Goal: Use online tool/utility: Utilize a website feature to perform a specific function

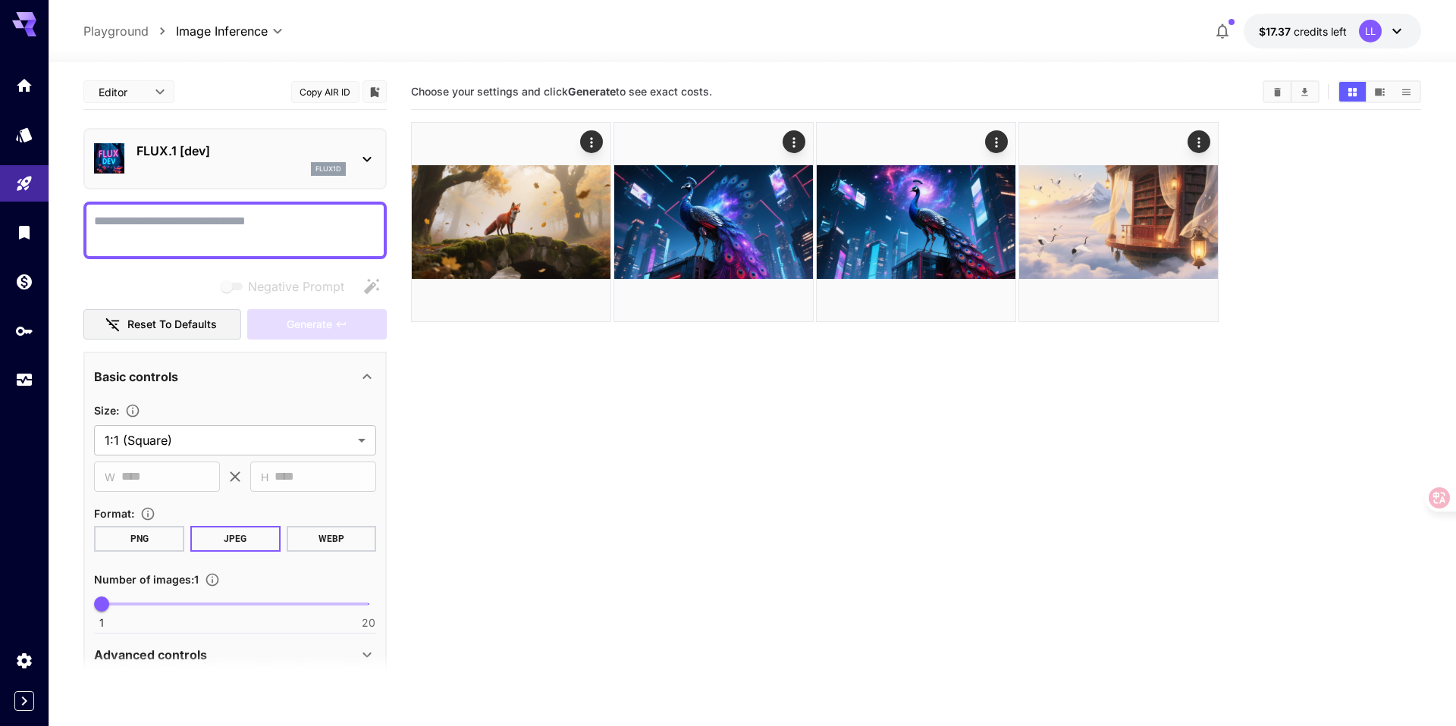
click at [269, 162] on div "flux1d" at bounding box center [240, 169] width 209 height 14
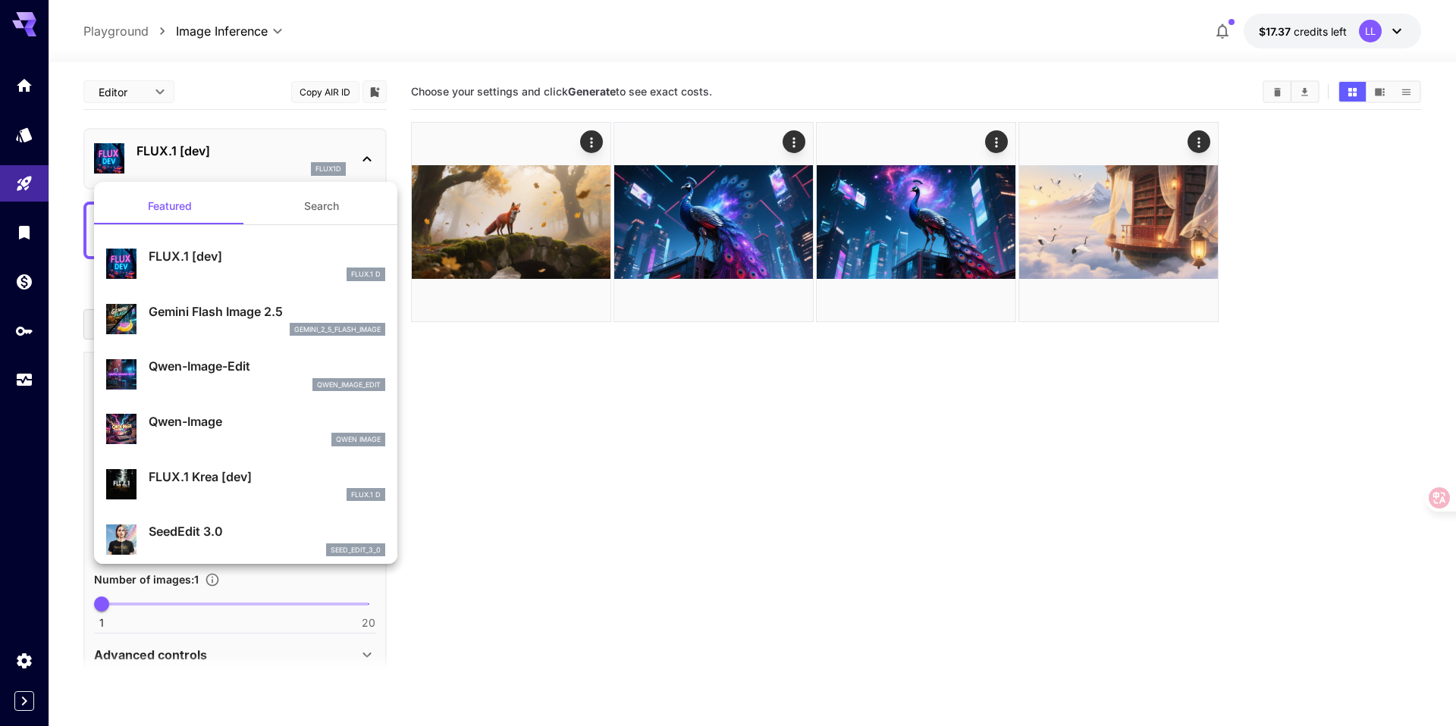
click at [515, 413] on div at bounding box center [728, 363] width 1456 height 726
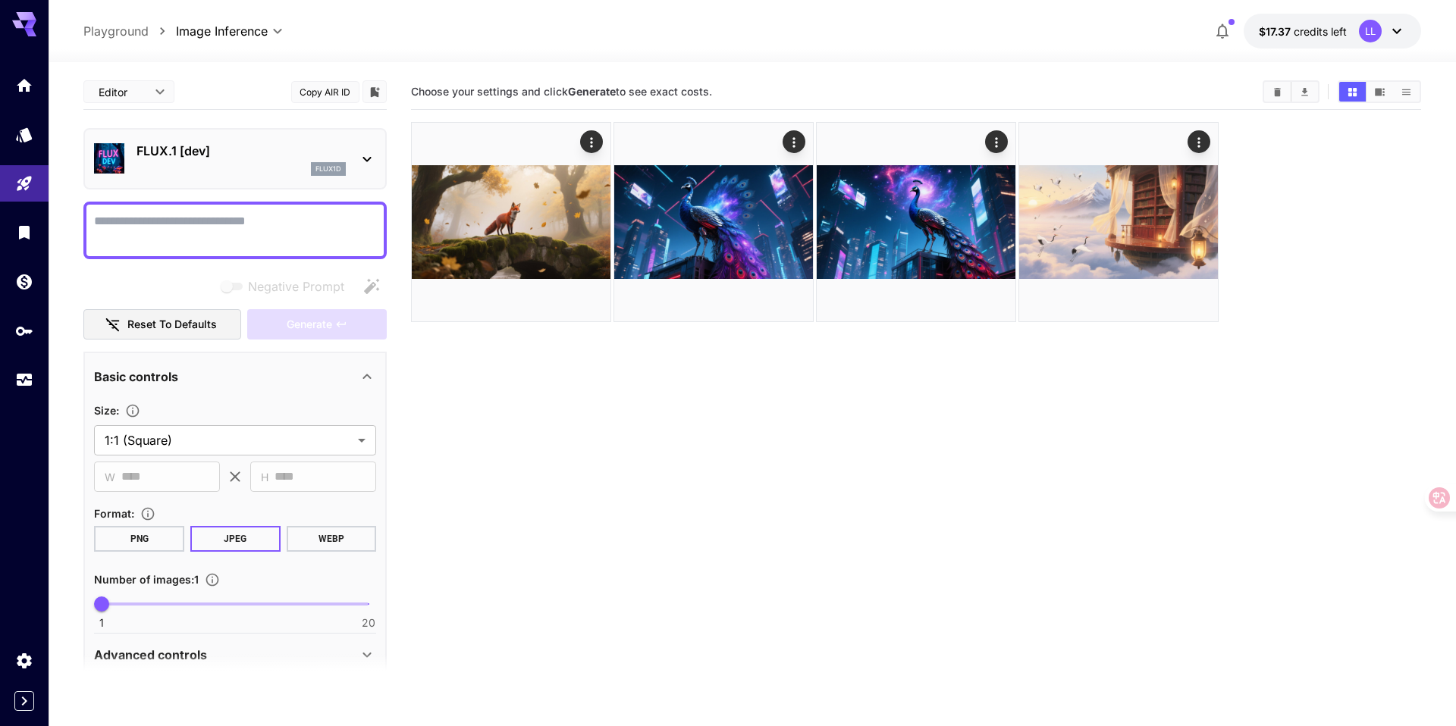
click at [268, 143] on p "FLUX.1 [dev]" at bounding box center [240, 151] width 209 height 18
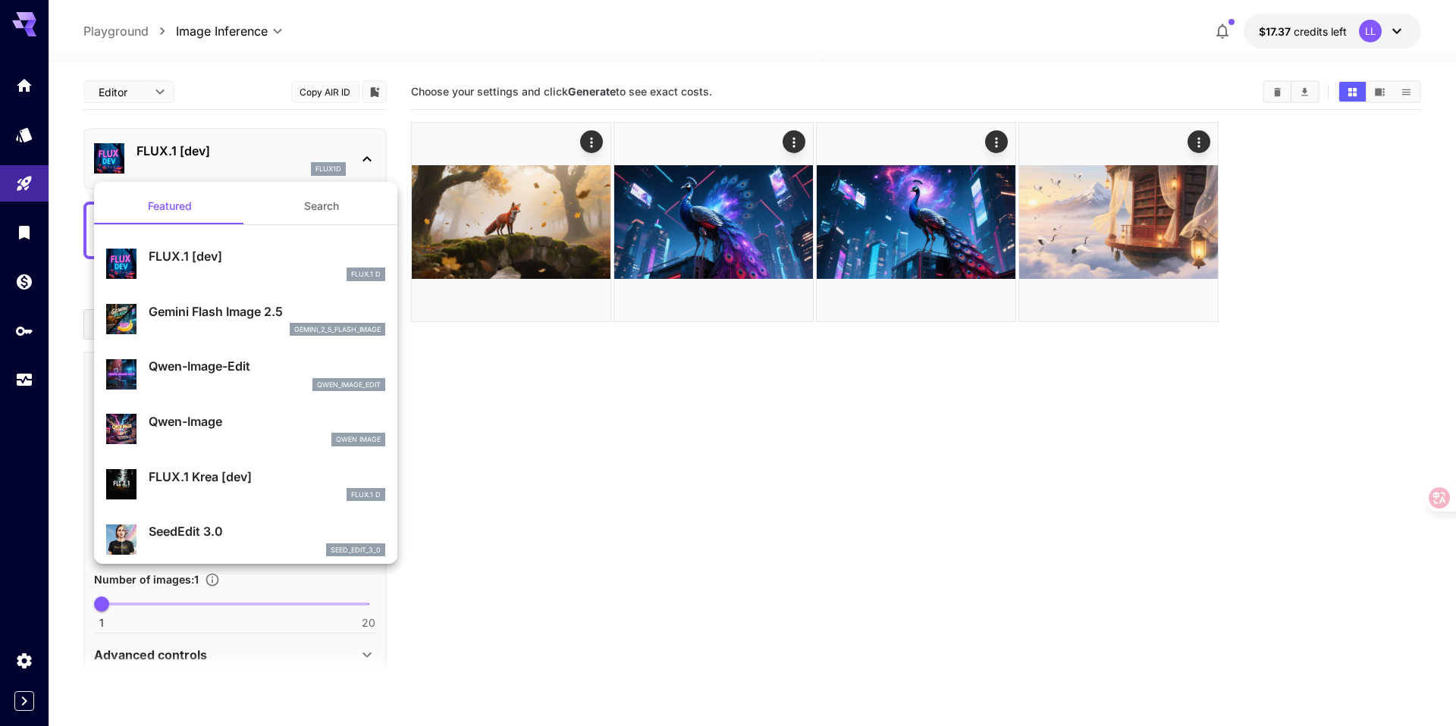
click at [22, 186] on div at bounding box center [728, 363] width 1456 height 726
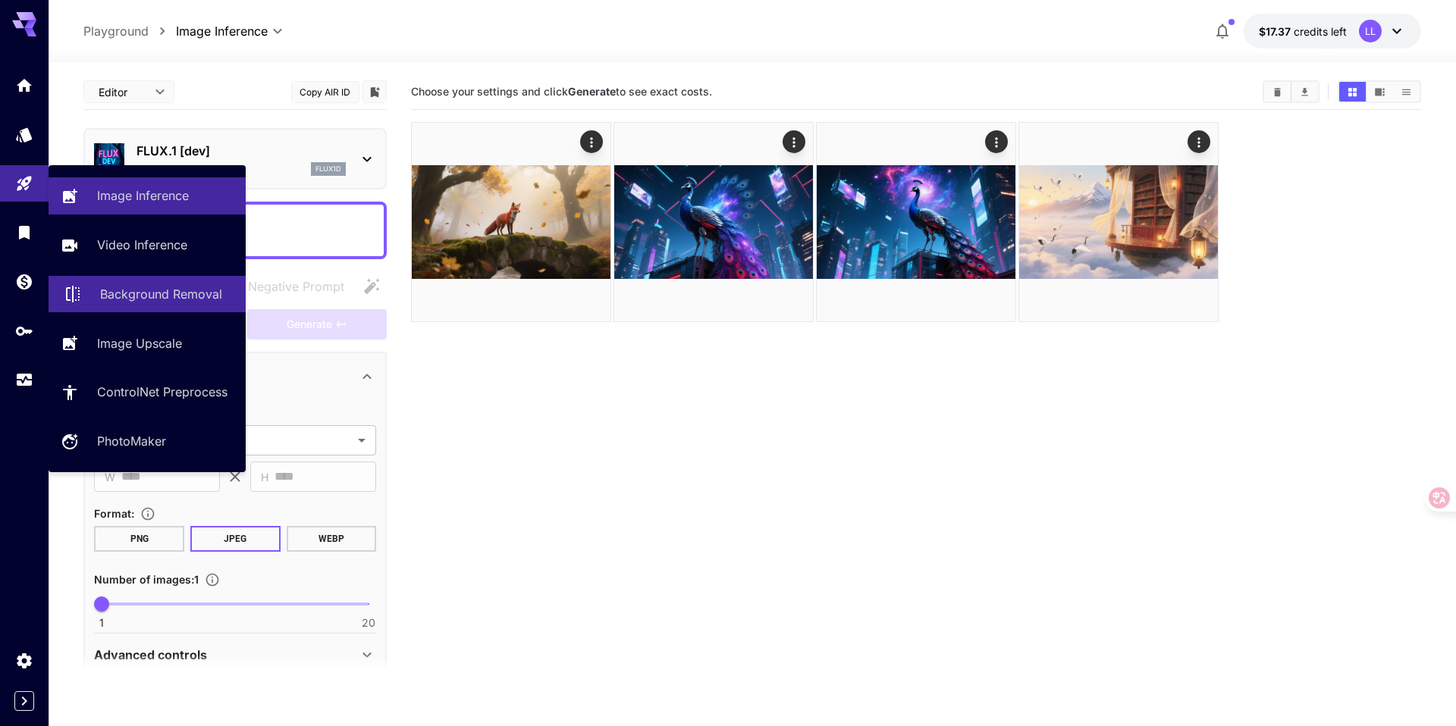
click at [133, 285] on p "Background Removal" at bounding box center [161, 294] width 122 height 18
type input "**********"
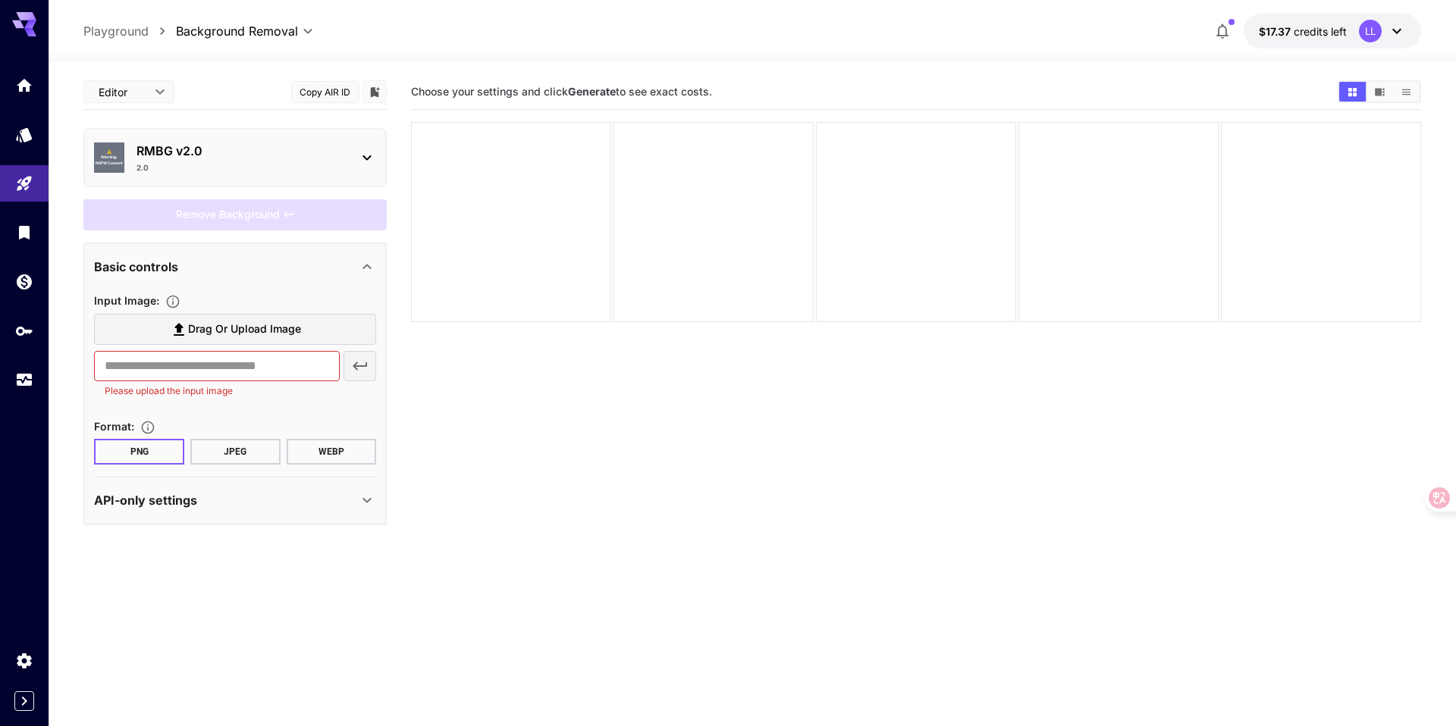
click at [212, 162] on div "2.0" at bounding box center [240, 167] width 209 height 11
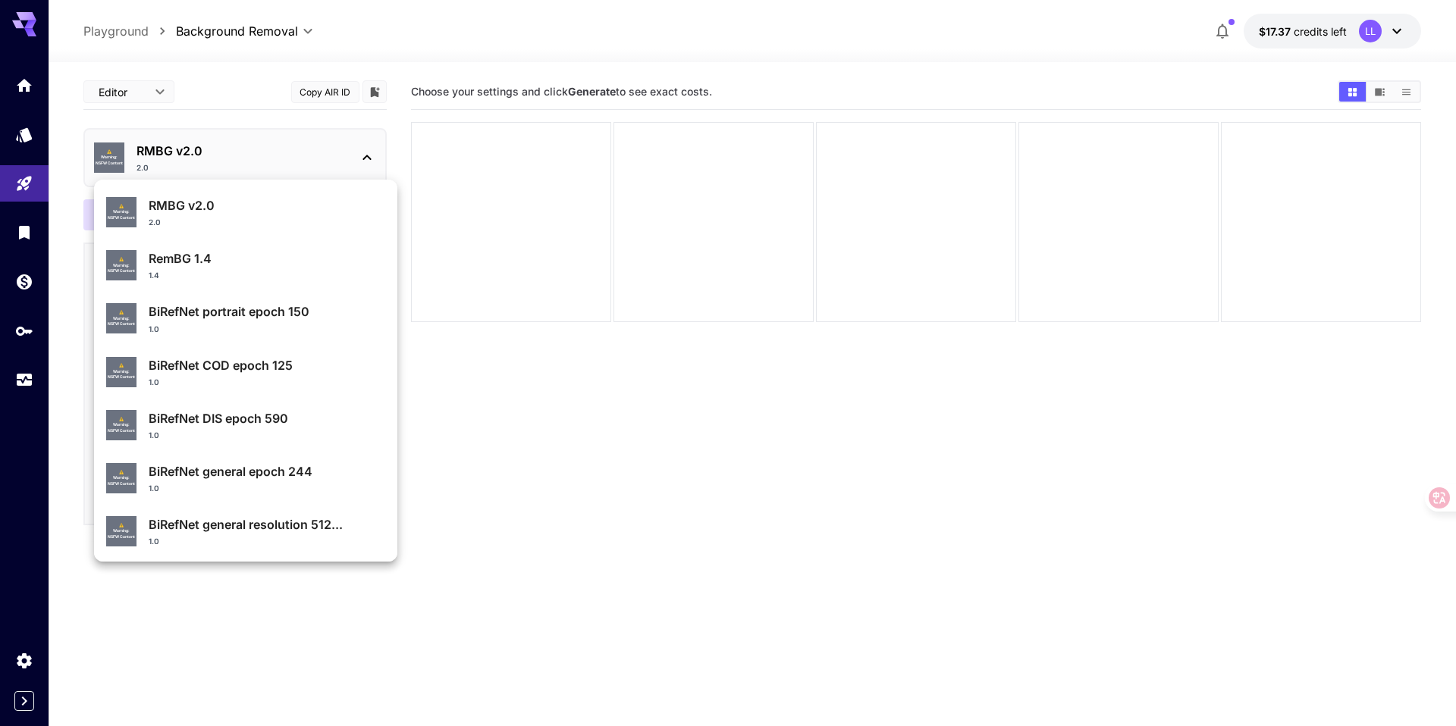
click at [257, 118] on div at bounding box center [728, 363] width 1456 height 726
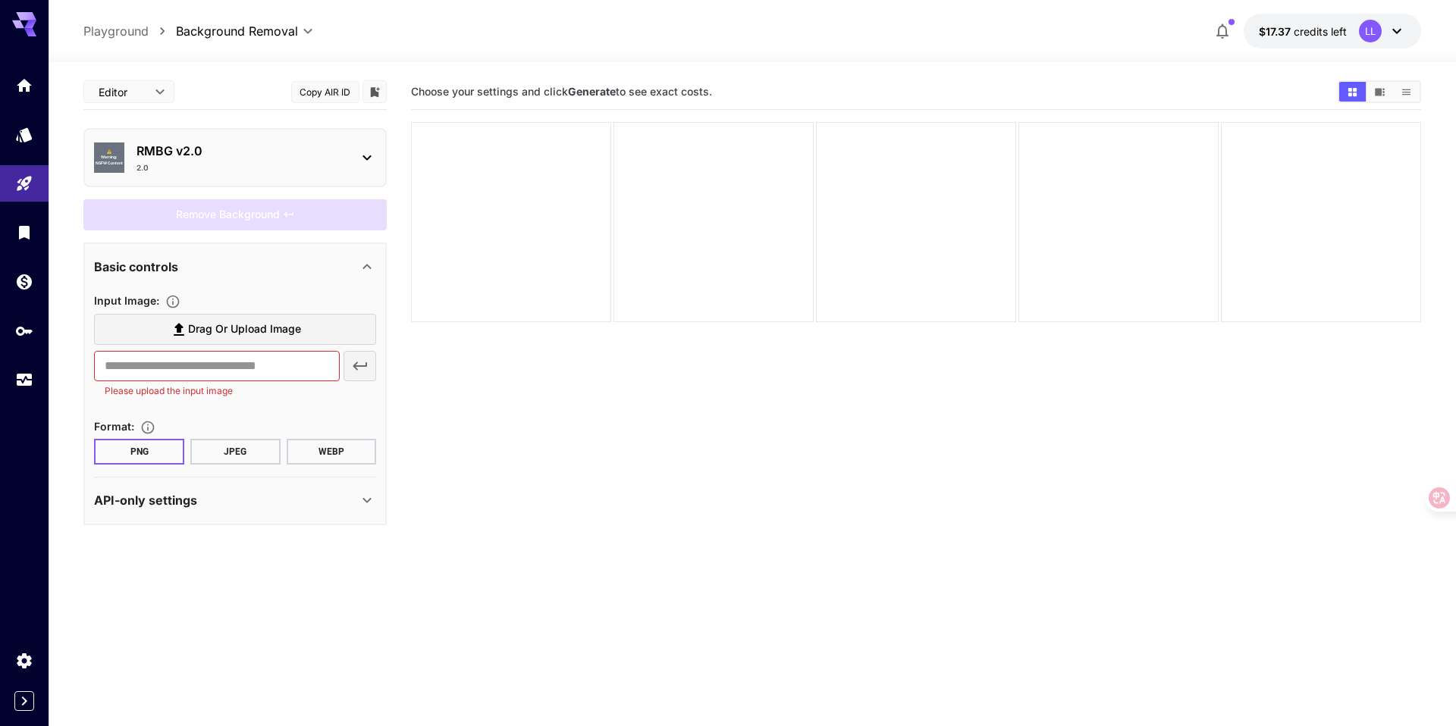
click at [203, 325] on span "Drag or upload image" at bounding box center [244, 329] width 113 height 19
click at [0, 0] on input "Drag or upload image" at bounding box center [0, 0] width 0 height 0
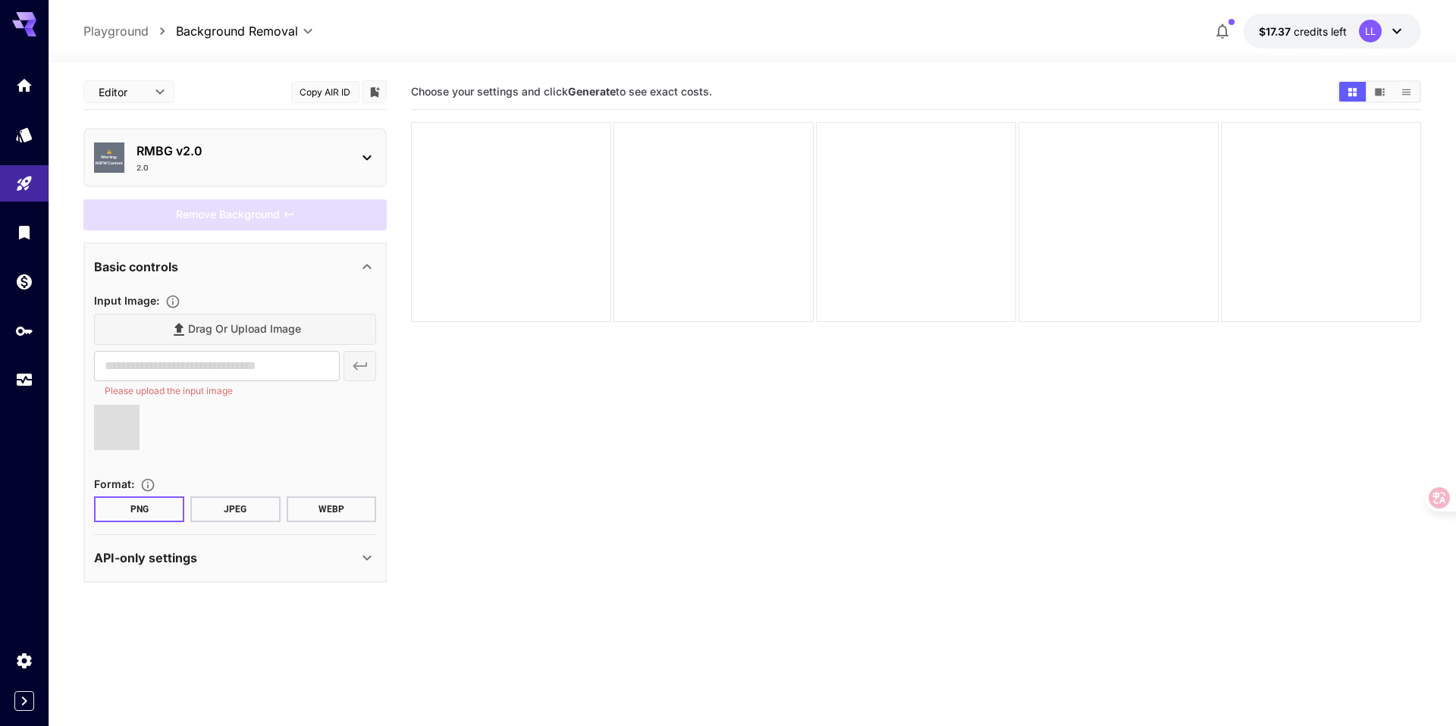
type input "**********"
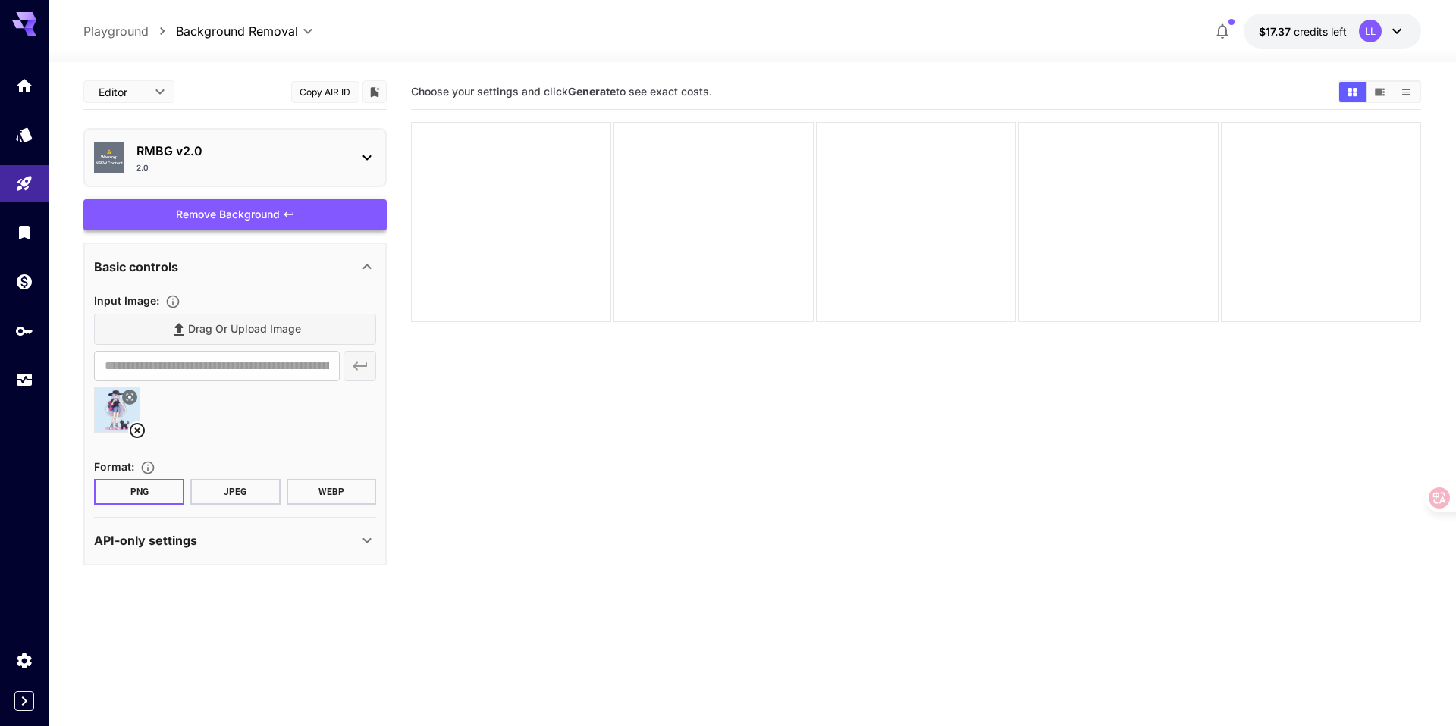
click at [308, 214] on div "Remove Background" at bounding box center [234, 214] width 303 height 31
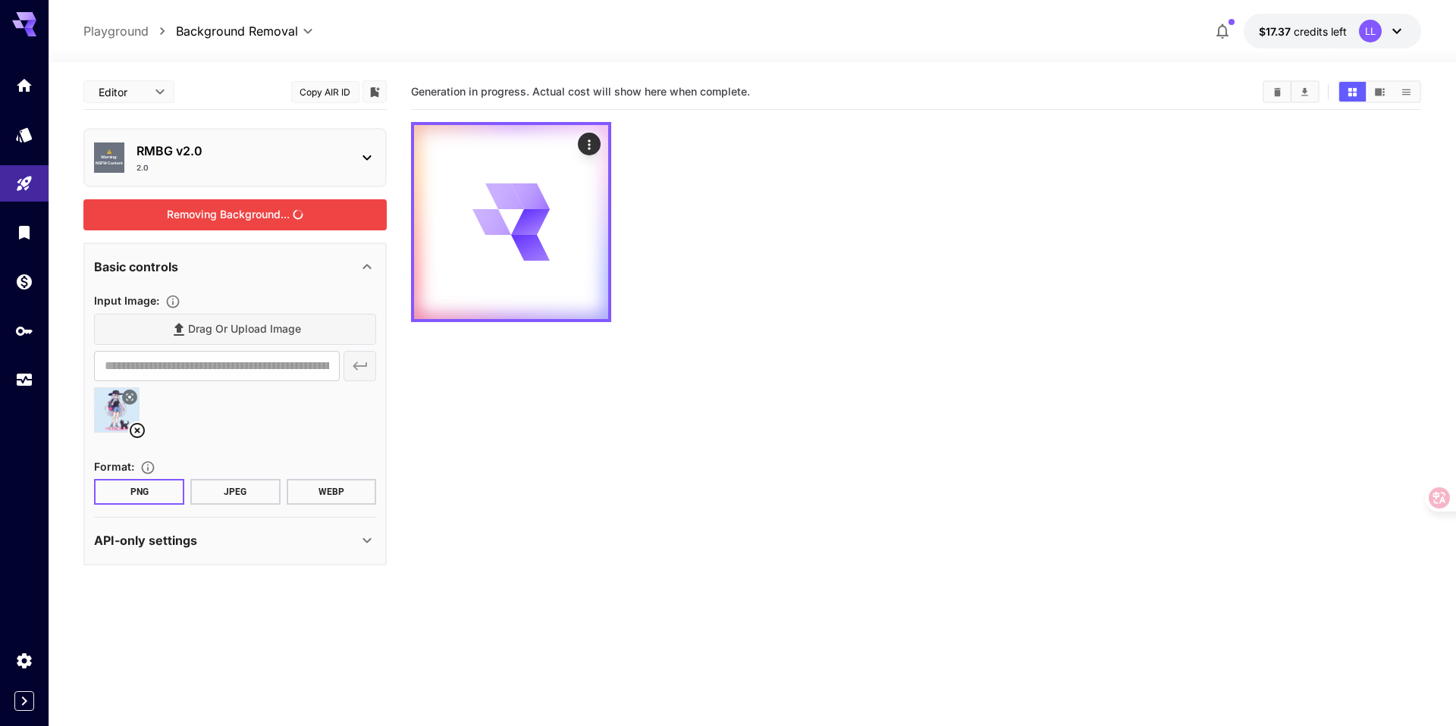
click at [343, 168] on div "2.0" at bounding box center [240, 167] width 209 height 11
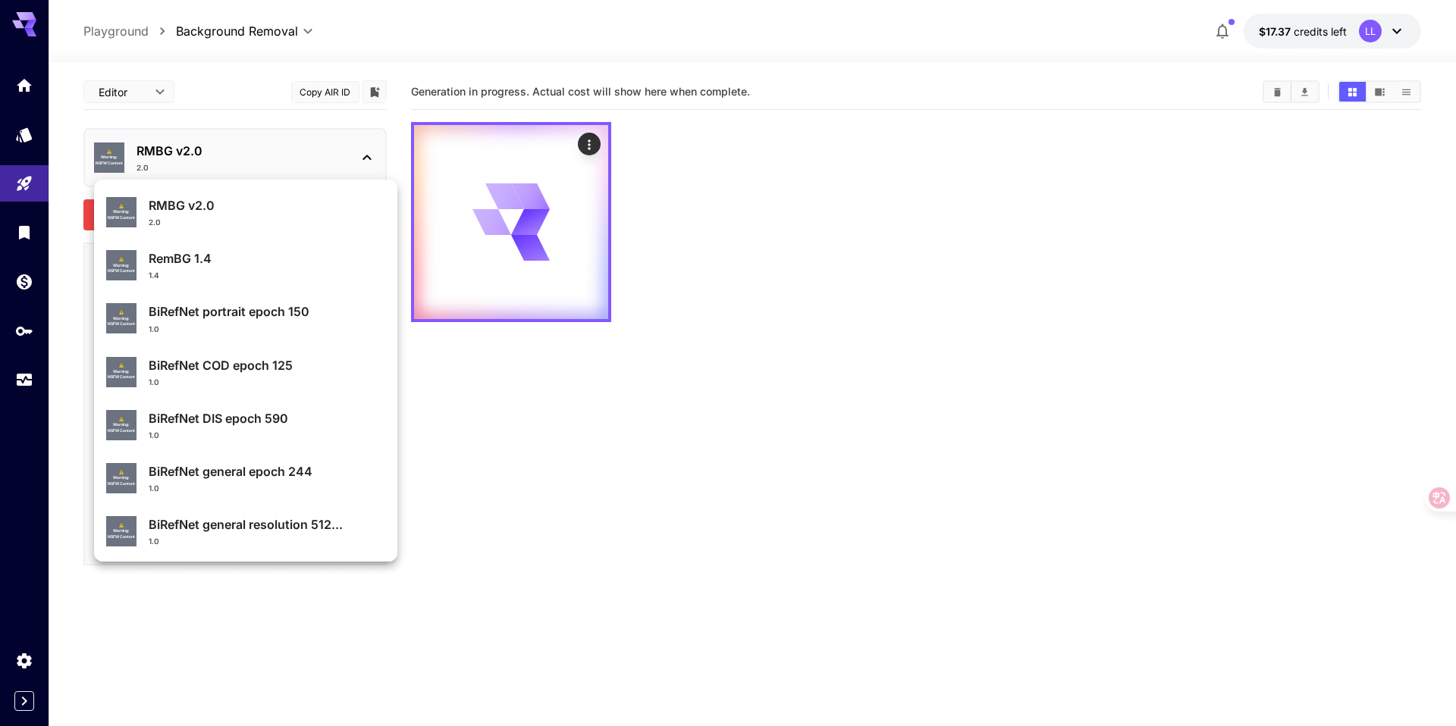
click at [343, 168] on div at bounding box center [728, 363] width 1456 height 726
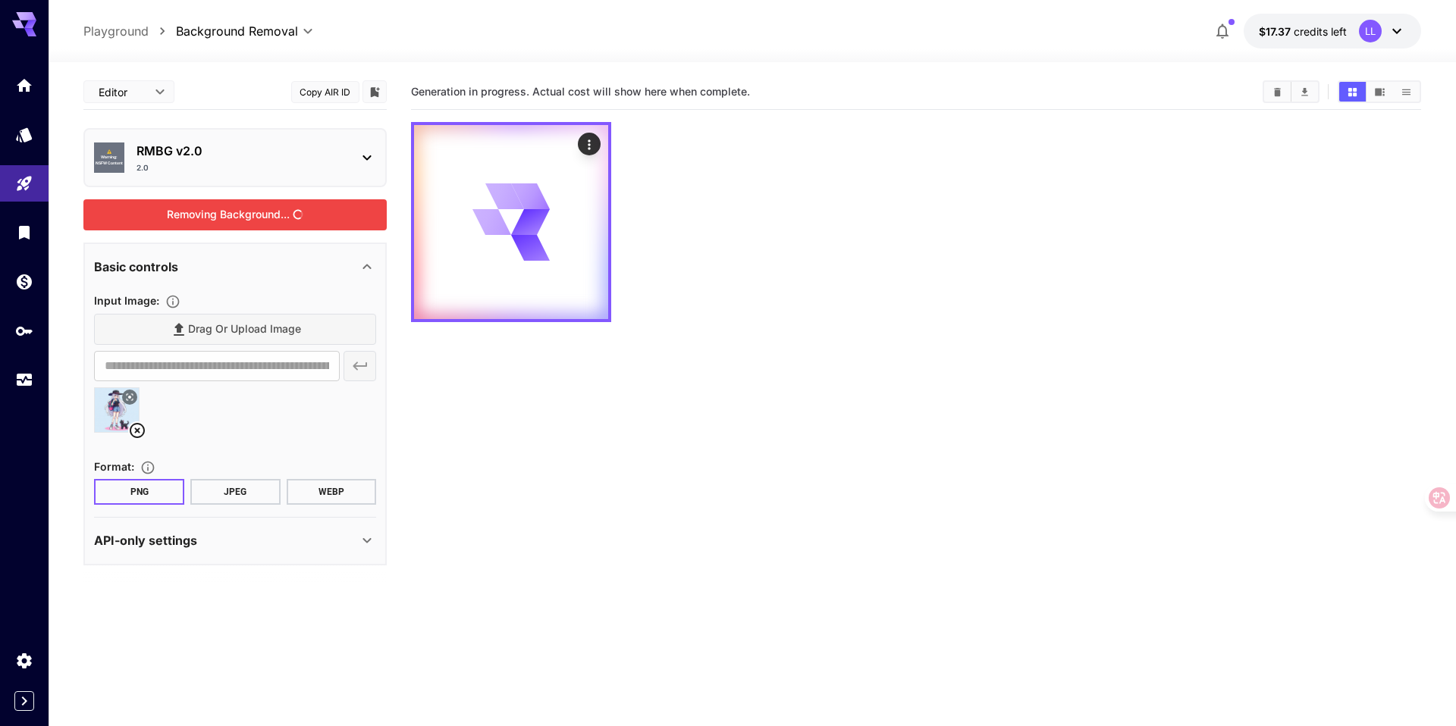
click at [482, 391] on section "Generation in progress. Actual cost will show here when complete." at bounding box center [915, 437] width 1009 height 726
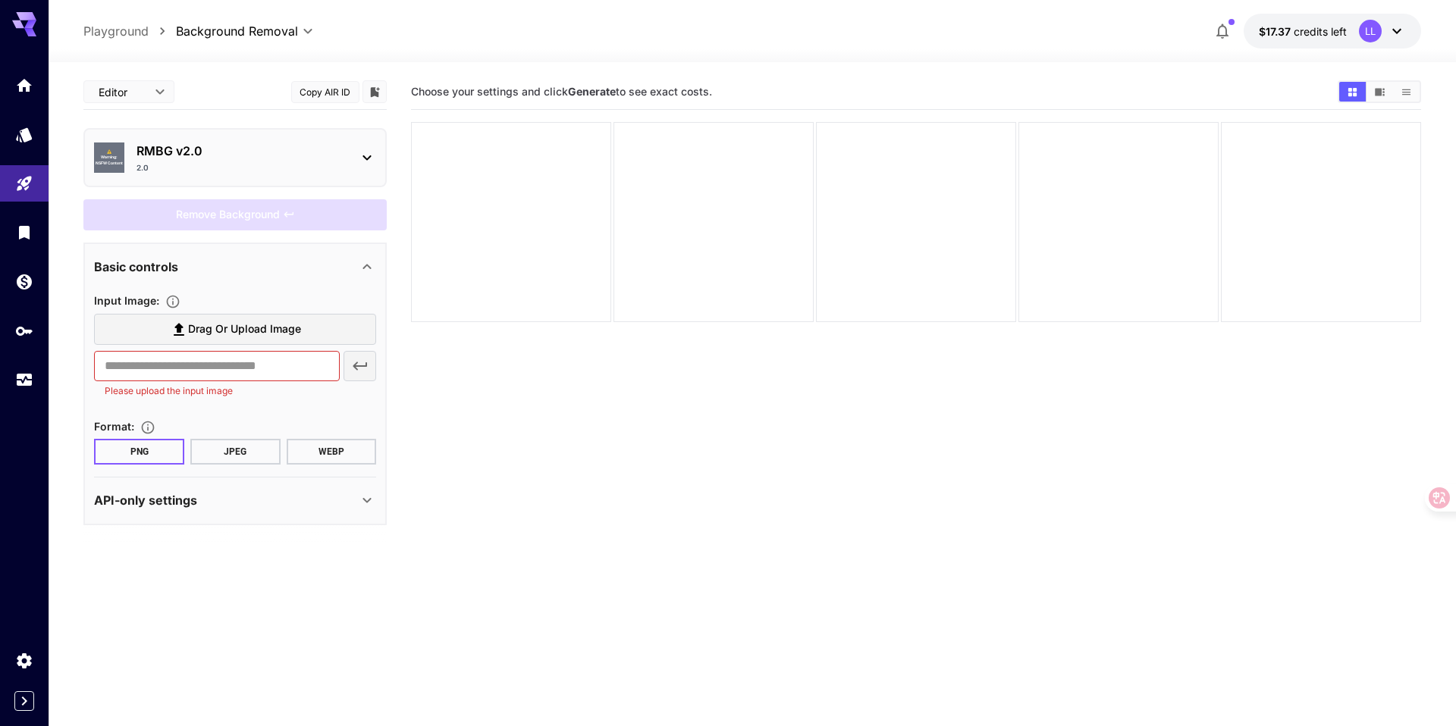
click at [165, 321] on label "Drag or upload image" at bounding box center [235, 329] width 282 height 31
click at [0, 0] on input "Drag or upload image" at bounding box center [0, 0] width 0 height 0
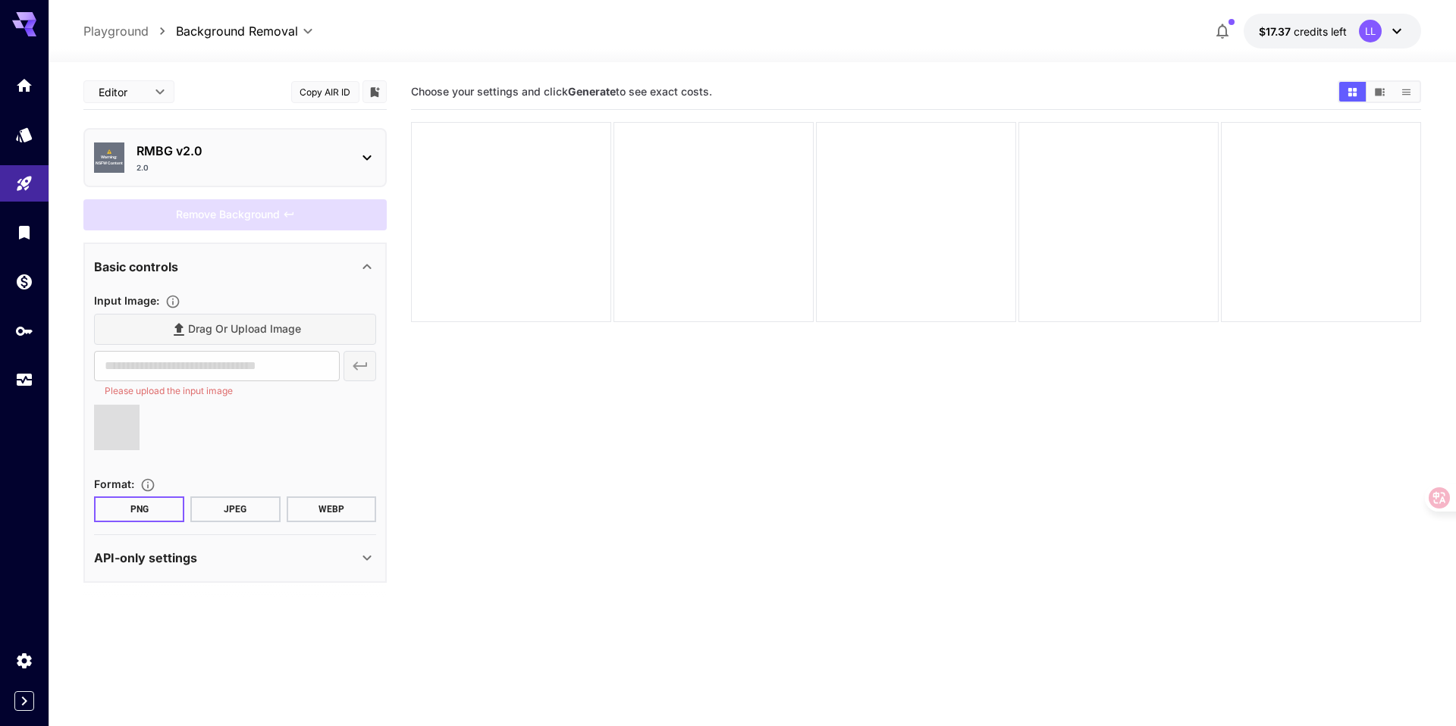
type input "**********"
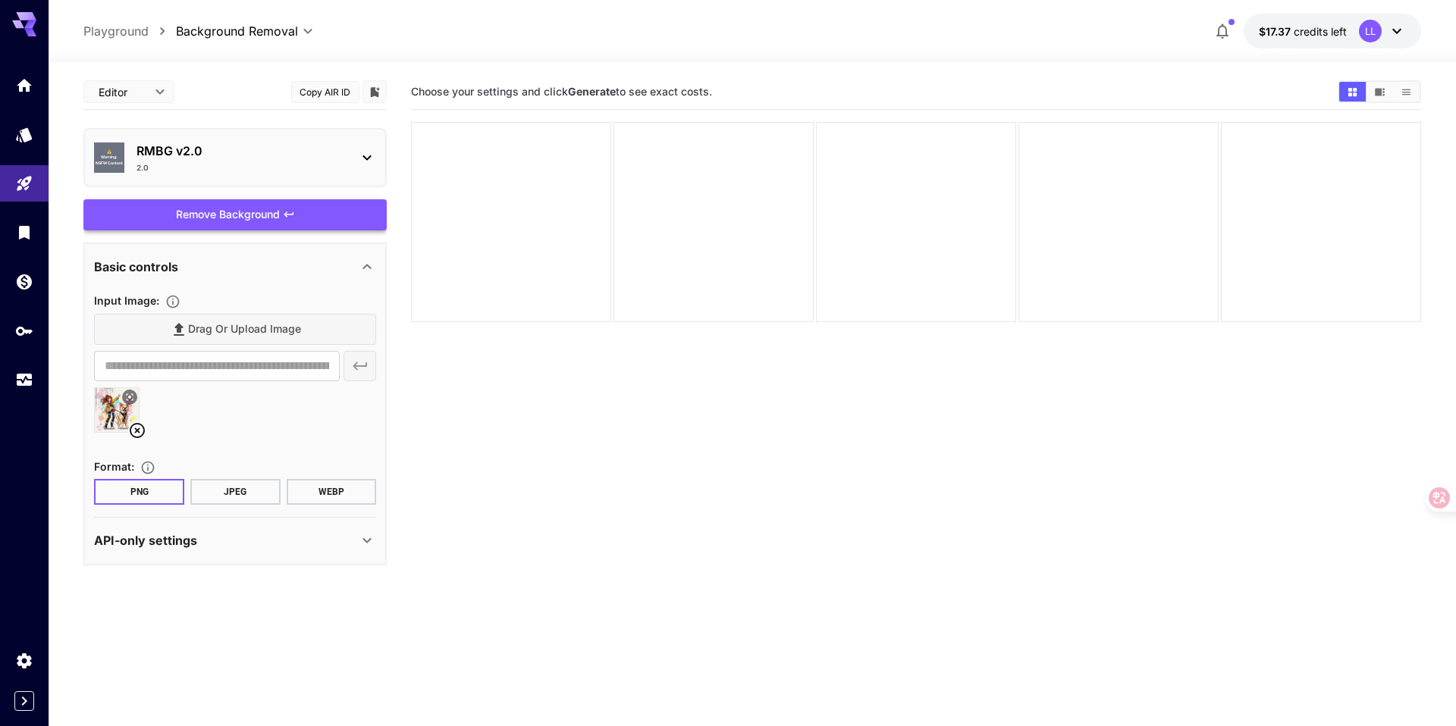
click at [338, 207] on div "Remove Background" at bounding box center [234, 214] width 303 height 31
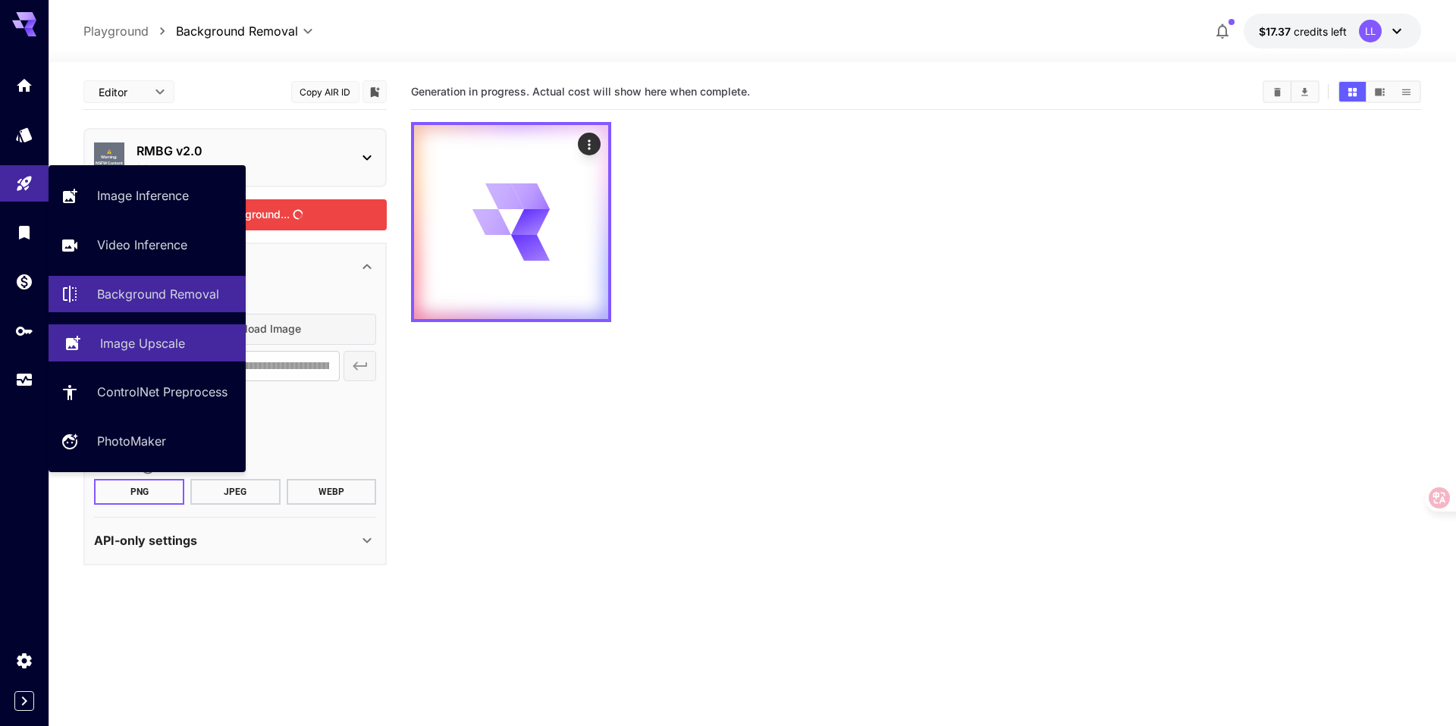
click at [128, 358] on link "Image Upscale" at bounding box center [147, 343] width 197 height 37
type input "**********"
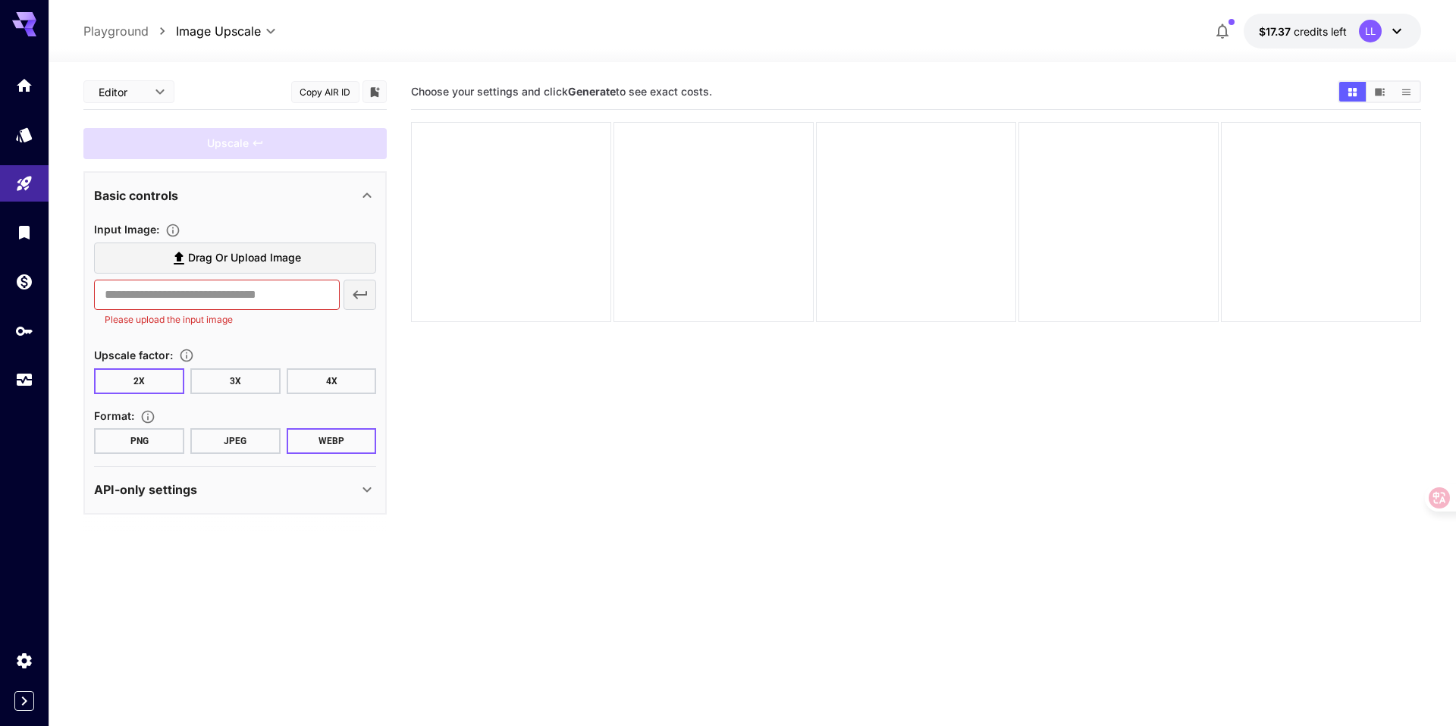
click at [229, 259] on span "Drag or upload image" at bounding box center [244, 258] width 113 height 19
click at [0, 0] on input "Drag or upload image" at bounding box center [0, 0] width 0 height 0
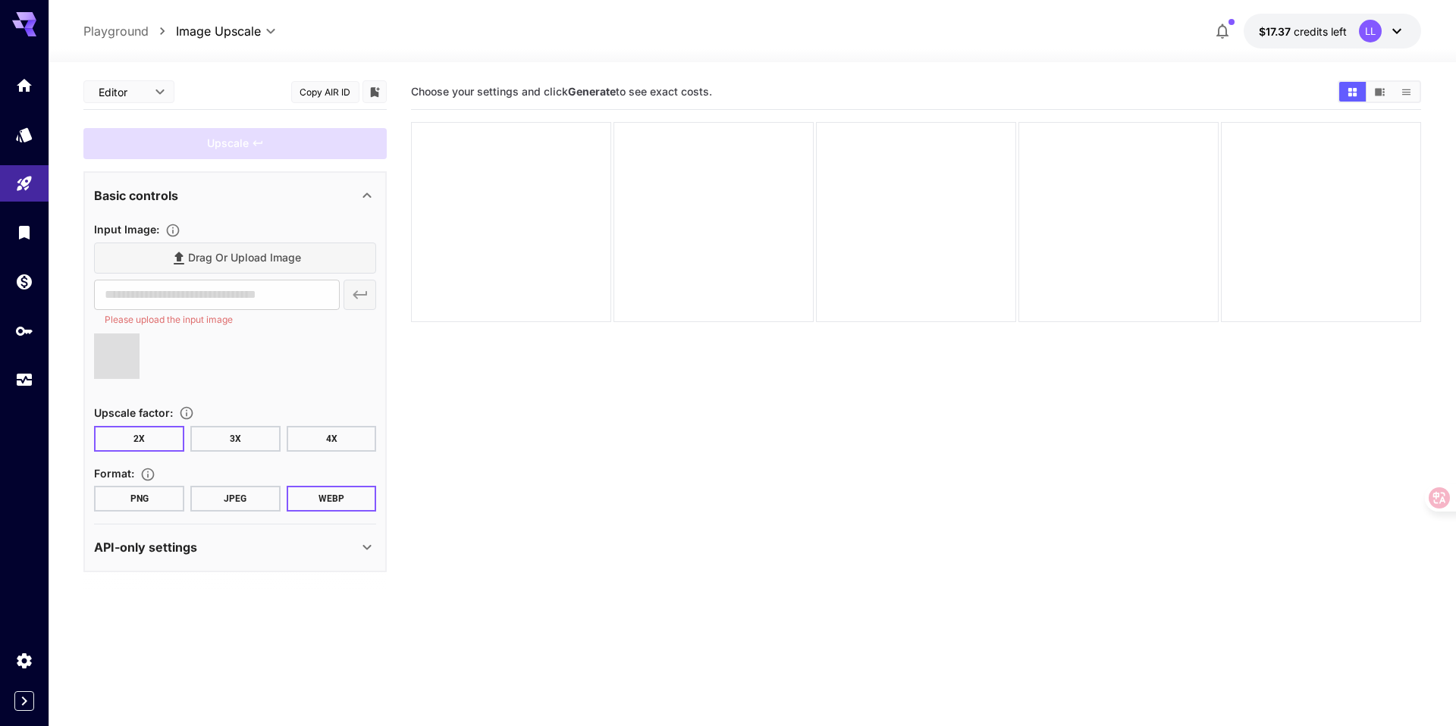
type input "**********"
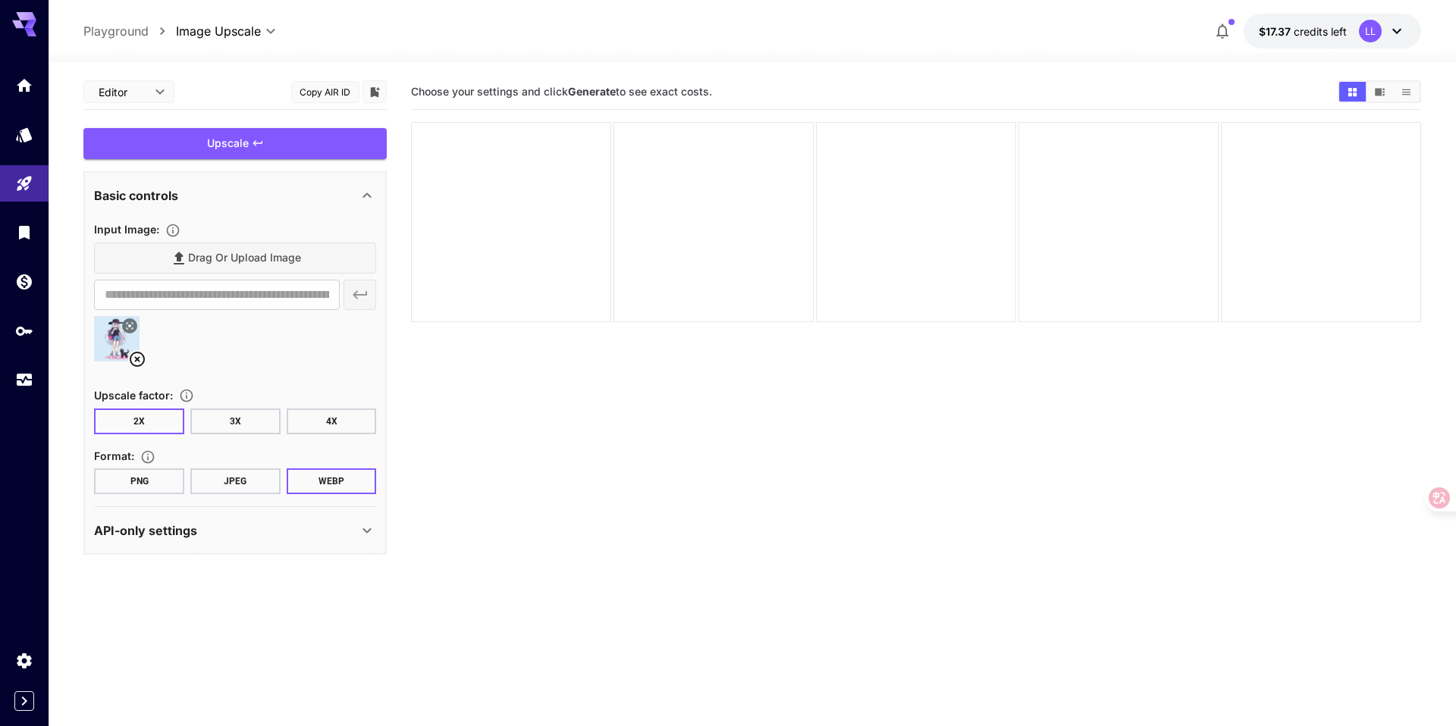
click at [155, 478] on button "PNG" at bounding box center [139, 482] width 90 height 26
click at [306, 158] on div "Upscale" at bounding box center [234, 143] width 303 height 31
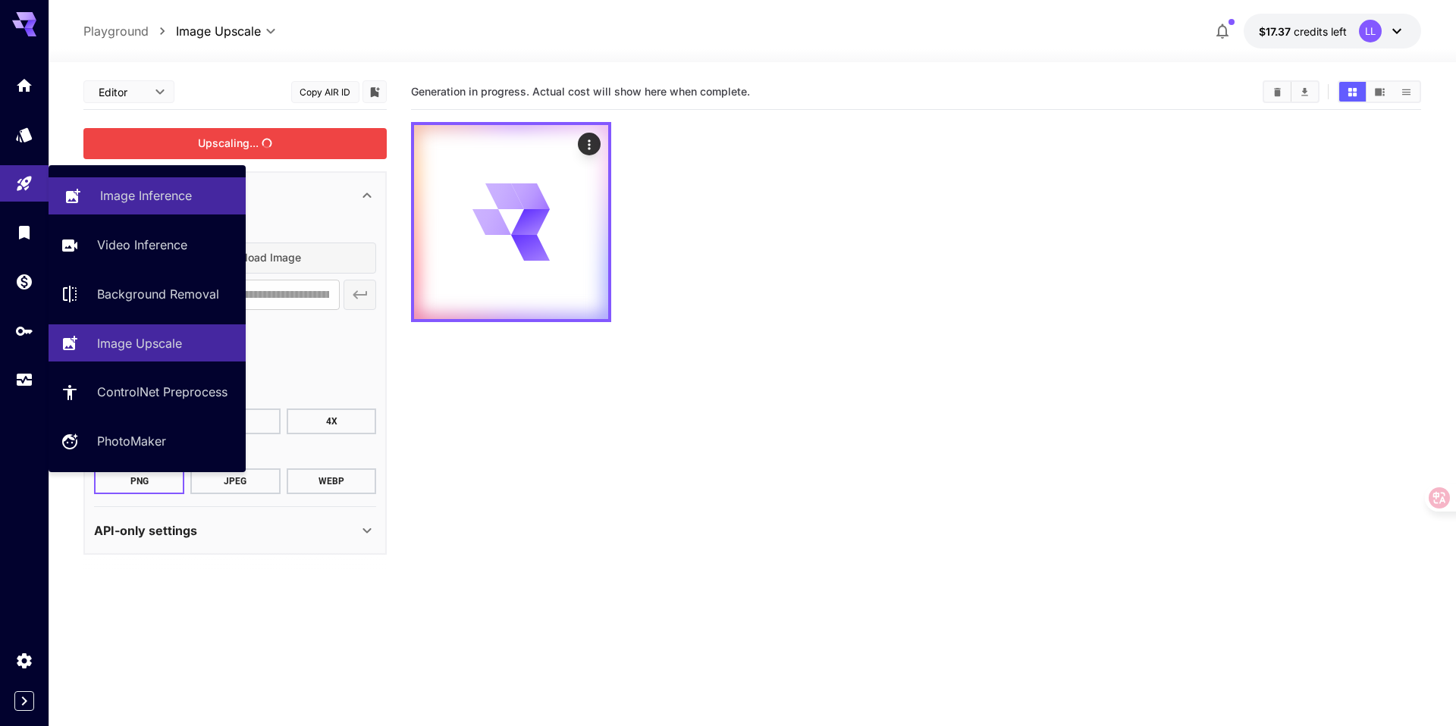
click at [161, 190] on p "Image Inference" at bounding box center [146, 196] width 92 height 18
type input "**********"
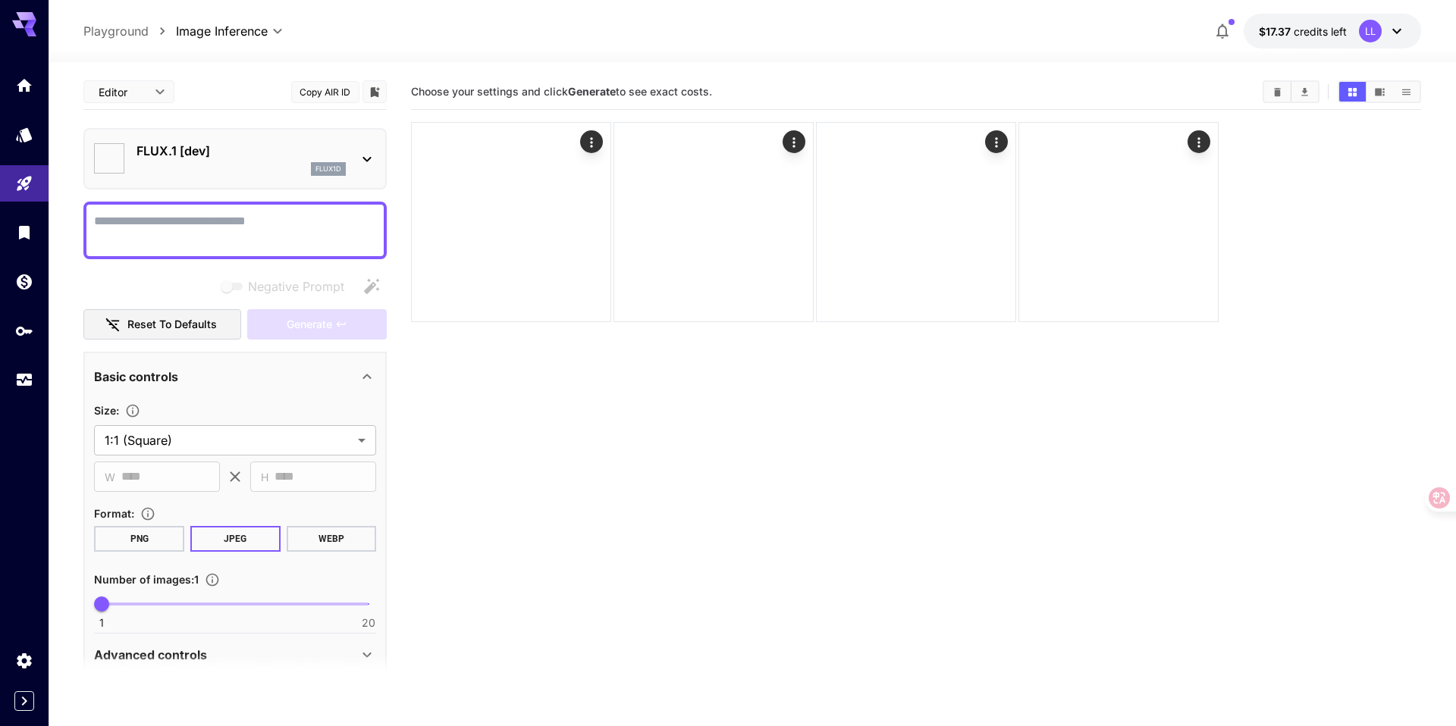
type input "**********"
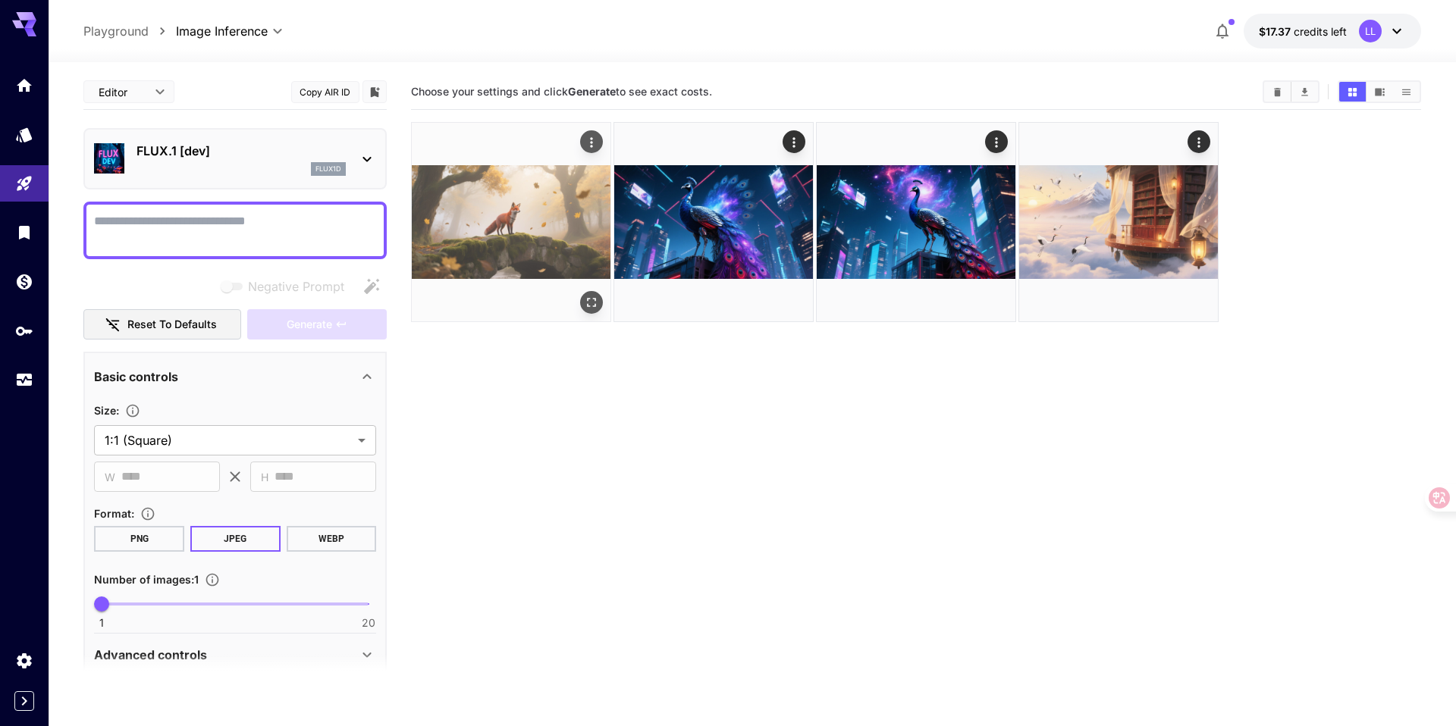
click at [538, 189] on img at bounding box center [511, 222] width 199 height 199
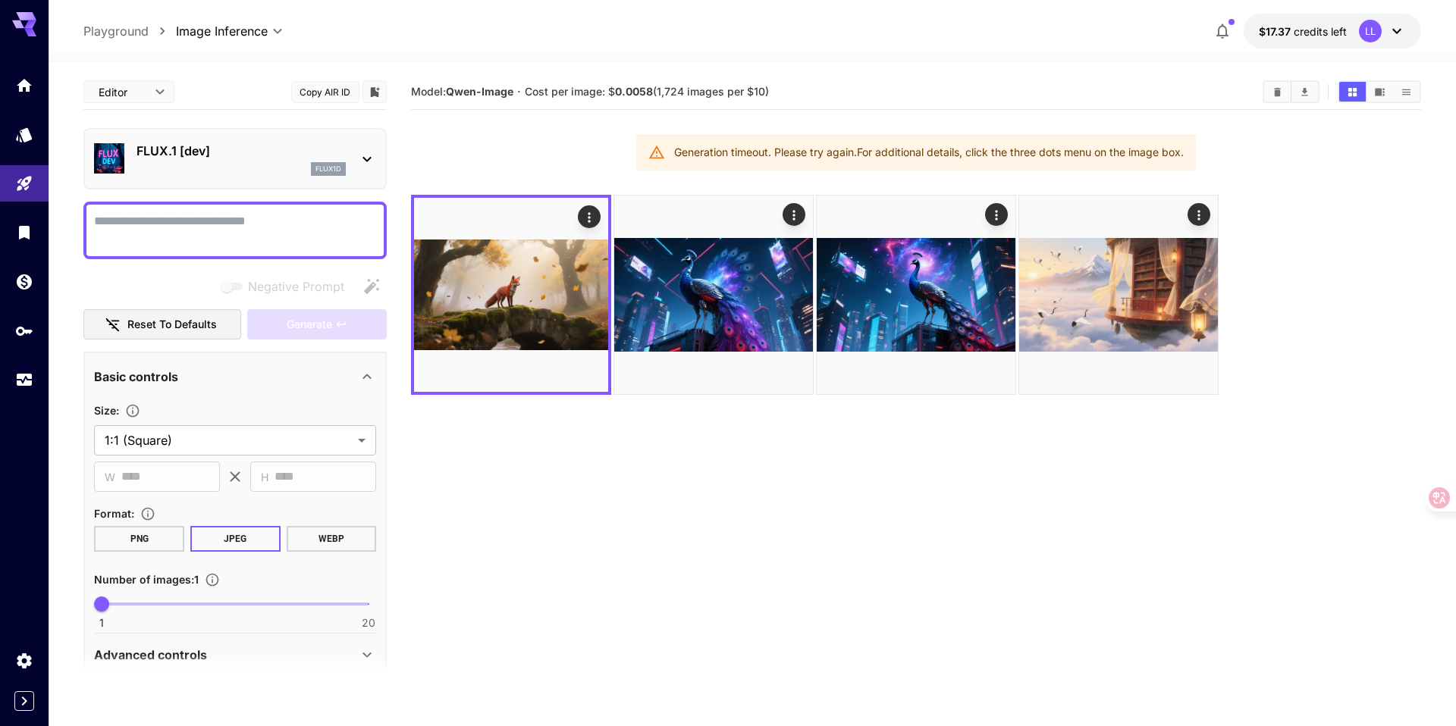
click at [253, 229] on textarea "Negative Prompt" at bounding box center [235, 230] width 282 height 36
paste textarea "**********"
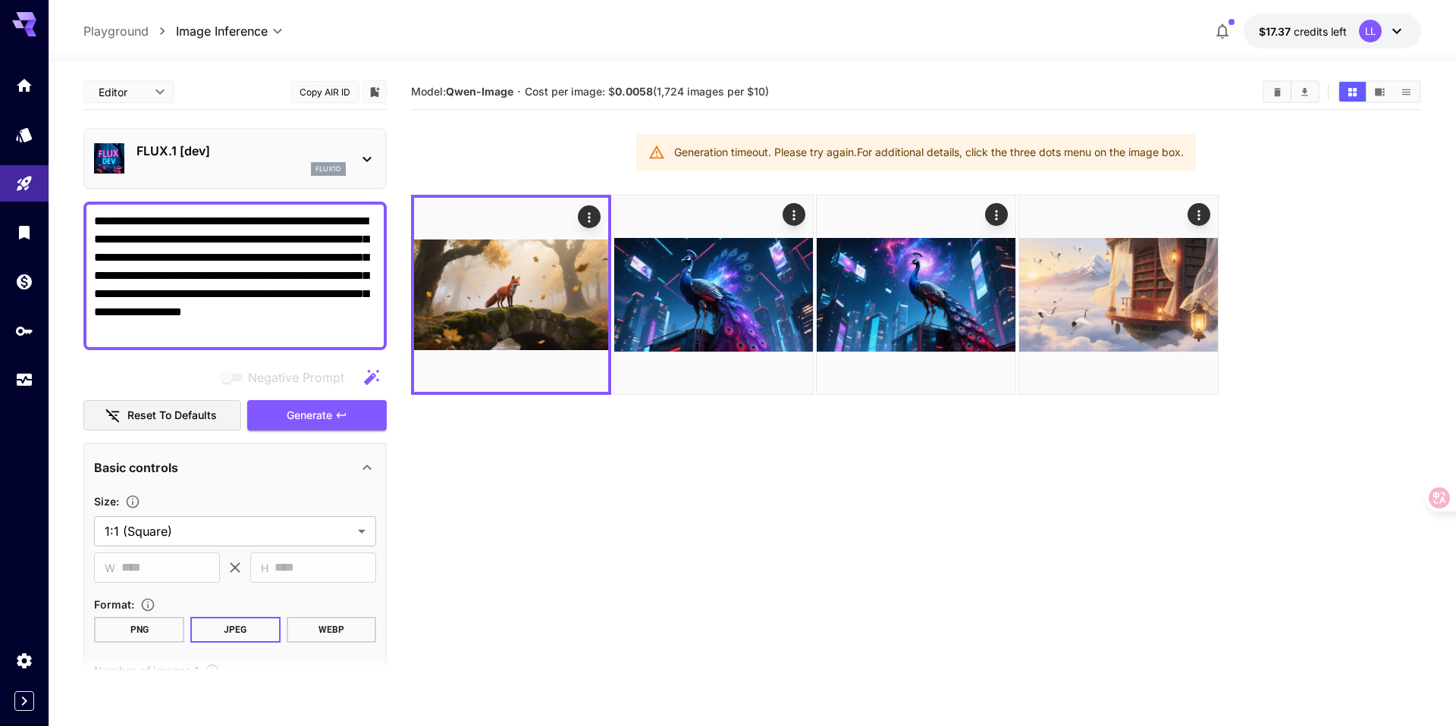
type textarea "**********"
click at [273, 168] on div "flux1d" at bounding box center [240, 169] width 209 height 14
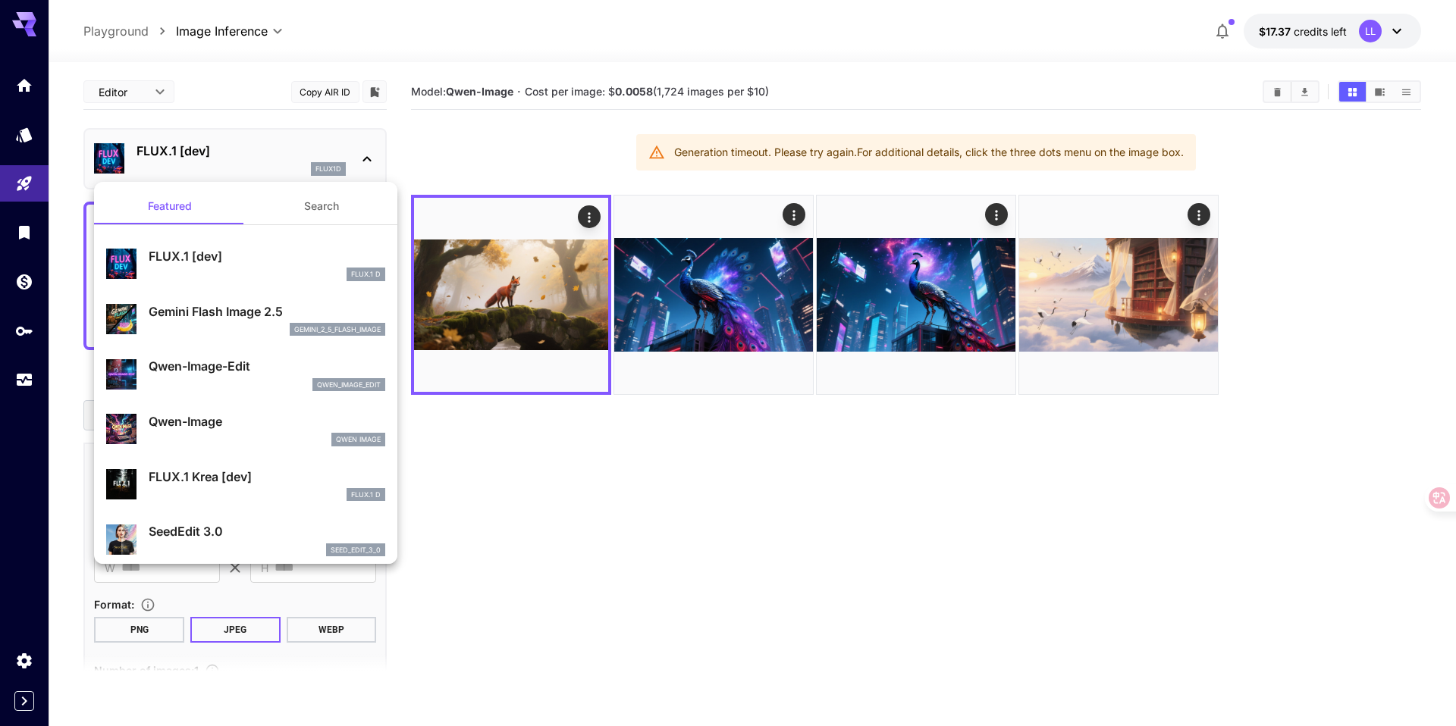
click at [211, 414] on p "Qwen-Image" at bounding box center [267, 421] width 237 height 18
type input "**"
type input "***"
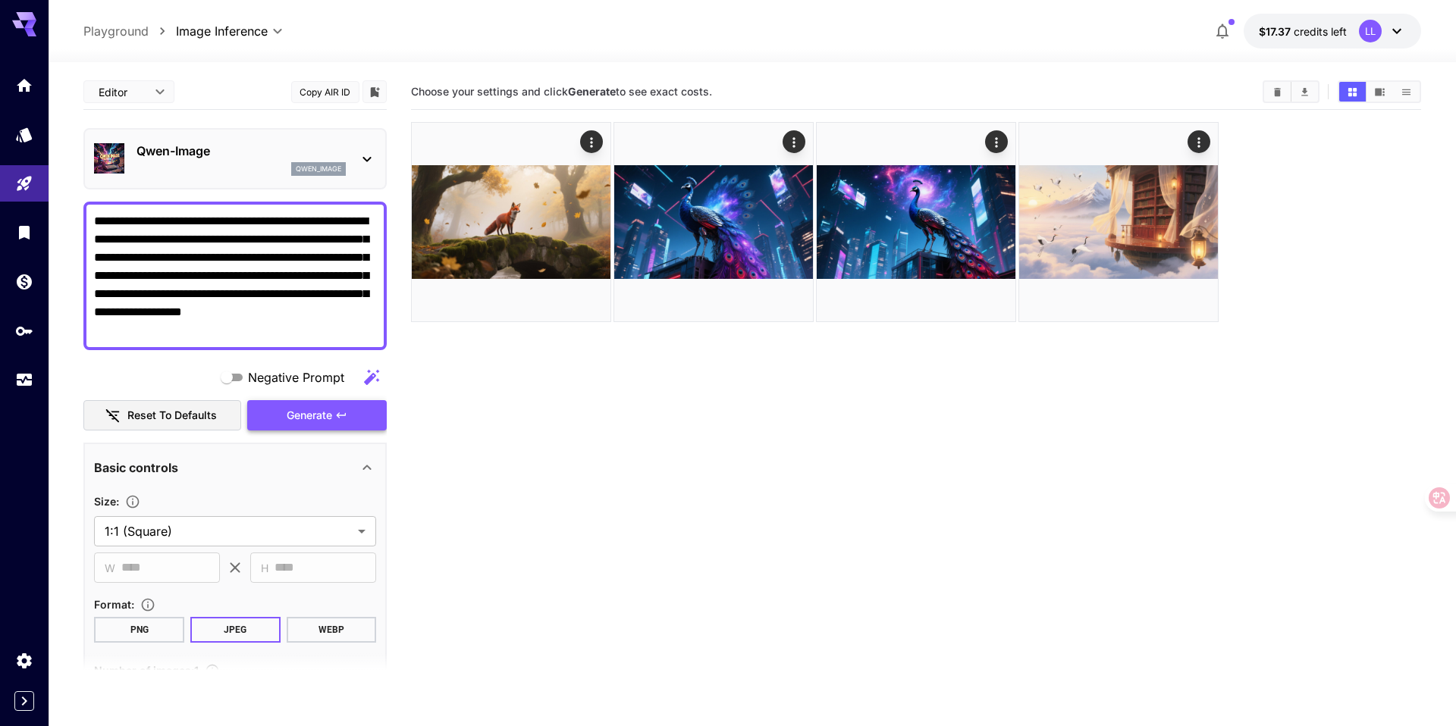
click at [311, 412] on span "Generate" at bounding box center [309, 415] width 45 height 19
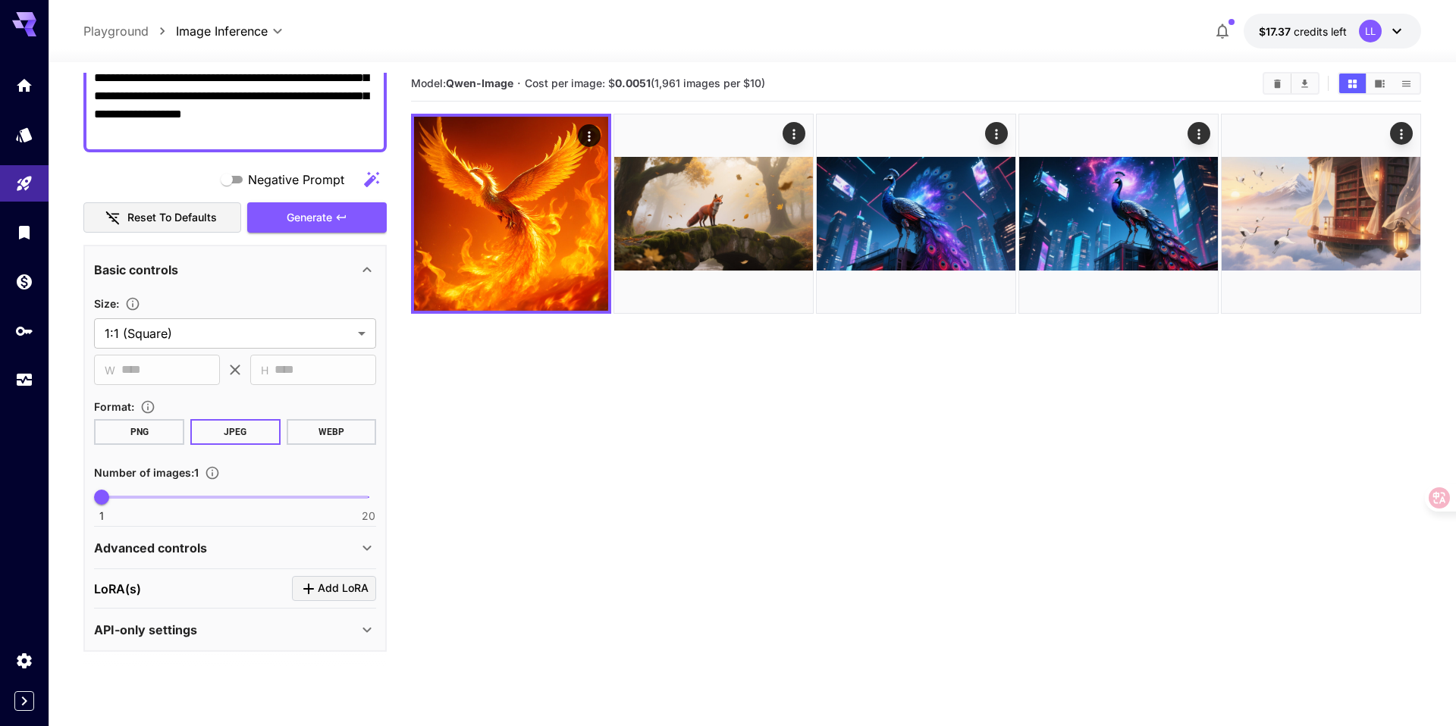
scroll to position [11, 0]
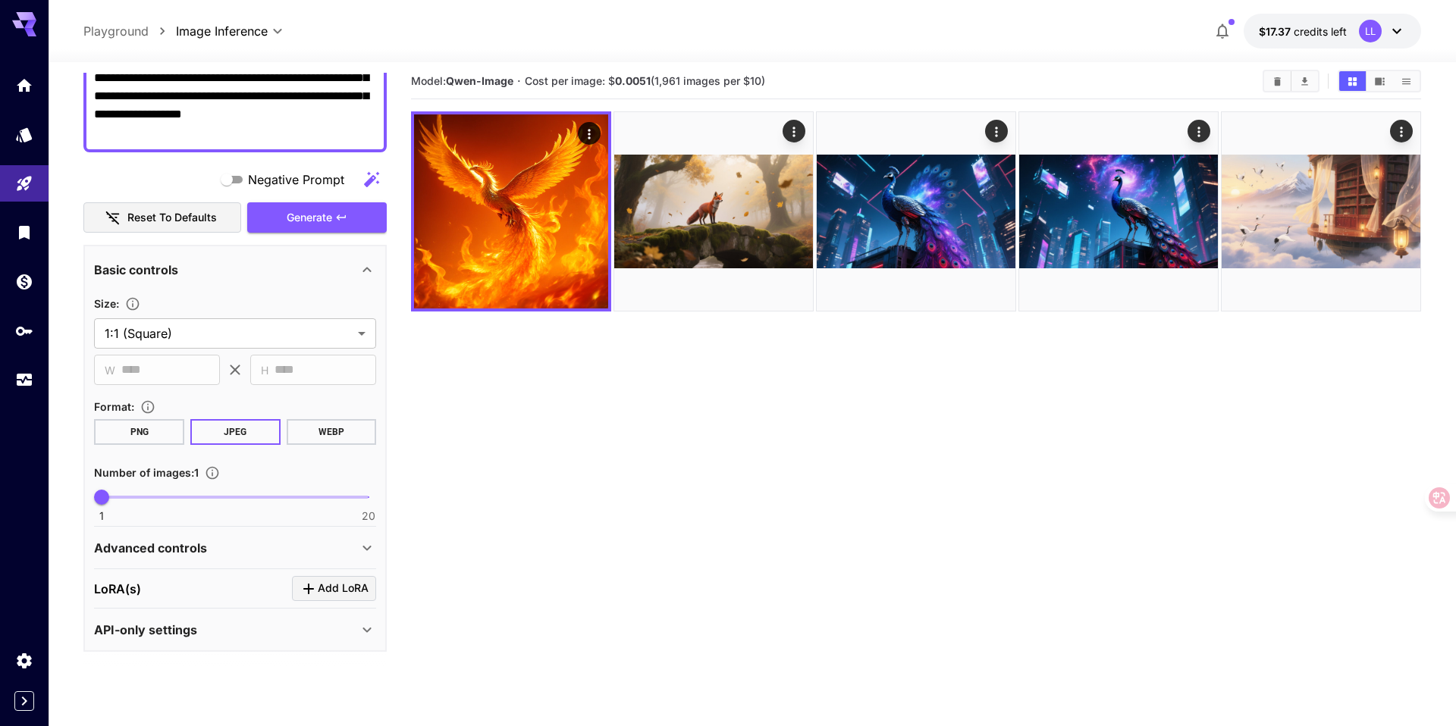
click at [137, 496] on span at bounding box center [235, 497] width 267 height 3
type input "*"
click at [132, 497] on span "3" at bounding box center [129, 497] width 15 height 15
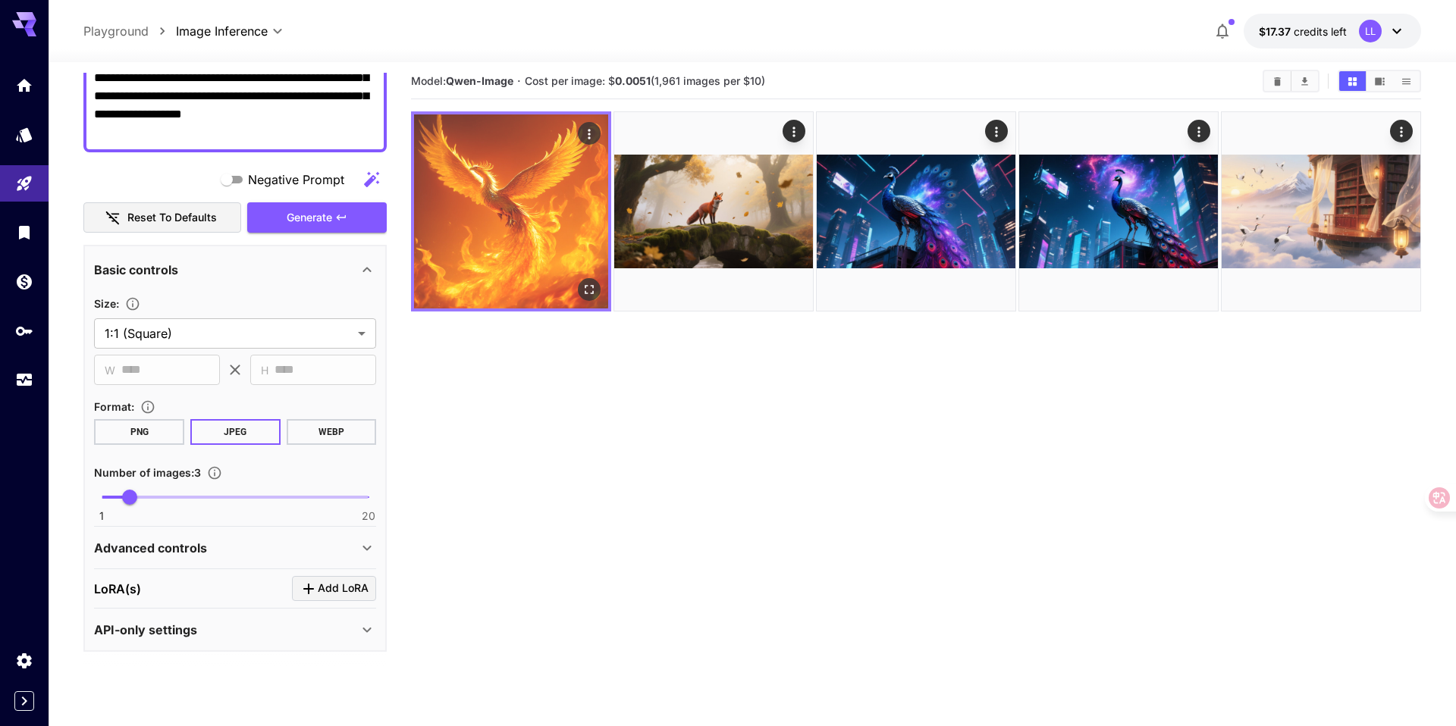
click at [521, 256] on img at bounding box center [511, 211] width 194 height 194
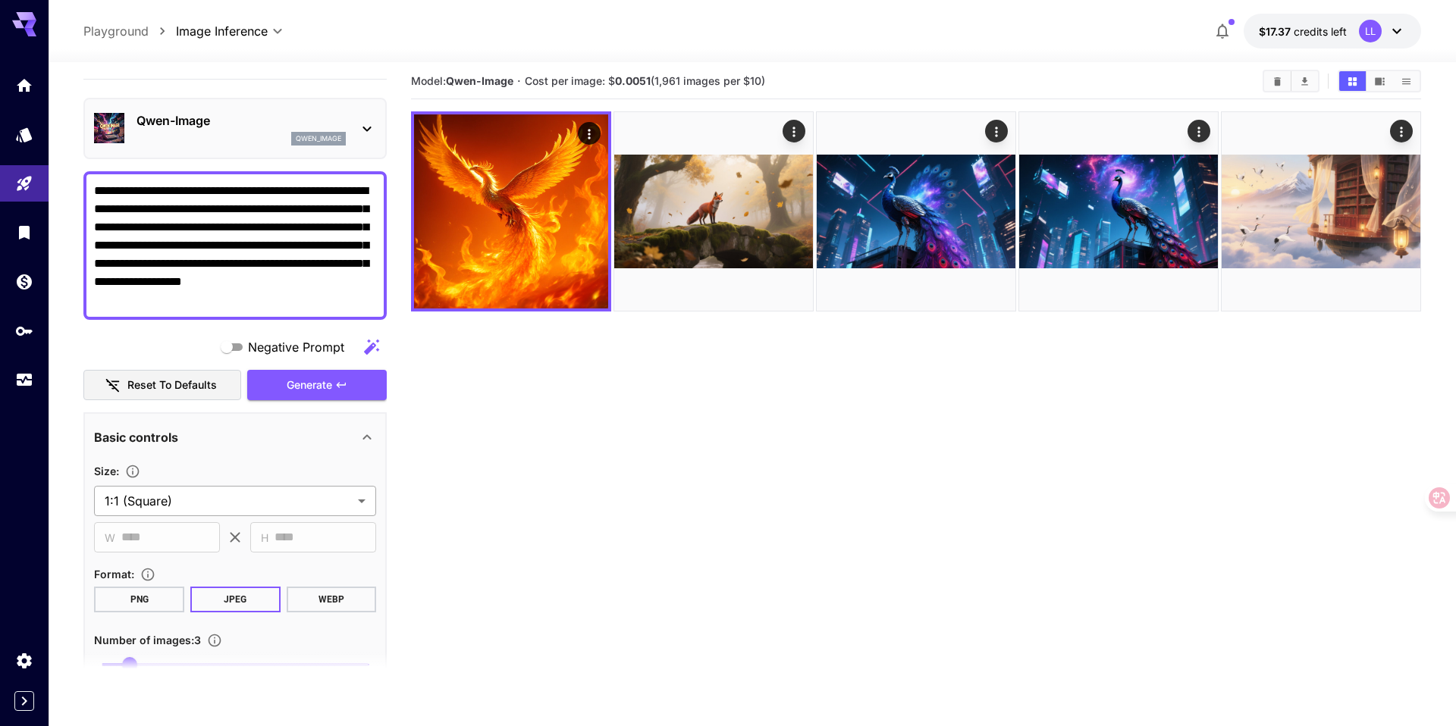
scroll to position [0, 0]
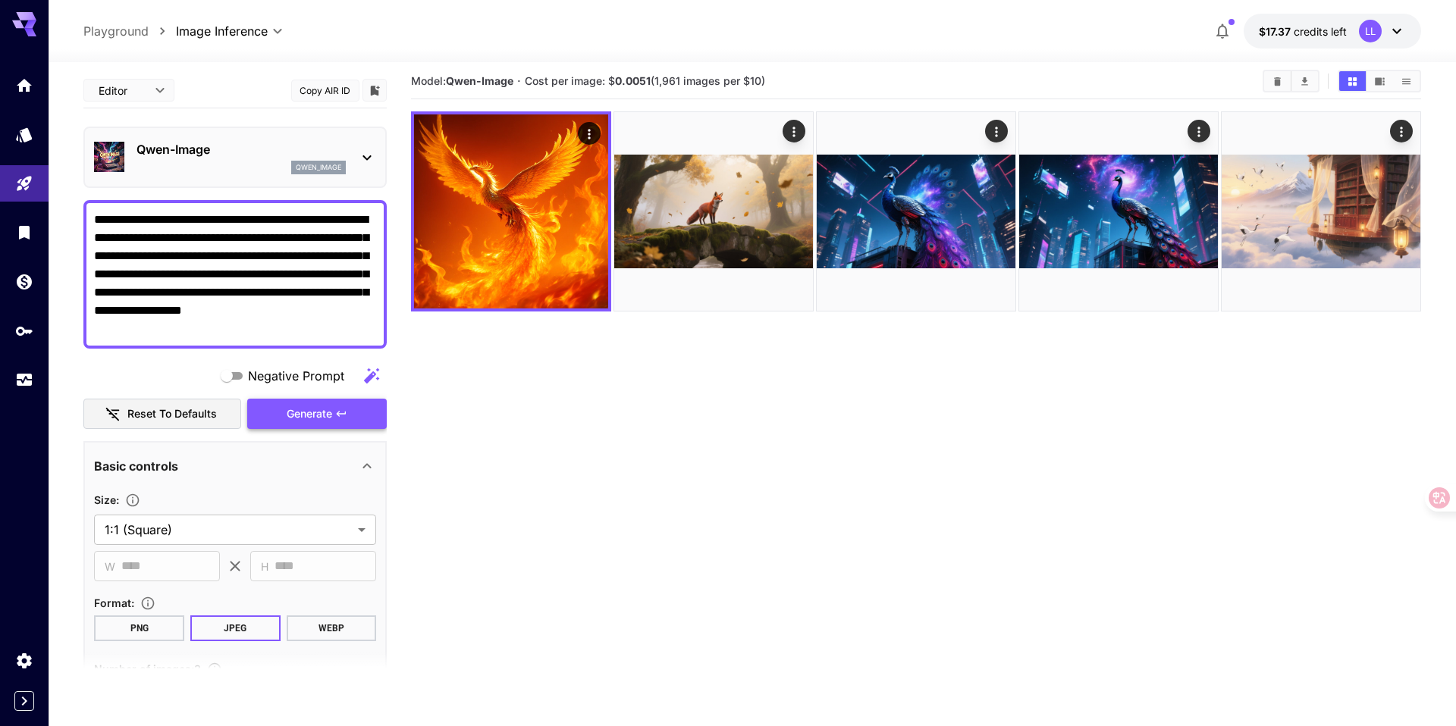
click at [343, 415] on icon "button" at bounding box center [341, 414] width 12 height 12
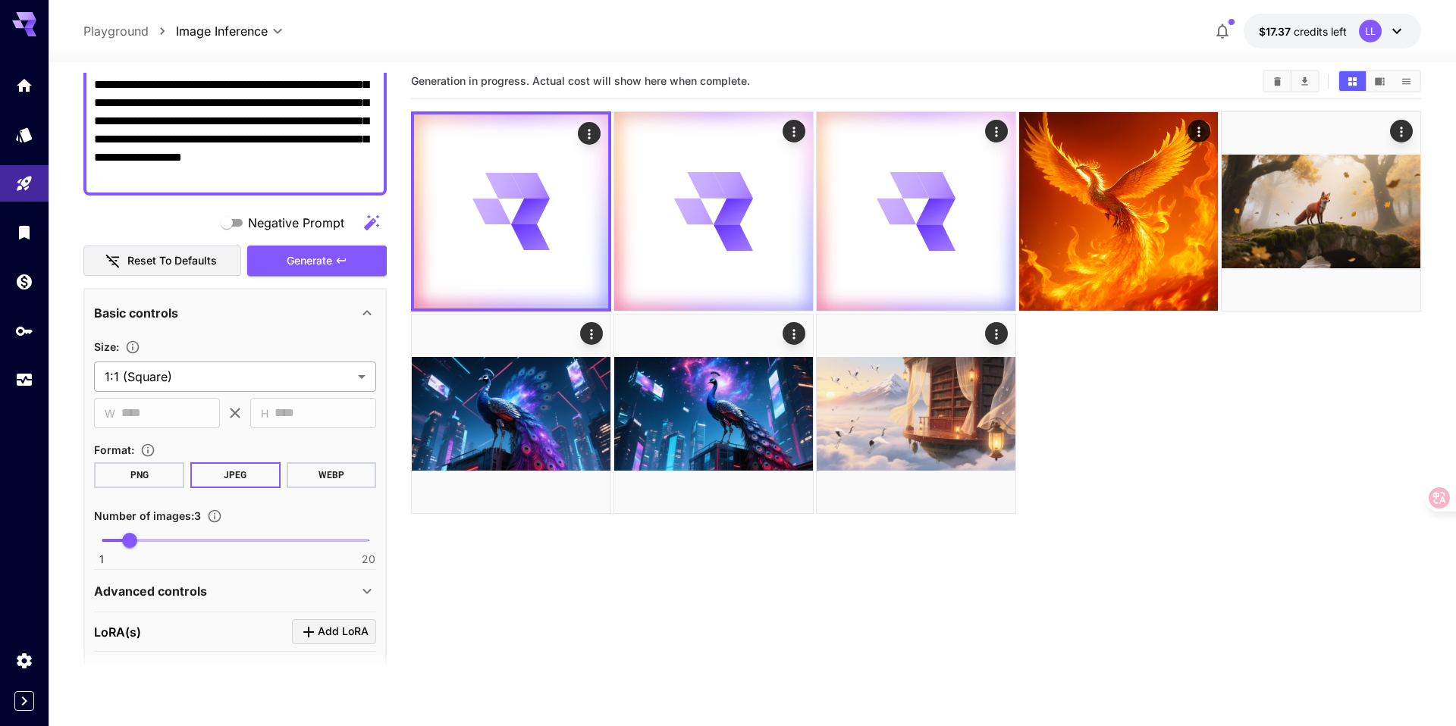
scroll to position [145, 0]
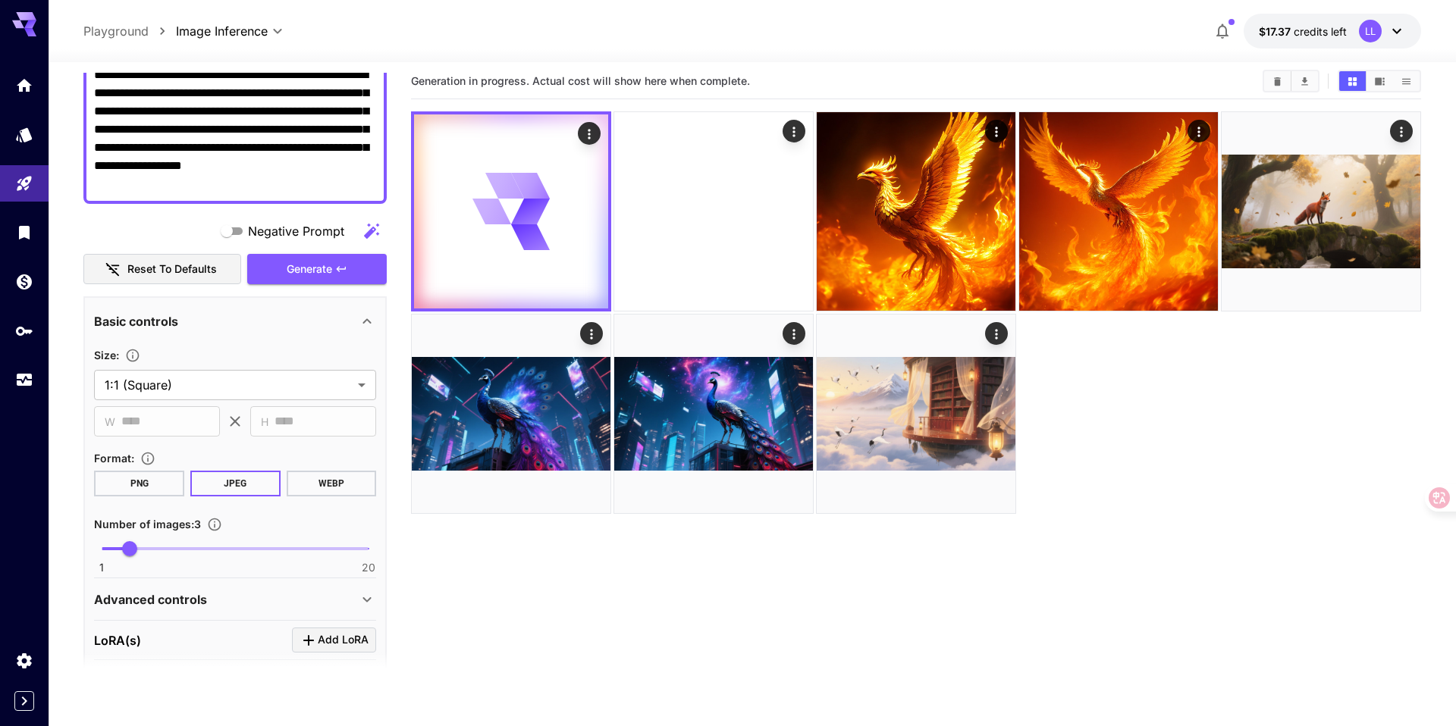
click at [155, 487] on button "PNG" at bounding box center [139, 484] width 90 height 26
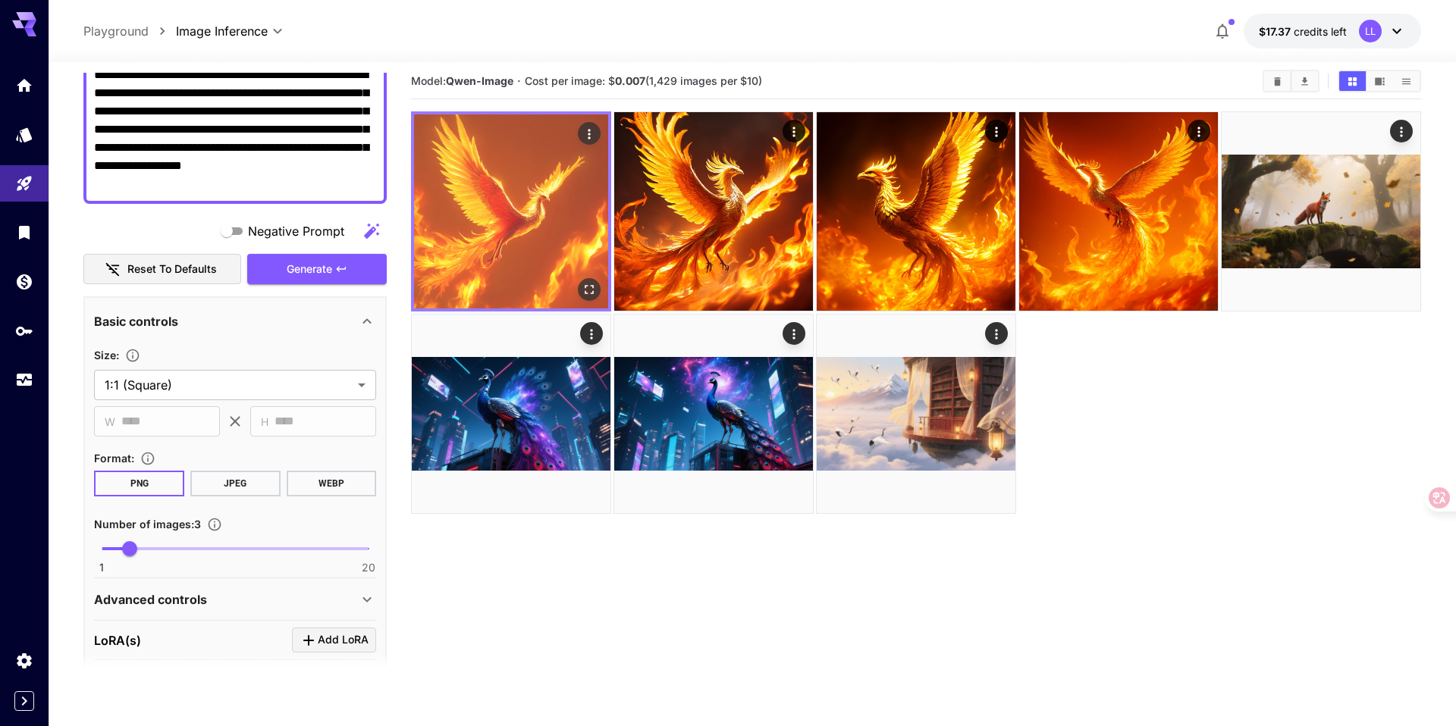
click at [514, 187] on img at bounding box center [511, 211] width 194 height 194
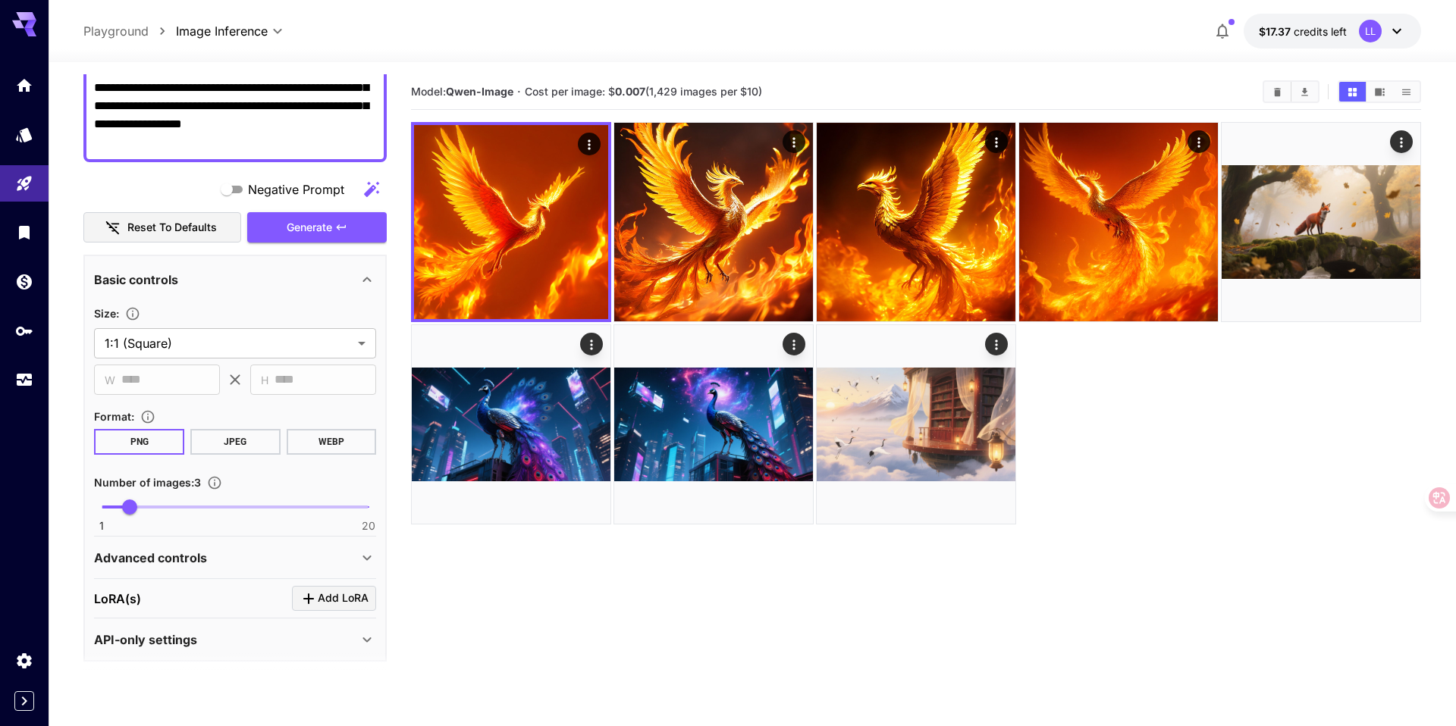
scroll to position [196, 0]
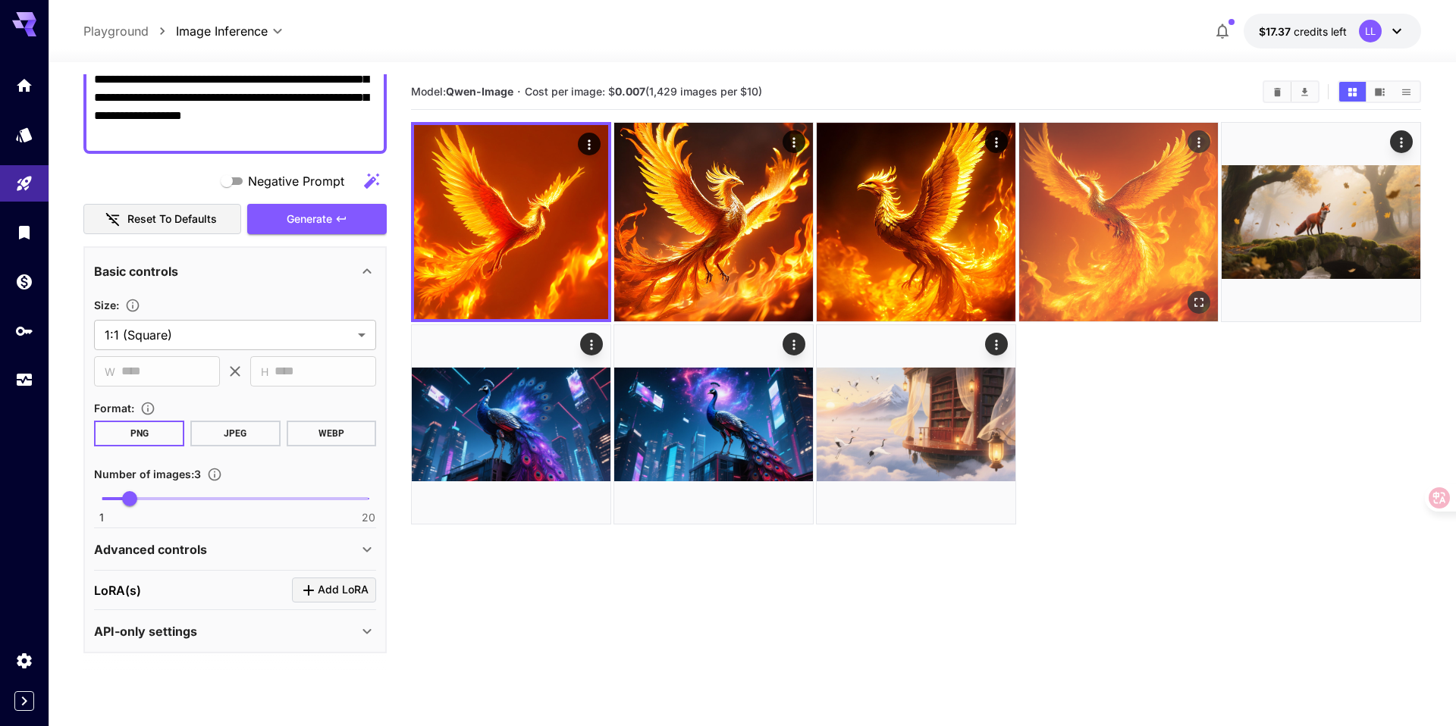
click at [1056, 201] on img at bounding box center [1118, 222] width 199 height 199
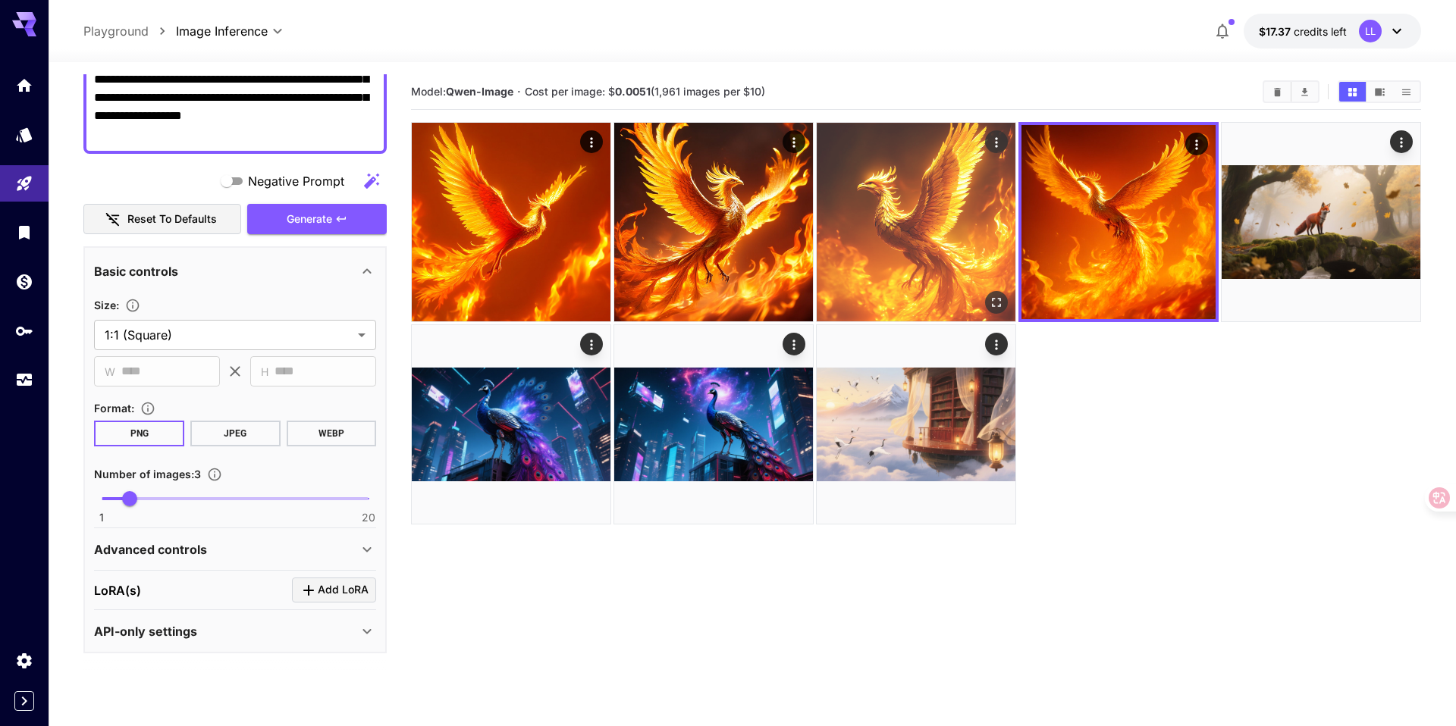
click at [919, 185] on img at bounding box center [916, 222] width 199 height 199
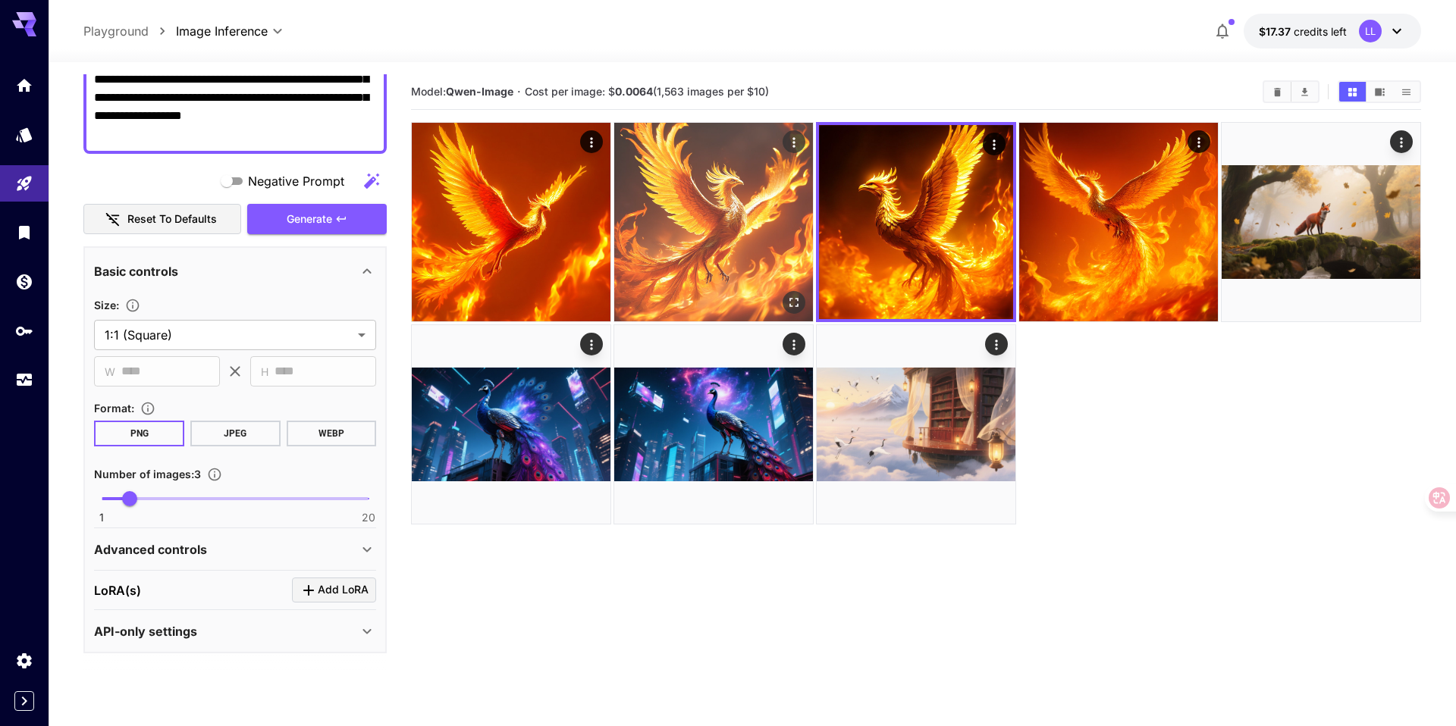
click at [722, 223] on img at bounding box center [713, 222] width 199 height 199
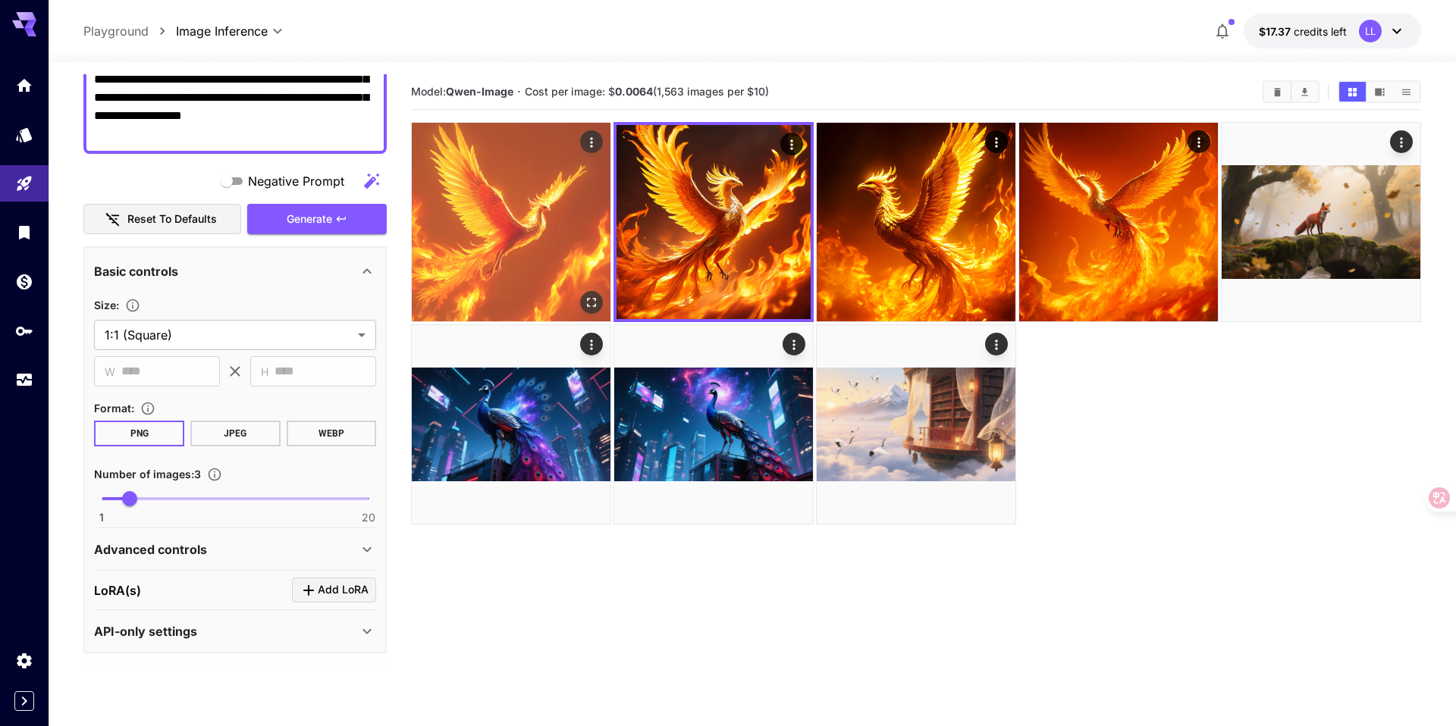
click at [525, 242] on img at bounding box center [511, 222] width 199 height 199
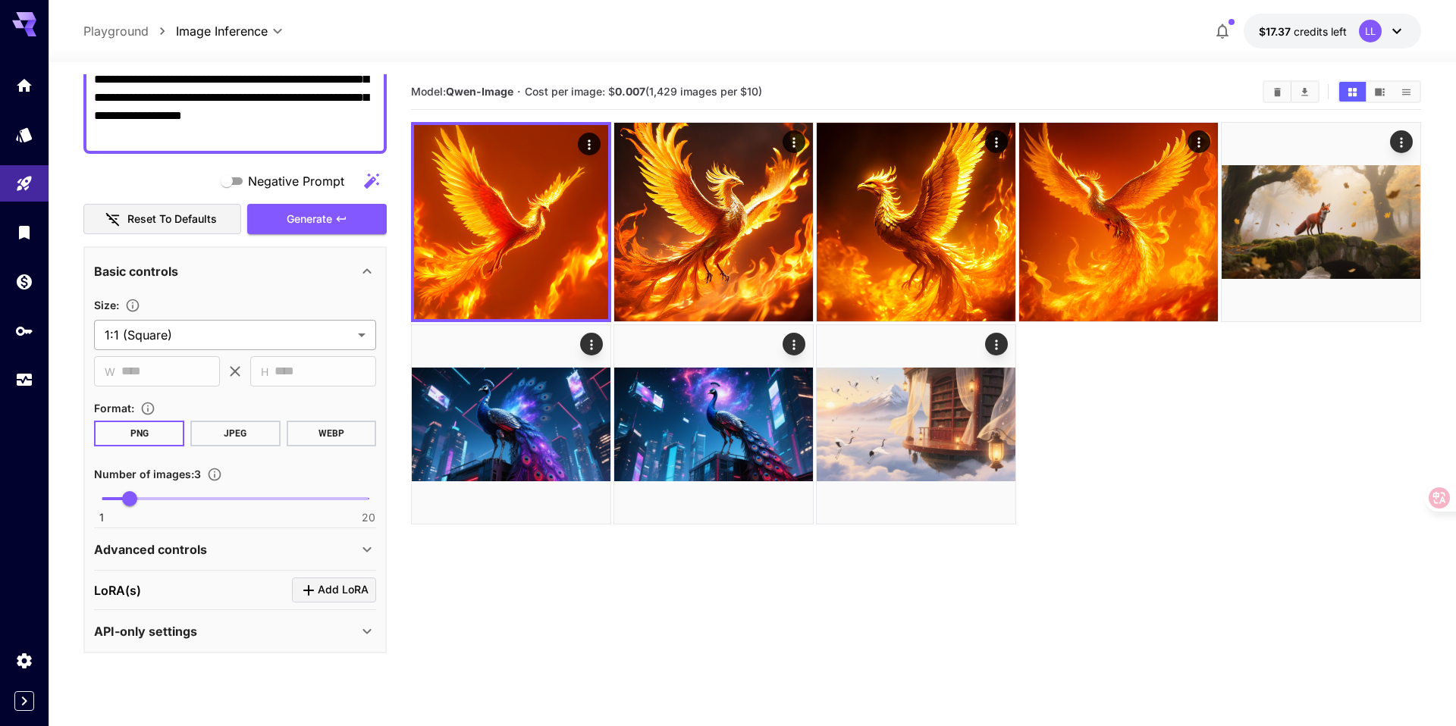
click at [281, 326] on body "**********" at bounding box center [728, 423] width 1456 height 846
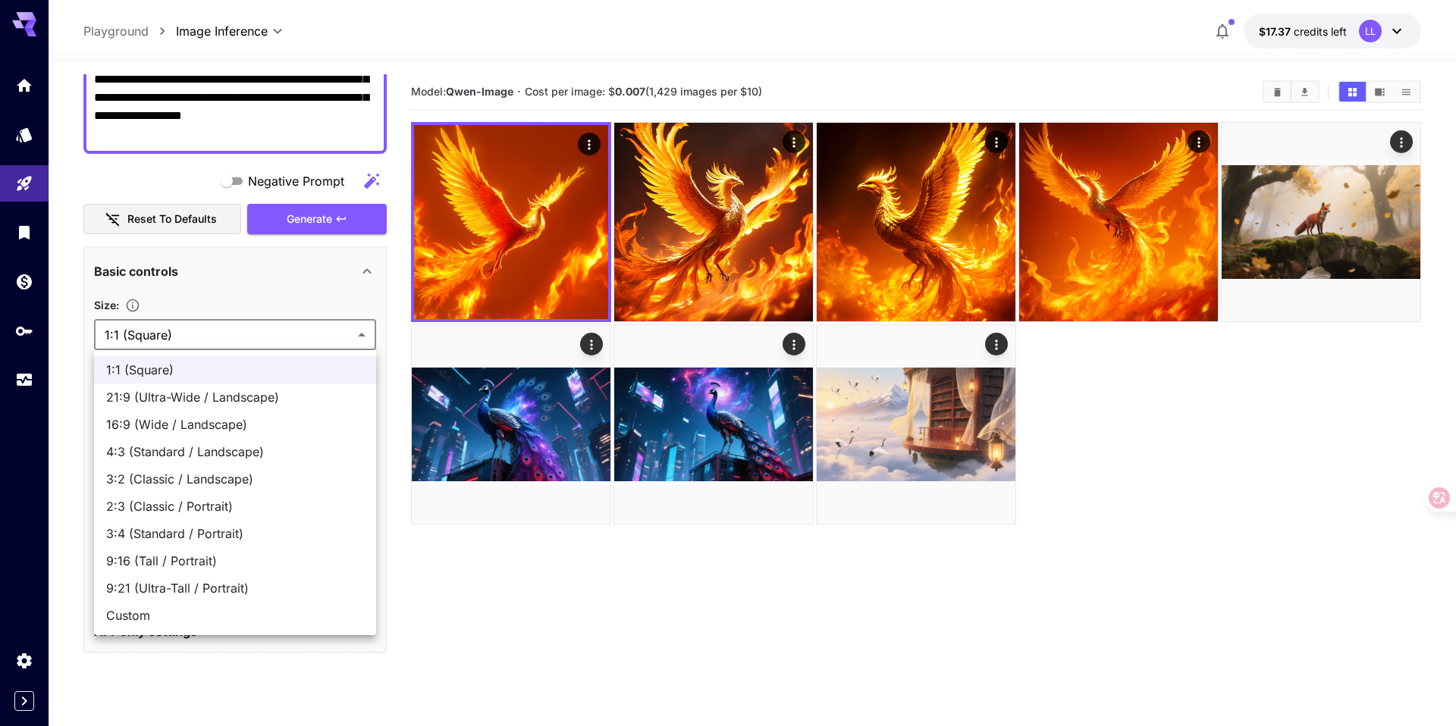
click at [238, 419] on span "16:9 (Wide / Landscape)" at bounding box center [235, 425] width 258 height 18
type input "**********"
type input "****"
type input "***"
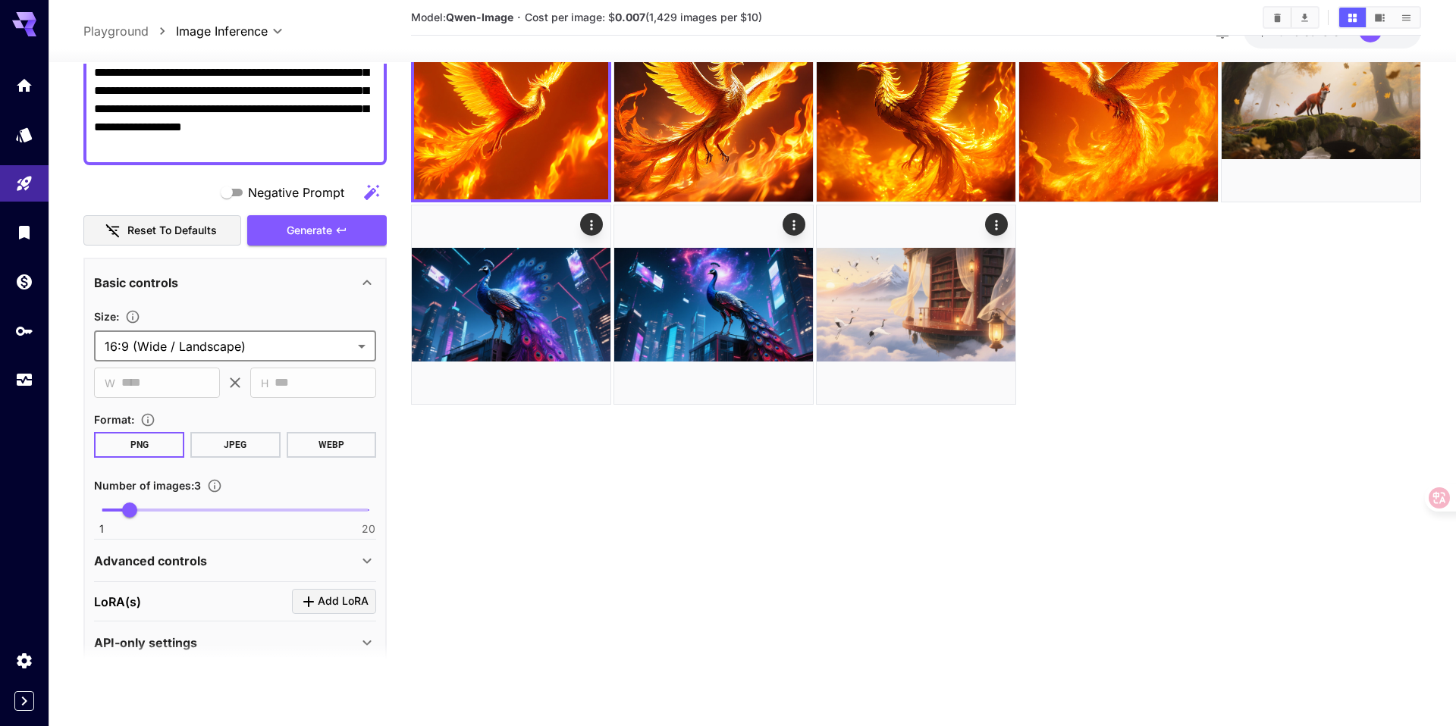
scroll to position [181, 0]
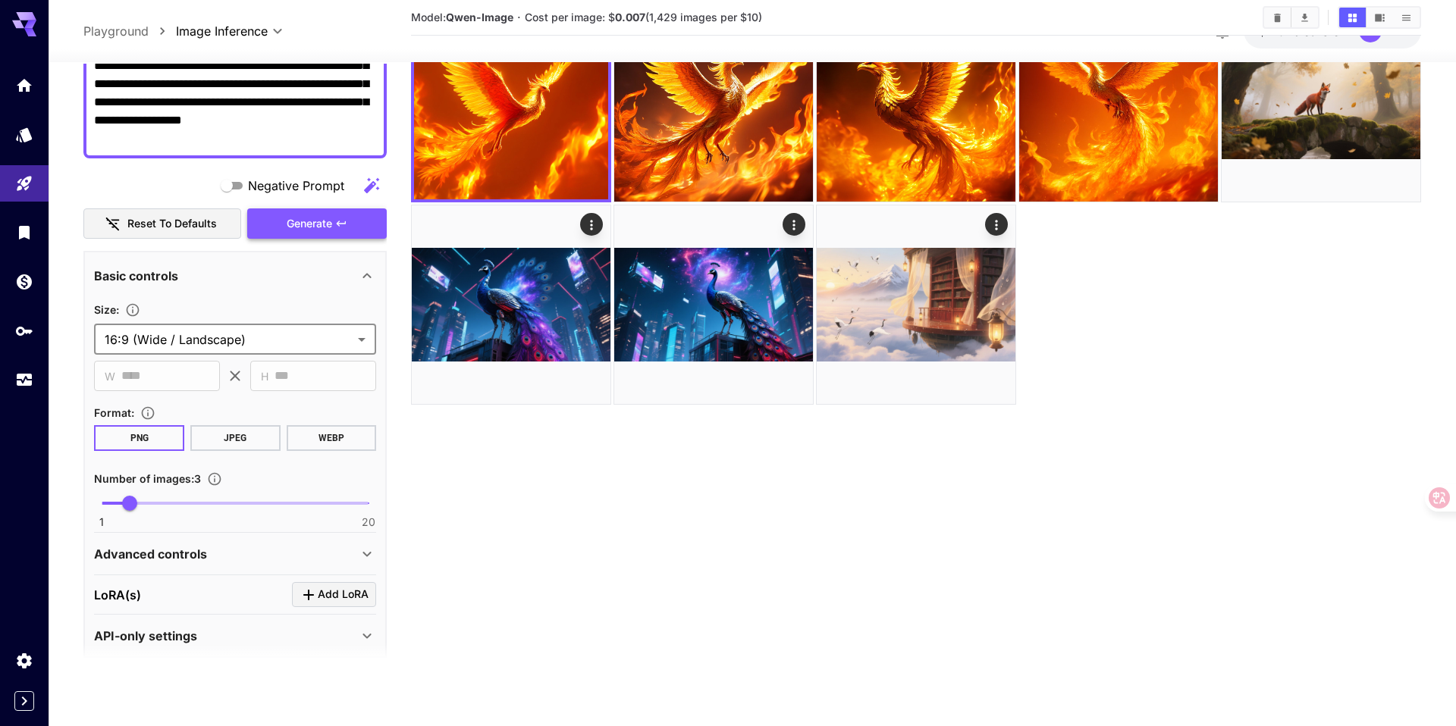
click at [350, 234] on button "Generate" at bounding box center [317, 223] width 140 height 31
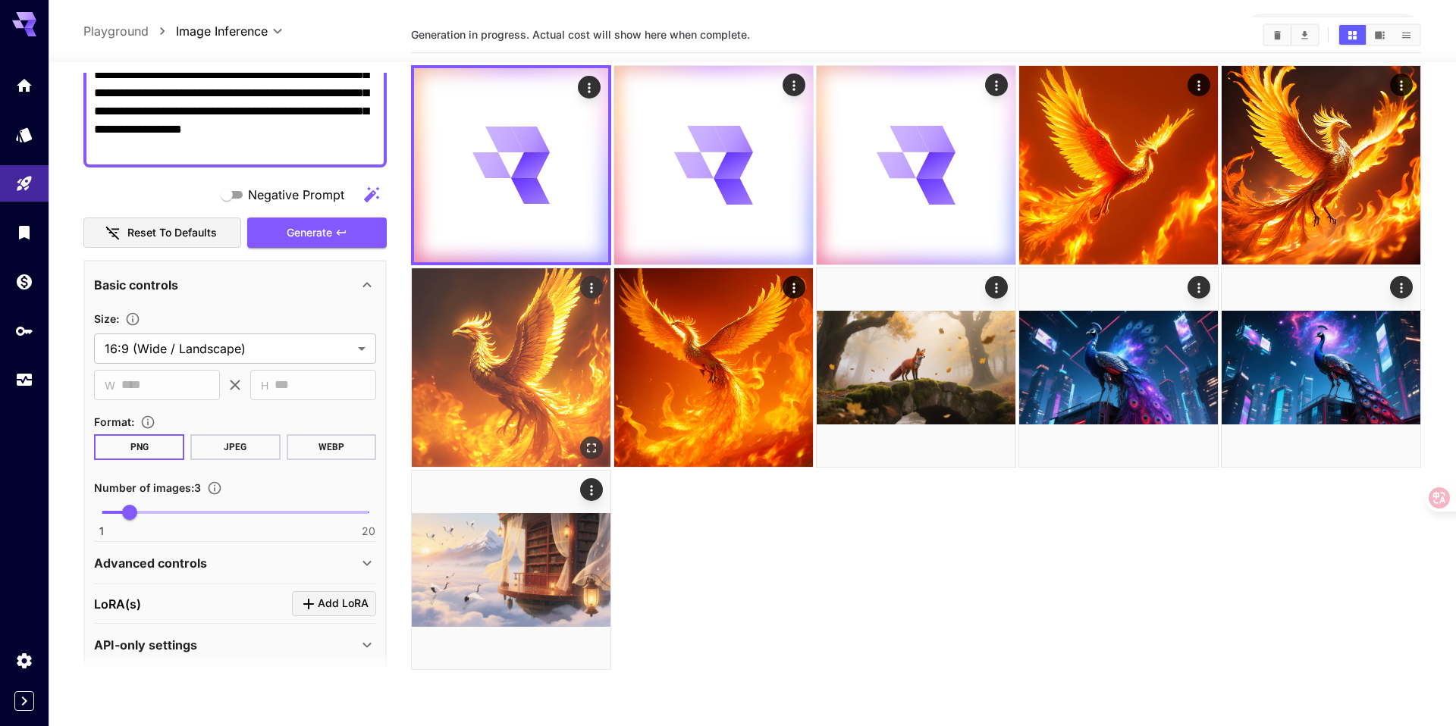
scroll to position [0, 0]
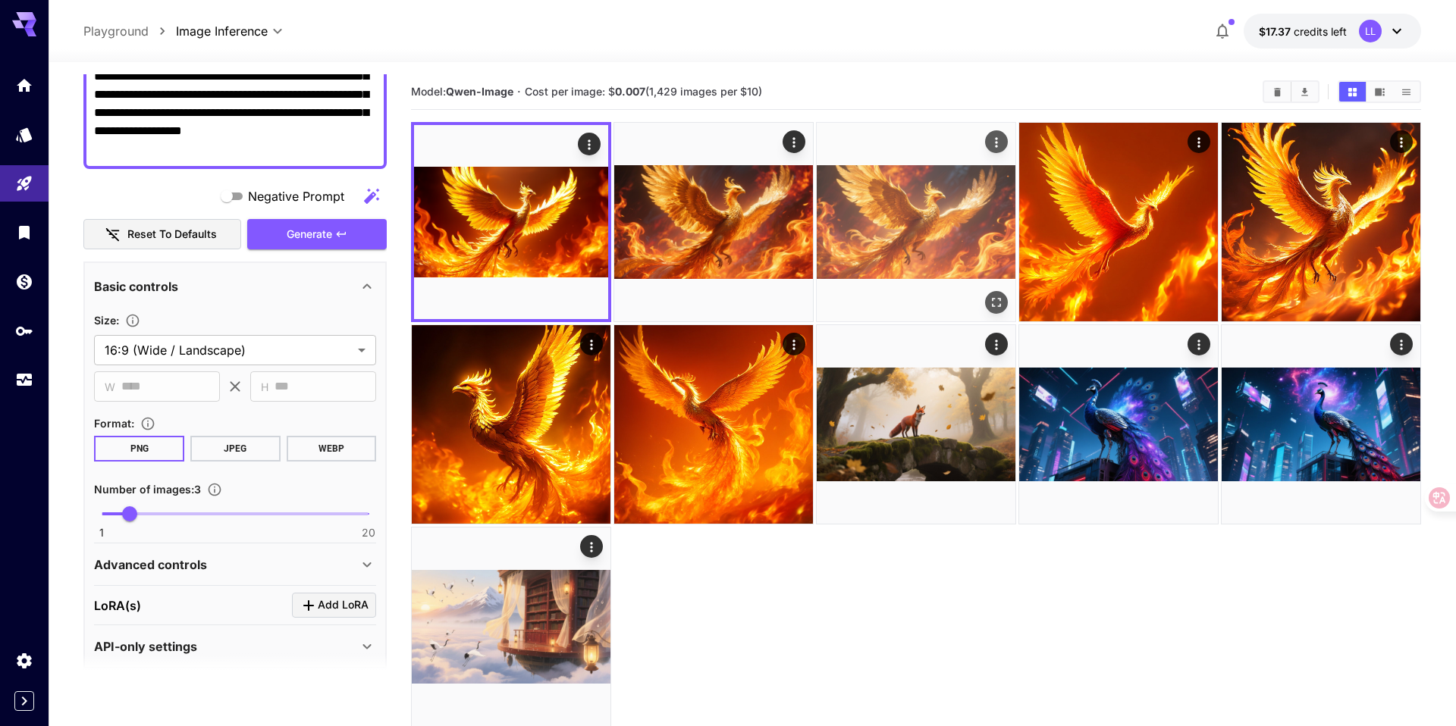
click at [875, 225] on img at bounding box center [916, 222] width 199 height 199
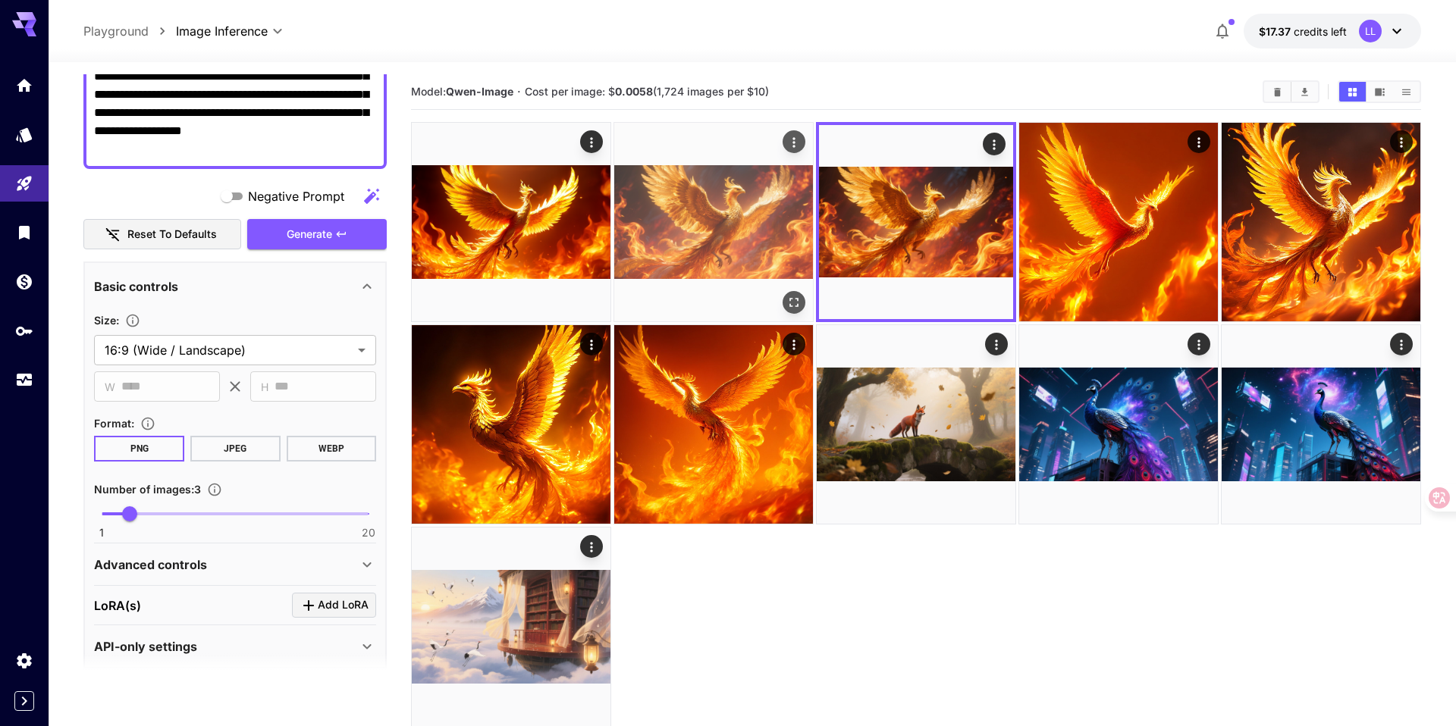
click at [732, 233] on img at bounding box center [713, 222] width 199 height 199
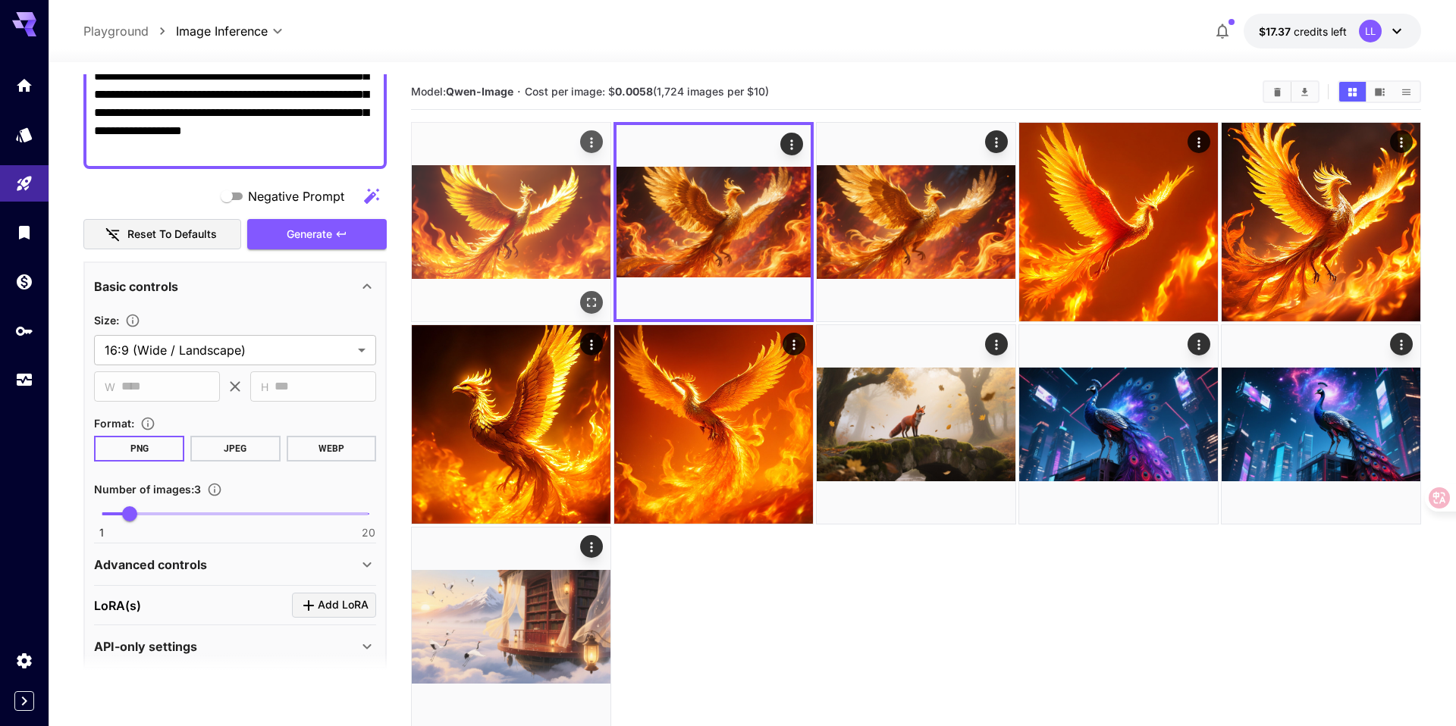
click at [536, 241] on img at bounding box center [511, 222] width 199 height 199
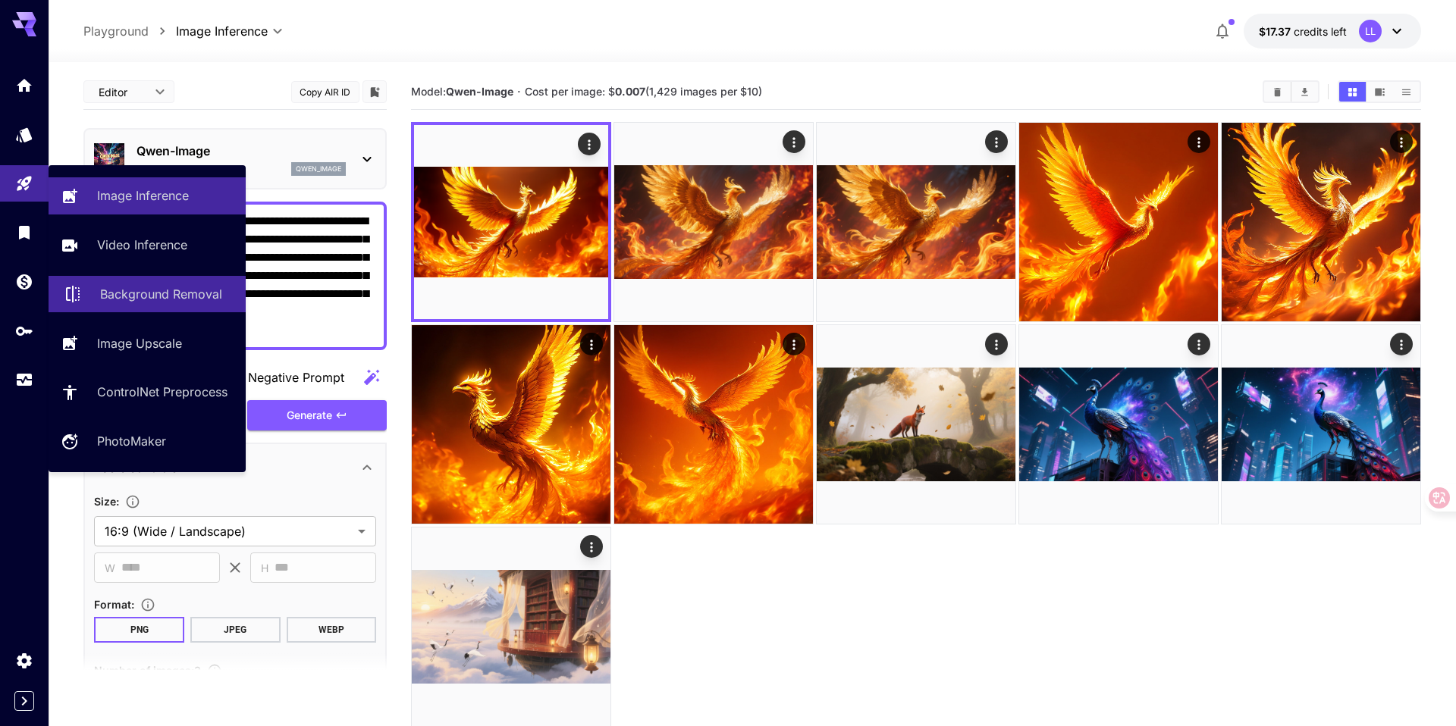
click at [146, 296] on p "Background Removal" at bounding box center [161, 294] width 122 height 18
type input "**********"
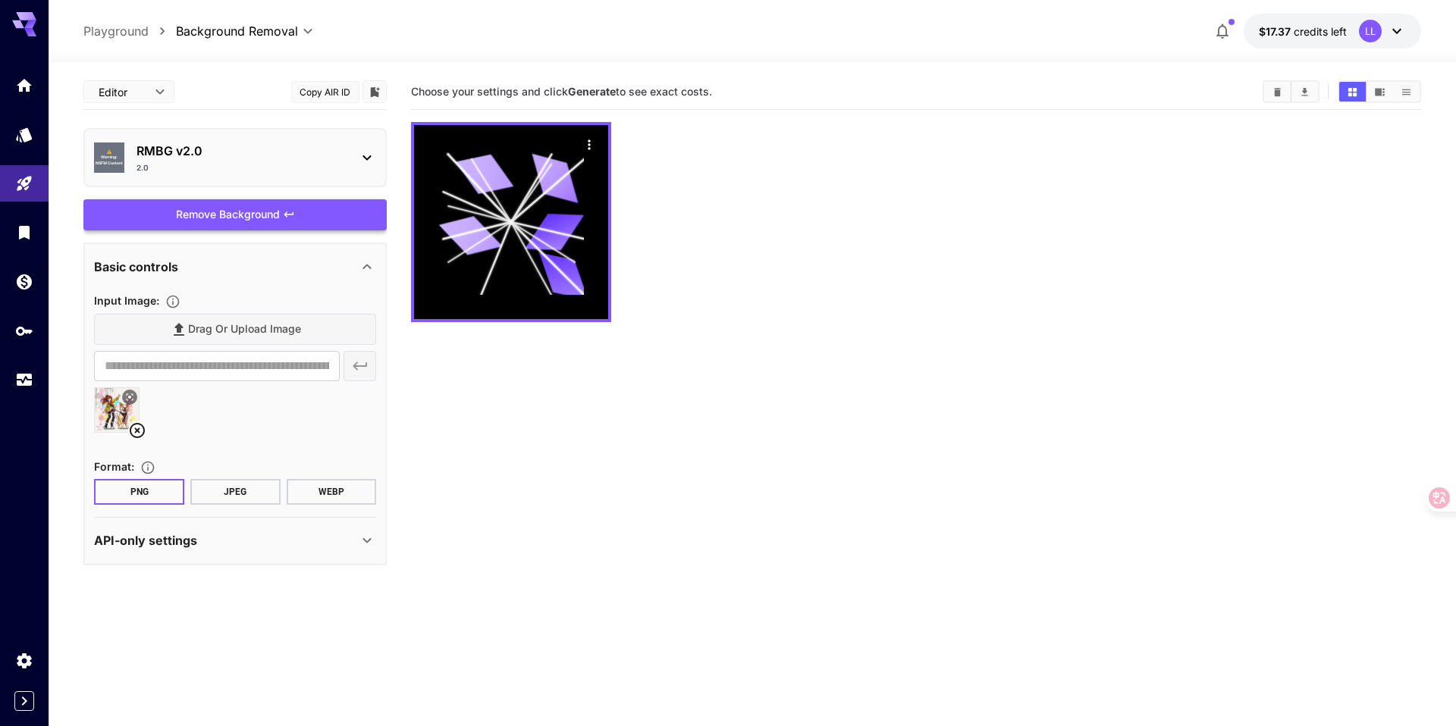
click at [248, 212] on div "Remove Background" at bounding box center [234, 214] width 303 height 31
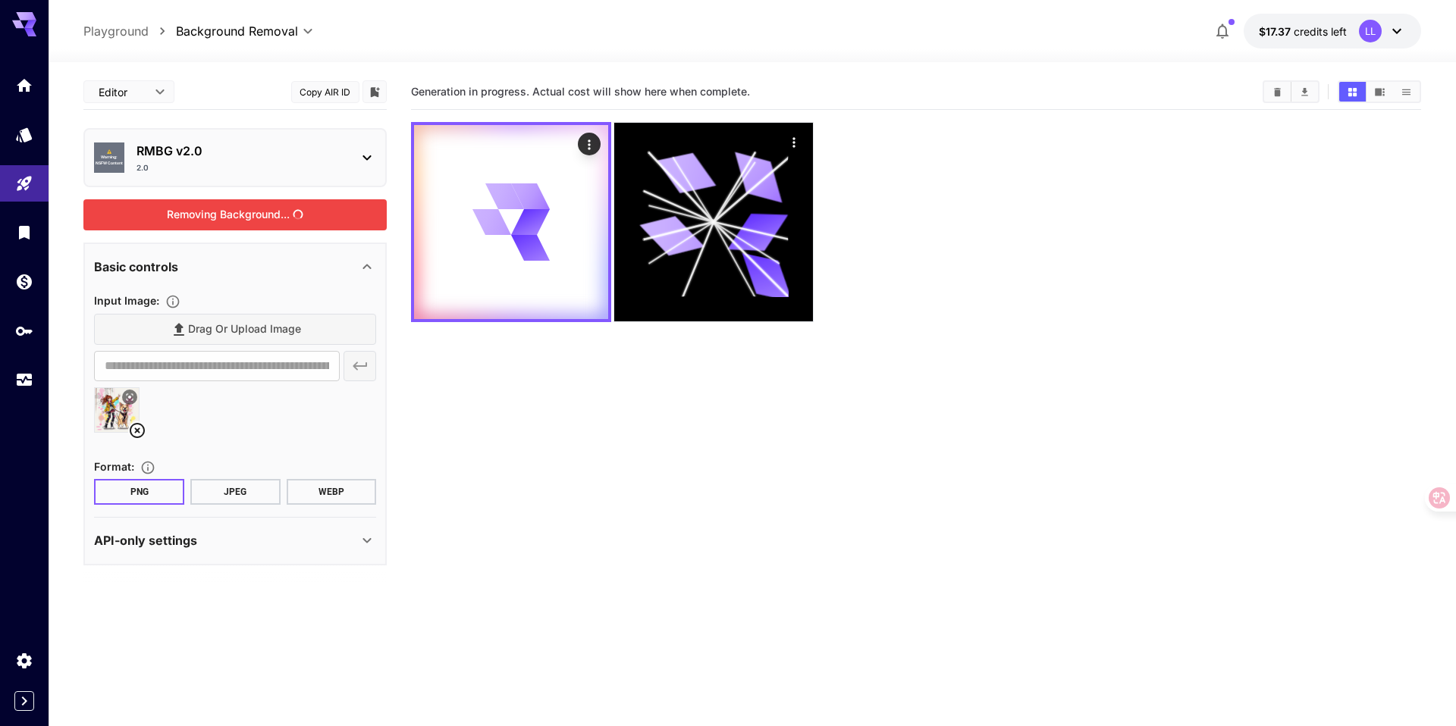
click at [278, 168] on div "2.0" at bounding box center [240, 167] width 209 height 11
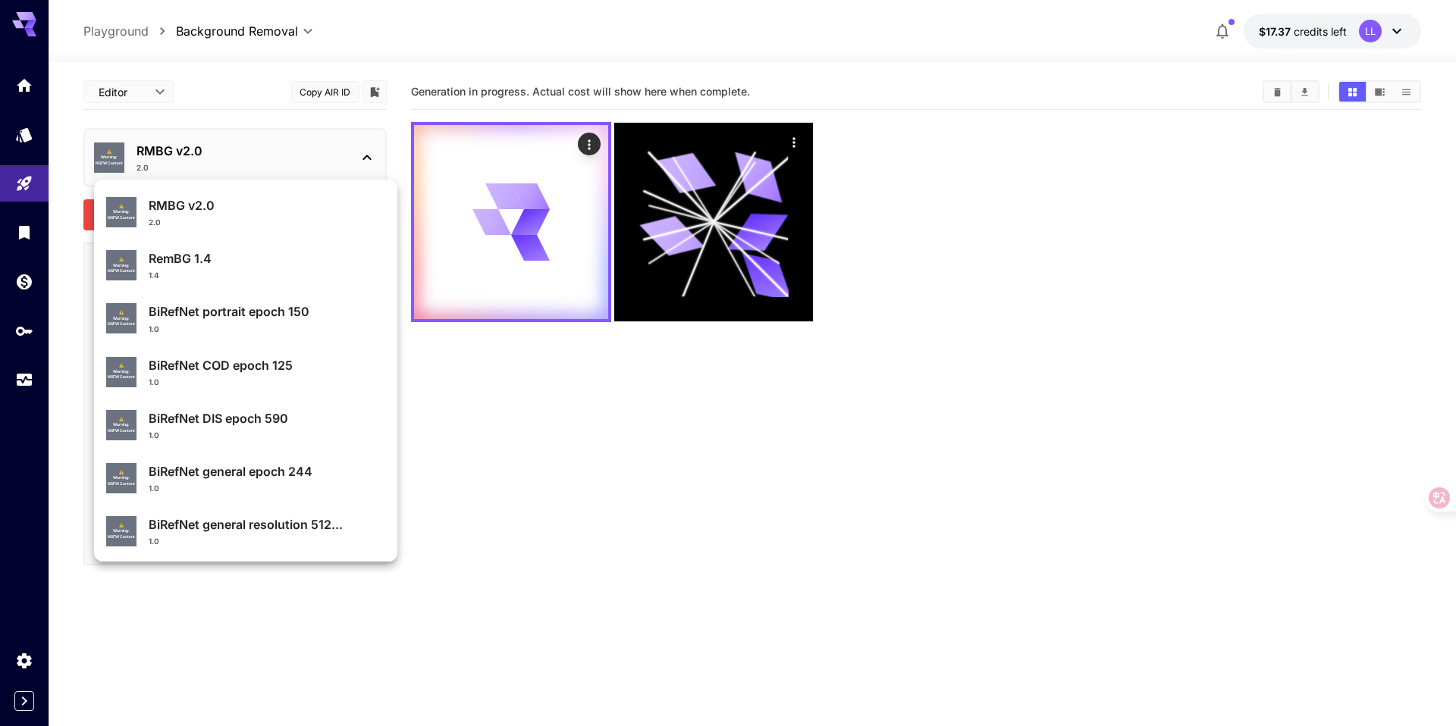
click at [239, 277] on div "1.4" at bounding box center [267, 275] width 237 height 11
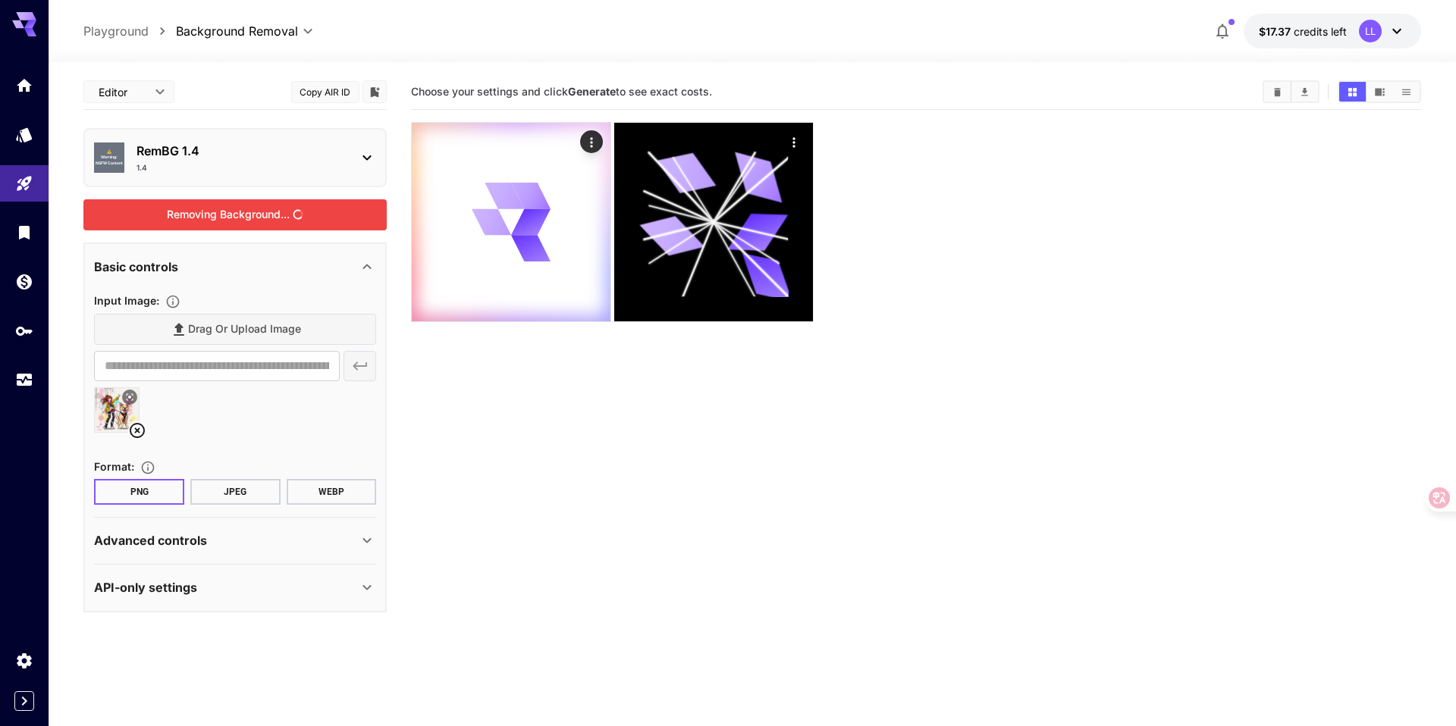
click at [340, 216] on div "Removing Background..." at bounding box center [234, 214] width 303 height 31
click at [265, 209] on div "Removing Background..." at bounding box center [234, 214] width 303 height 31
click at [133, 429] on icon at bounding box center [137, 431] width 18 height 18
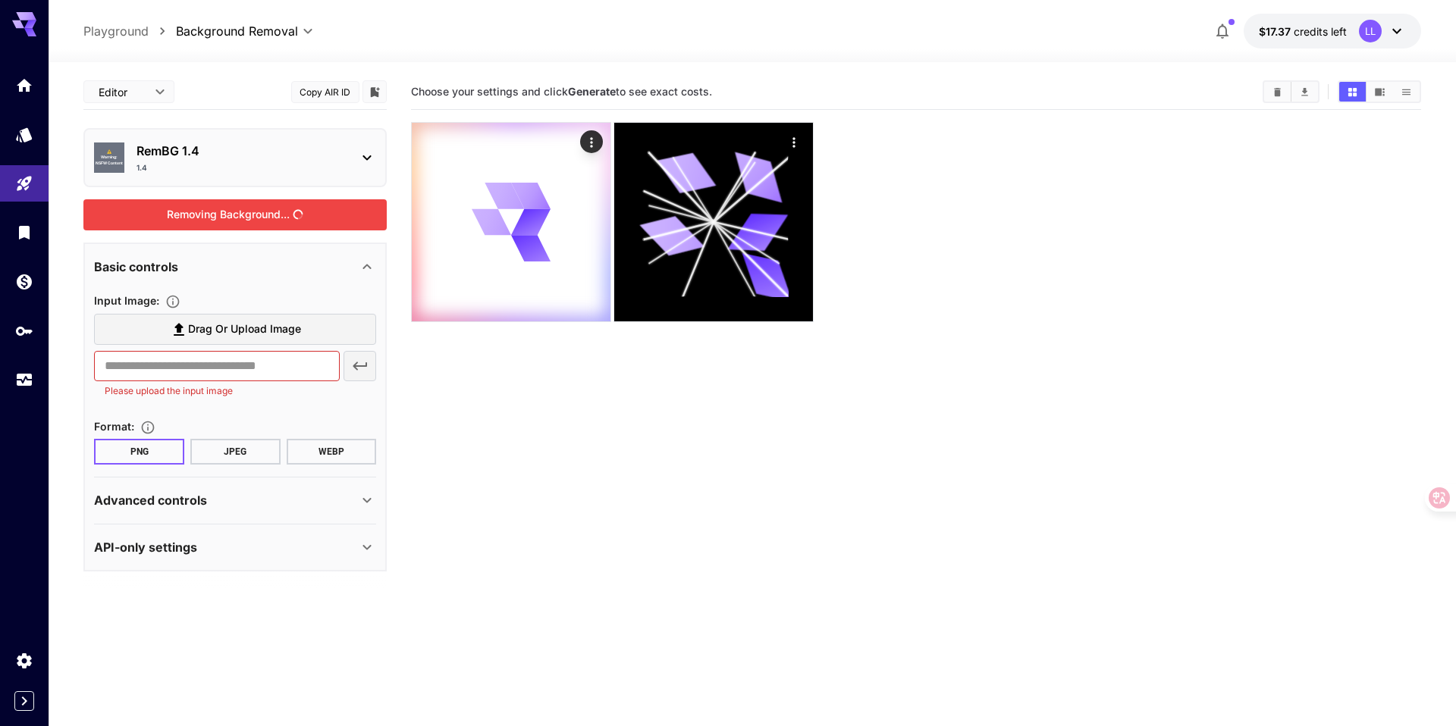
click at [195, 337] on span "Drag or upload image" at bounding box center [244, 329] width 113 height 19
click at [0, 0] on input "Drag or upload image" at bounding box center [0, 0] width 0 height 0
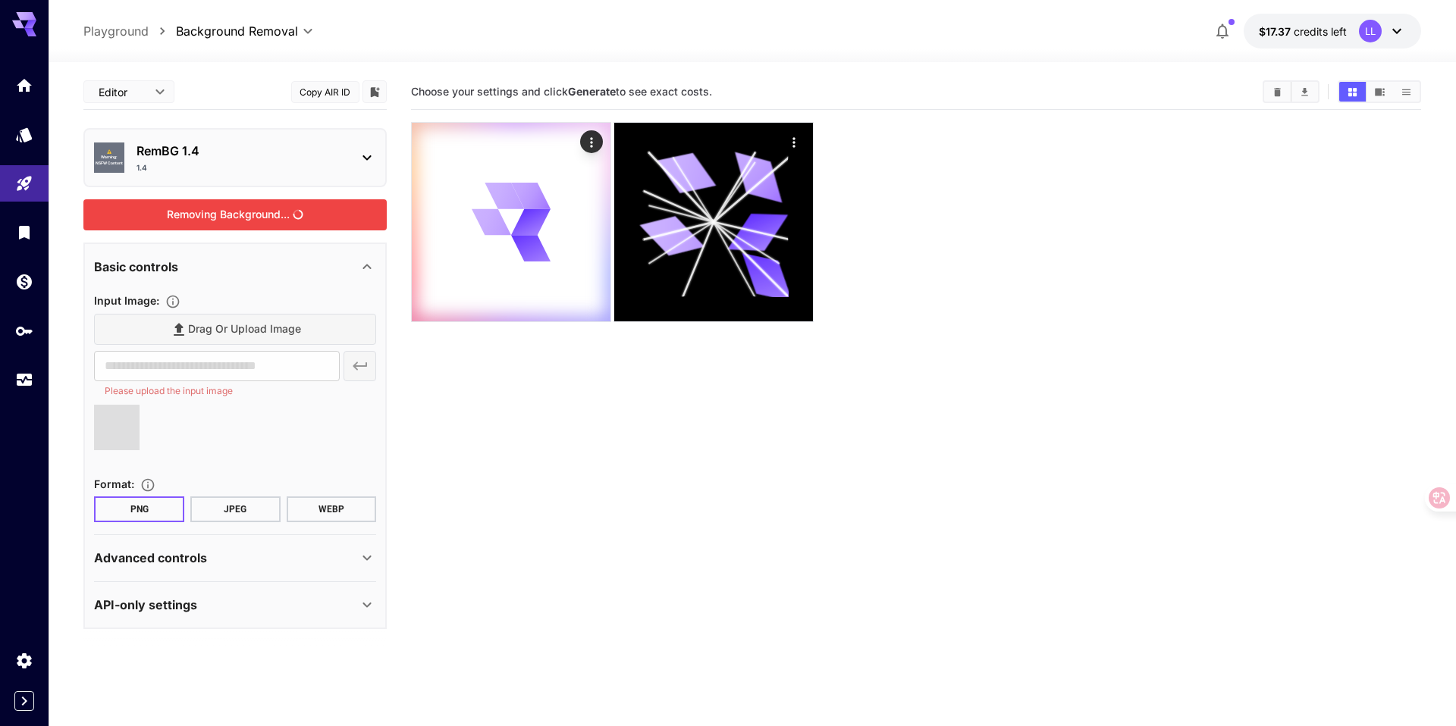
type input "**********"
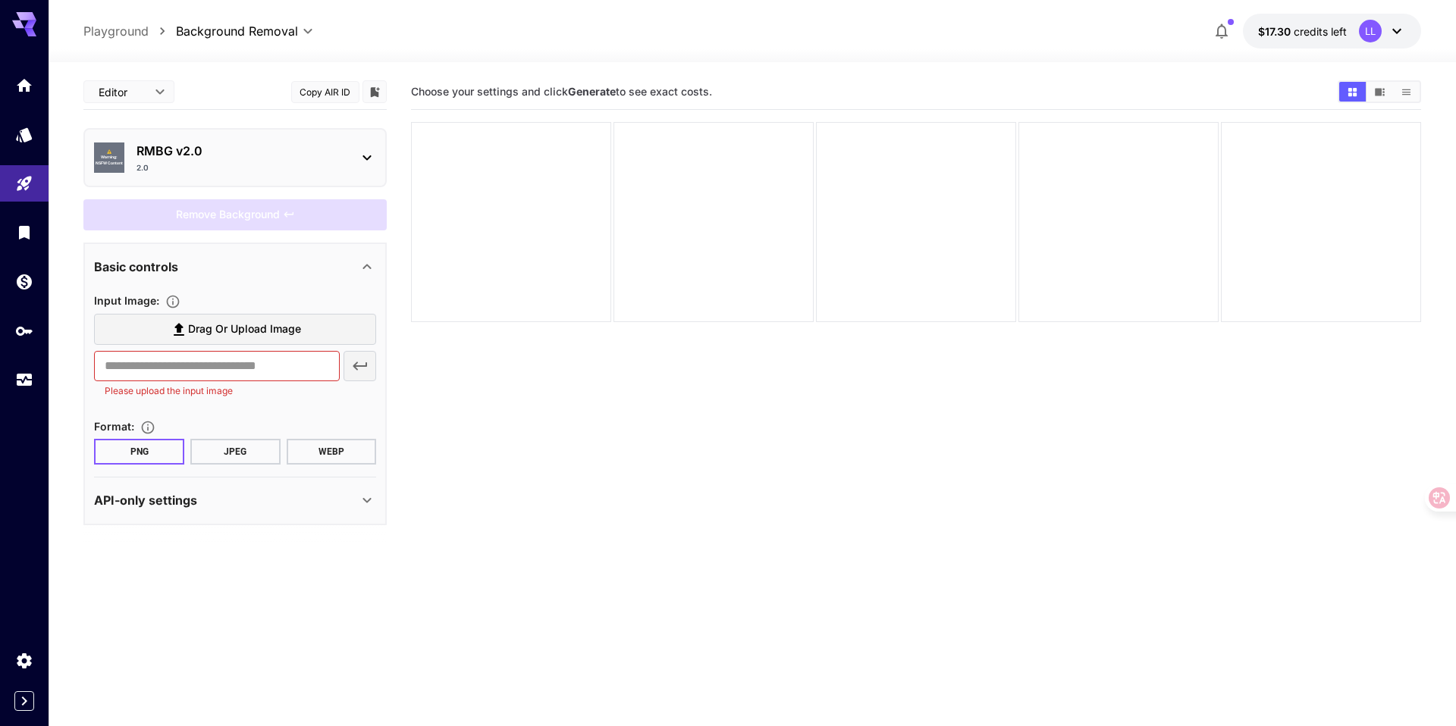
click at [502, 525] on section "Choose your settings and click Generate to see exact costs." at bounding box center [915, 437] width 1009 height 726
click at [182, 153] on p "RMBG v2.0" at bounding box center [240, 151] width 209 height 18
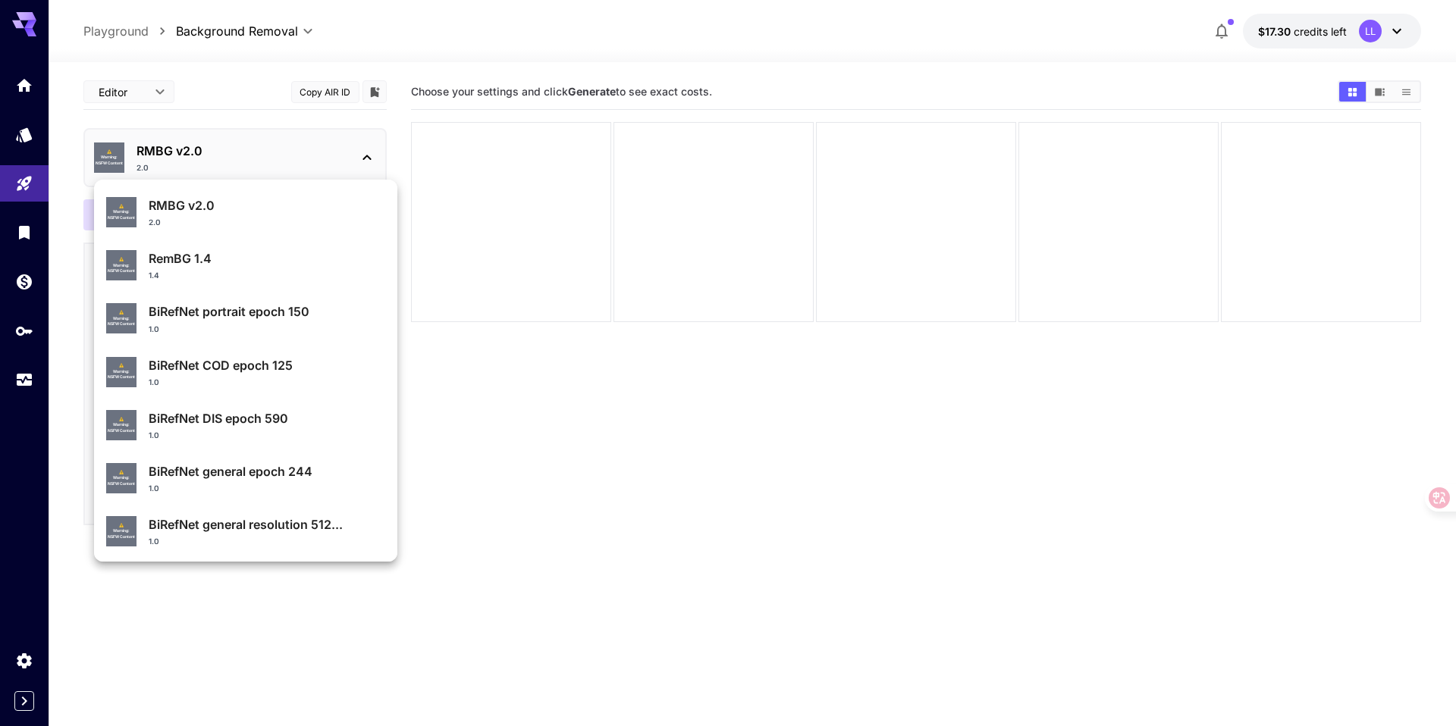
click at [187, 241] on li "⚠️ Warning: NSFW Content RemBG 1.4 1.4" at bounding box center [245, 265] width 303 height 53
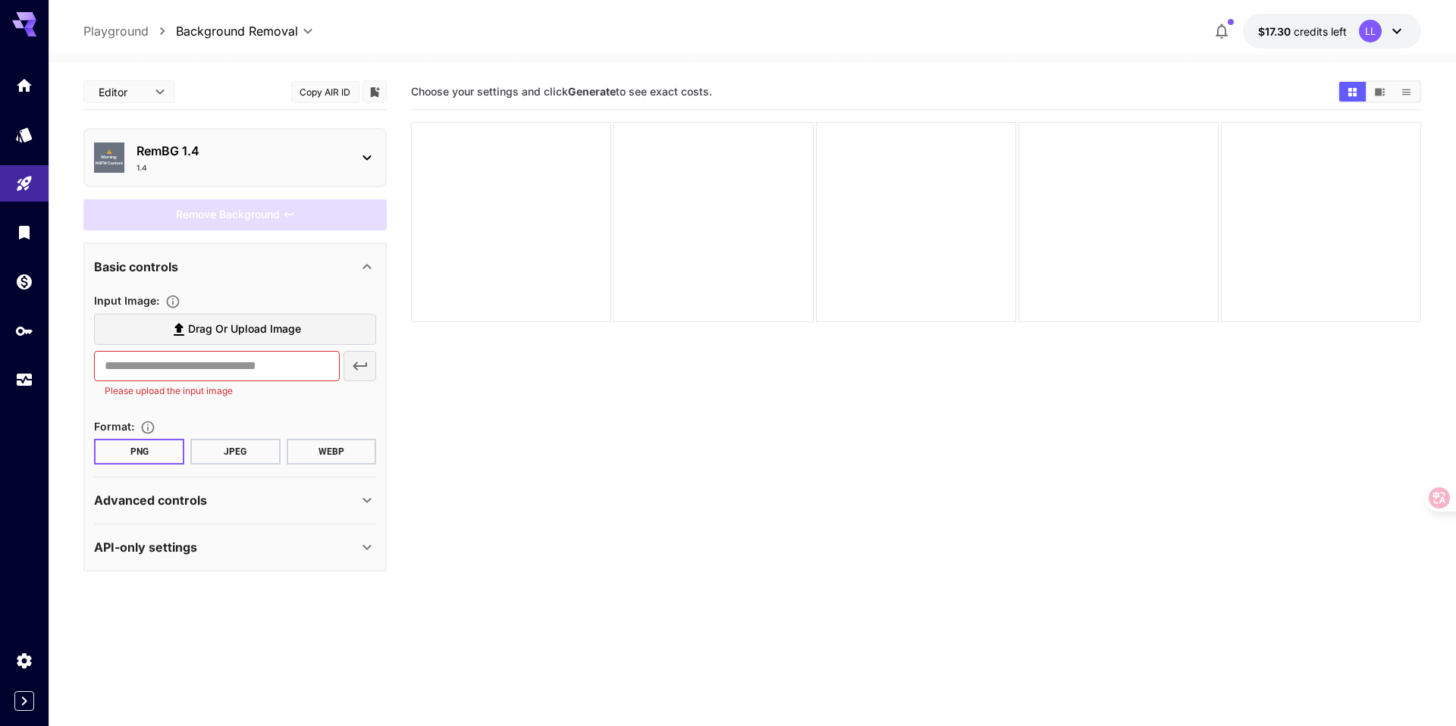
click at [226, 340] on label "Drag or upload image" at bounding box center [235, 329] width 282 height 31
click at [0, 0] on input "Drag or upload image" at bounding box center [0, 0] width 0 height 0
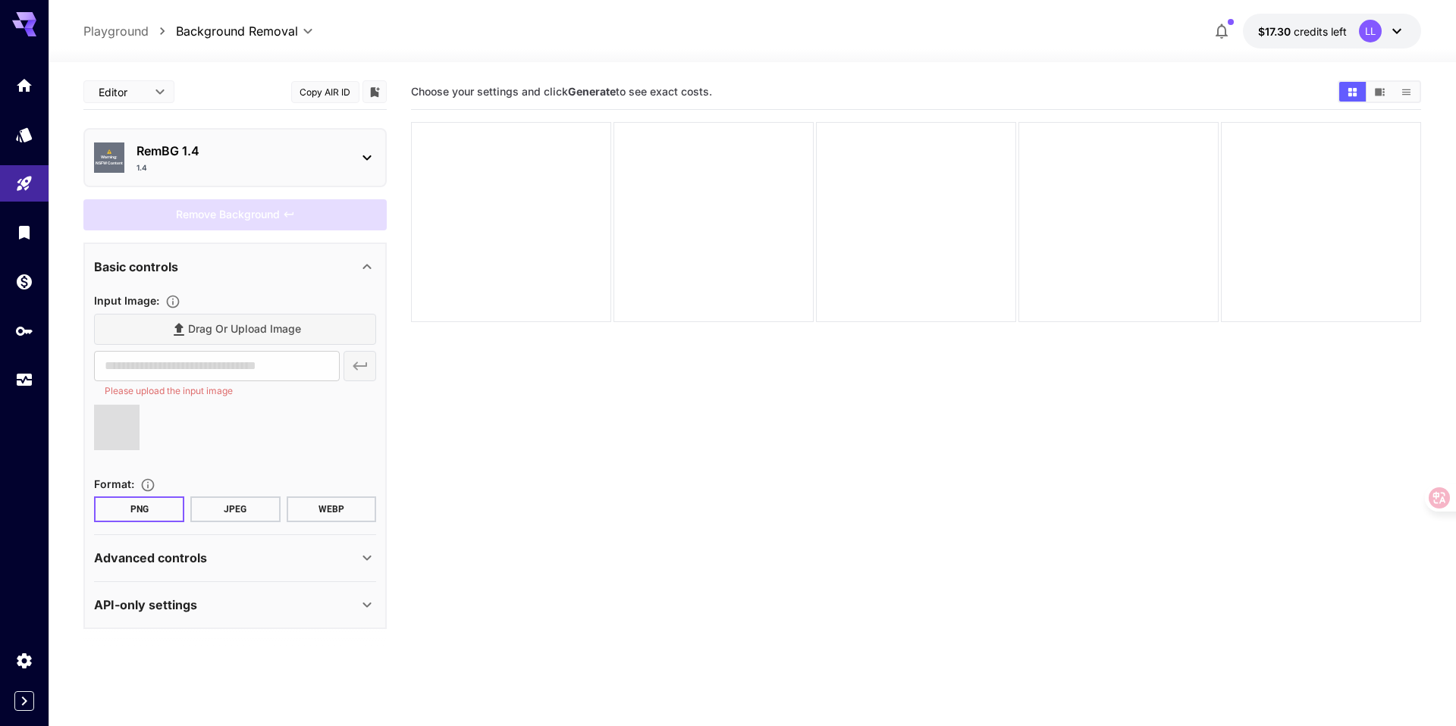
type input "**********"
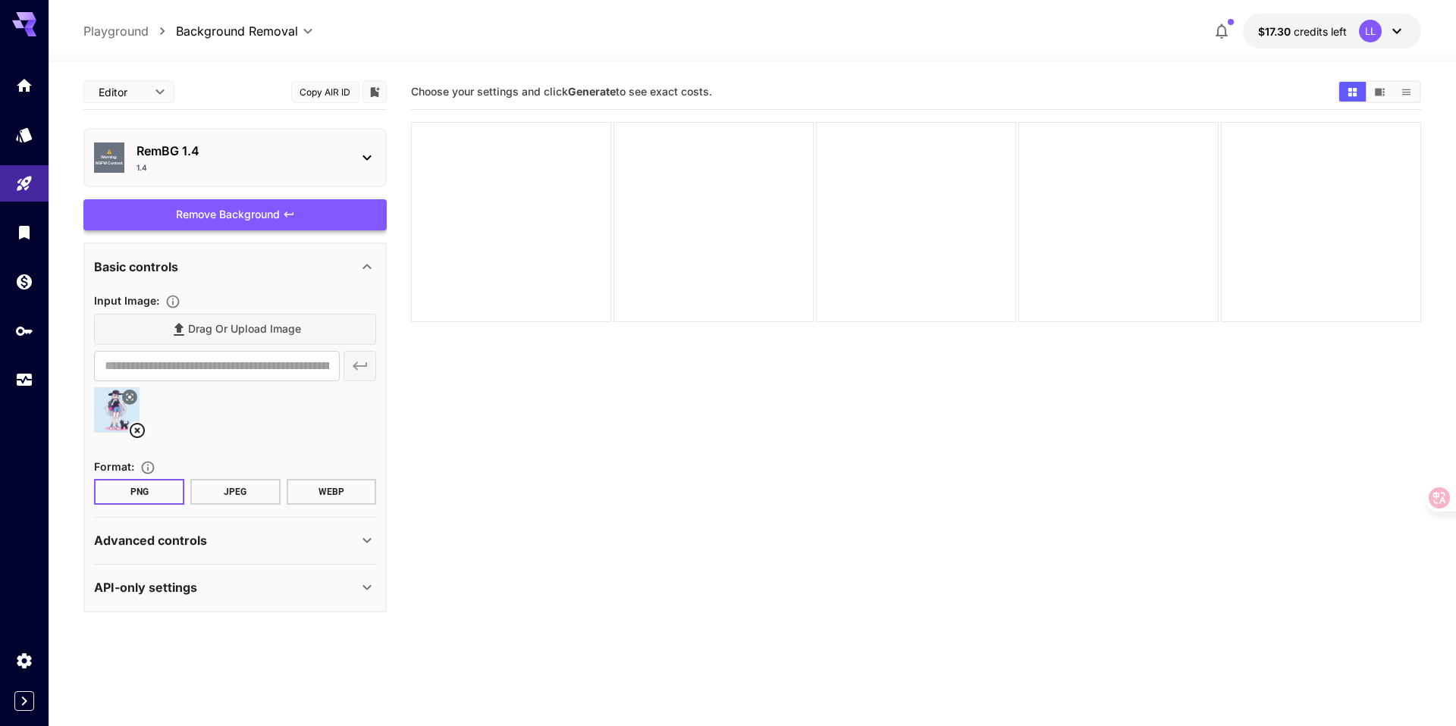
click at [306, 215] on div "Remove Background" at bounding box center [234, 214] width 303 height 31
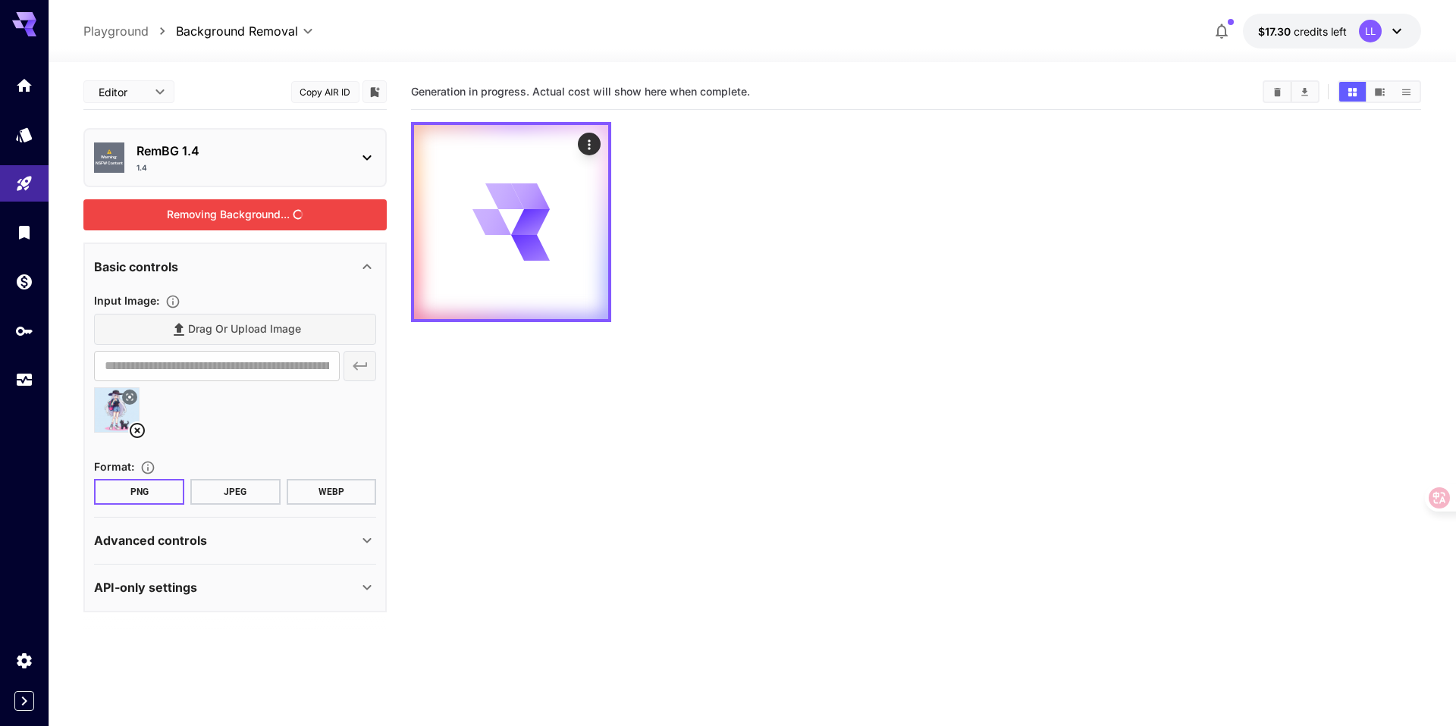
click at [319, 147] on p "RemBG 1.4" at bounding box center [240, 151] width 209 height 18
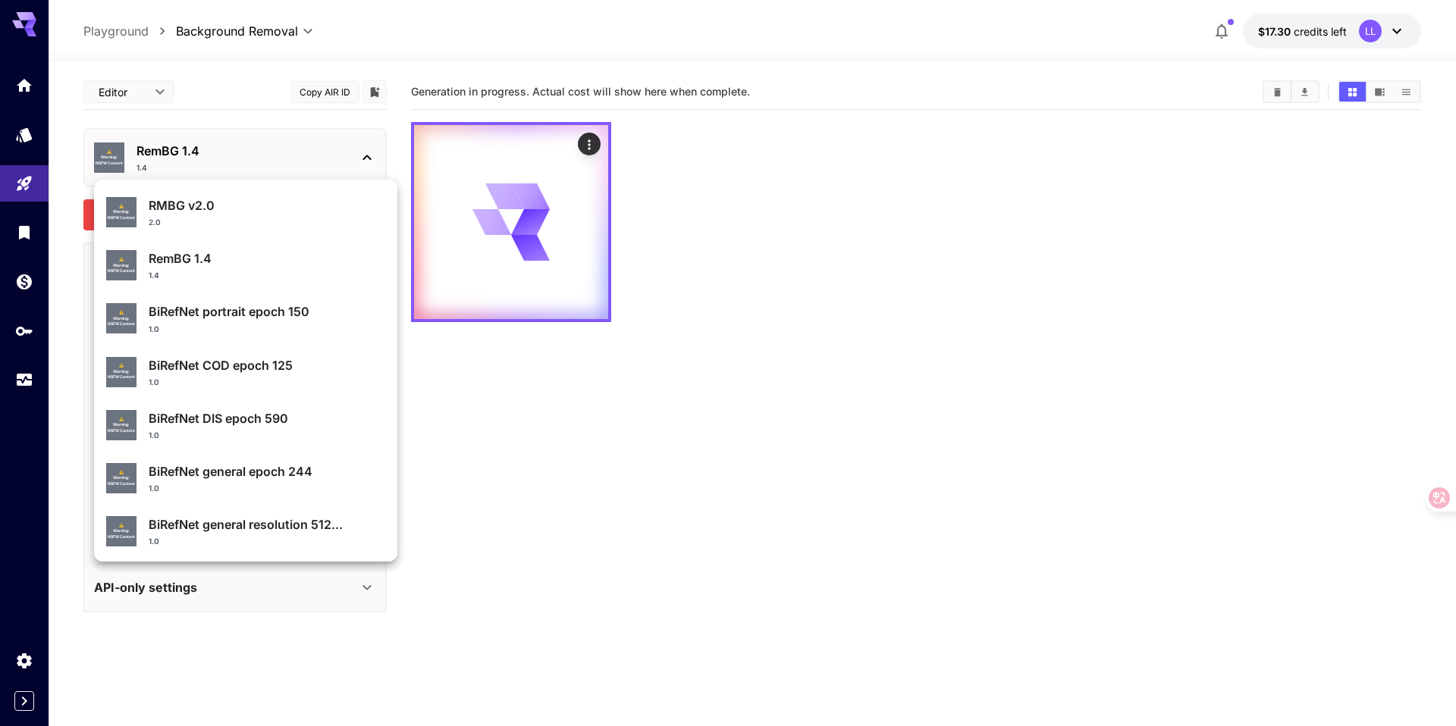
click at [630, 403] on div at bounding box center [728, 363] width 1456 height 726
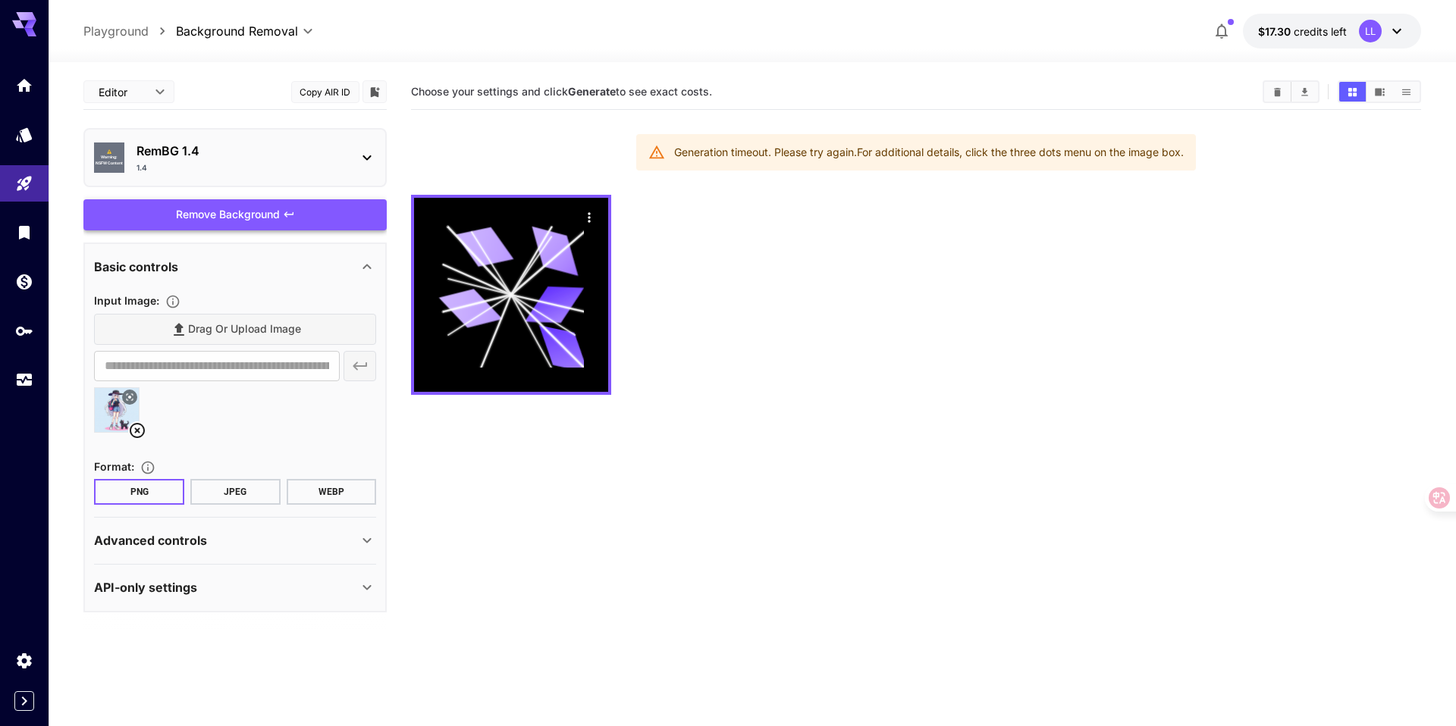
click at [245, 216] on div "Remove Background" at bounding box center [234, 214] width 303 height 31
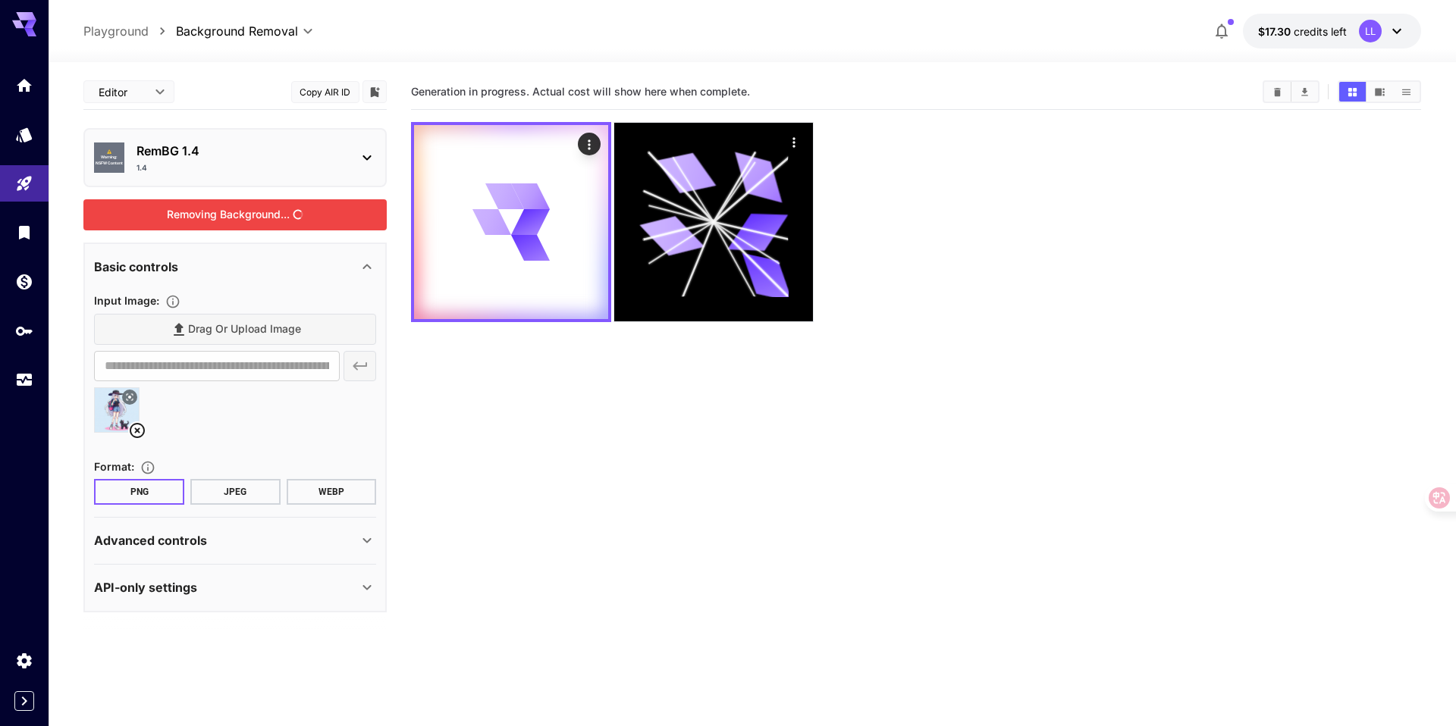
click at [268, 157] on p "RemBG 1.4" at bounding box center [240, 151] width 209 height 18
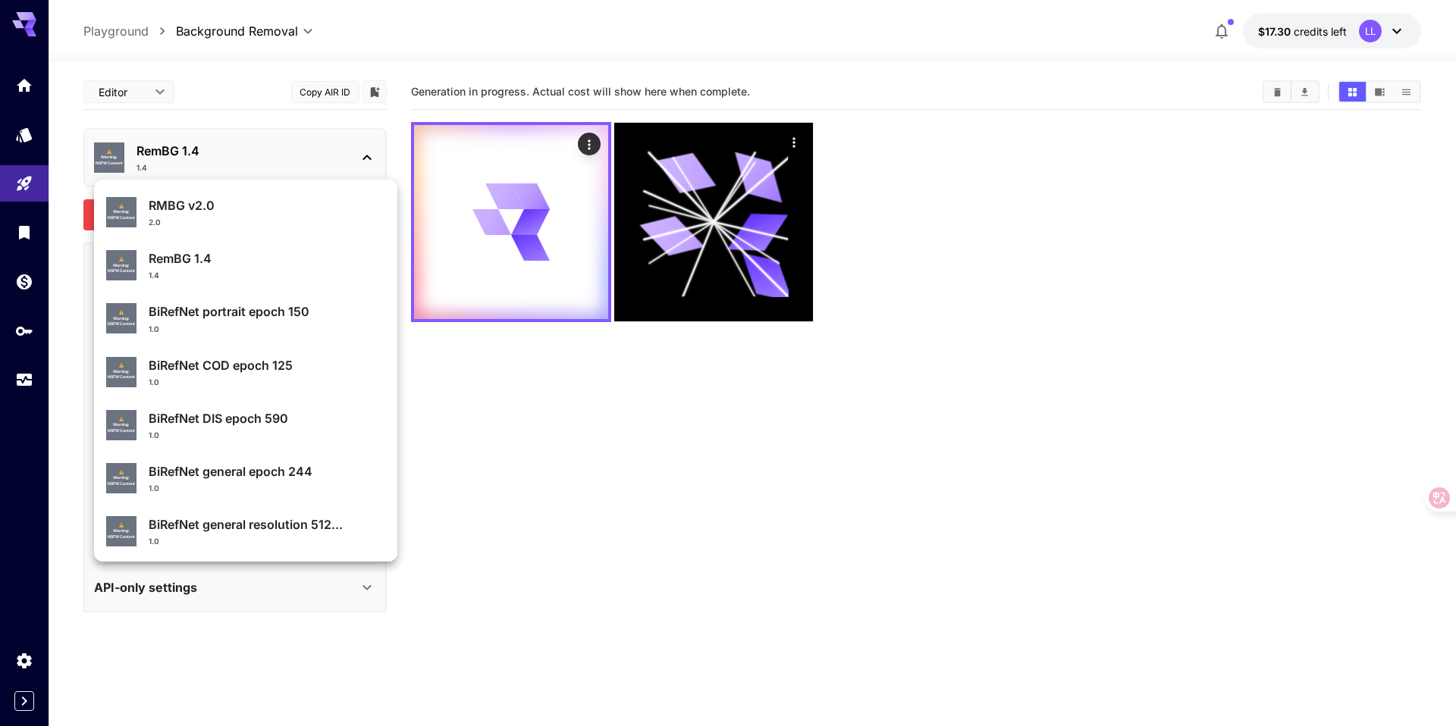
click at [293, 210] on p "RMBG v2.0" at bounding box center [267, 205] width 237 height 18
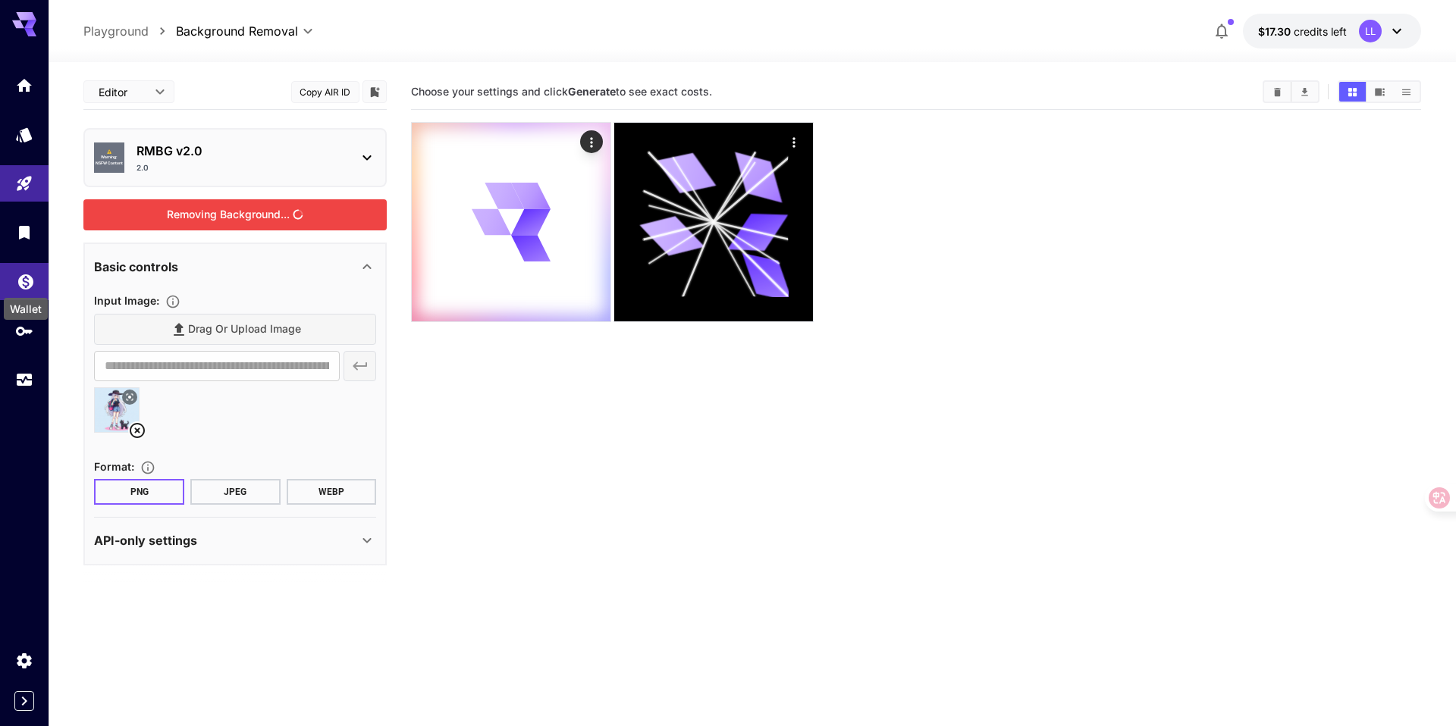
click at [21, 280] on icon "Wallet" at bounding box center [25, 277] width 15 height 15
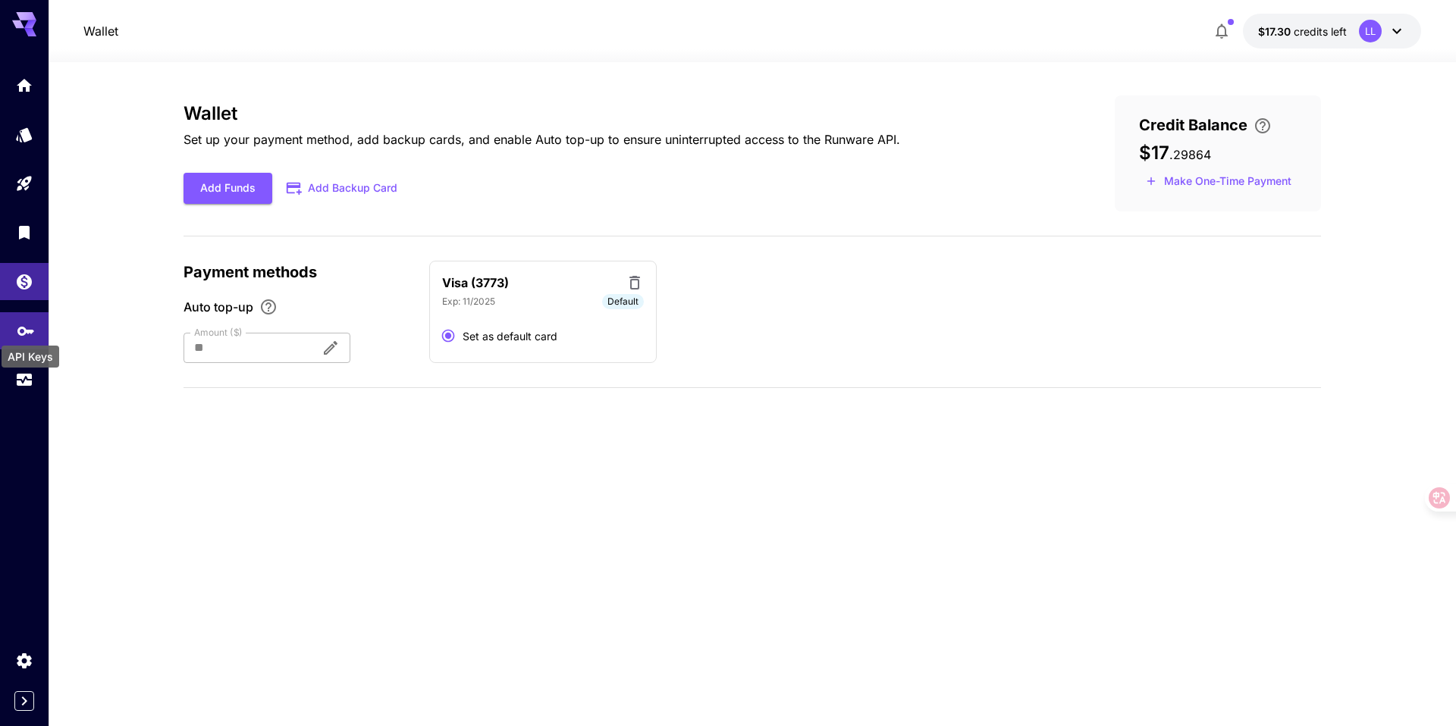
click at [22, 325] on icon "API Keys" at bounding box center [26, 326] width 18 height 18
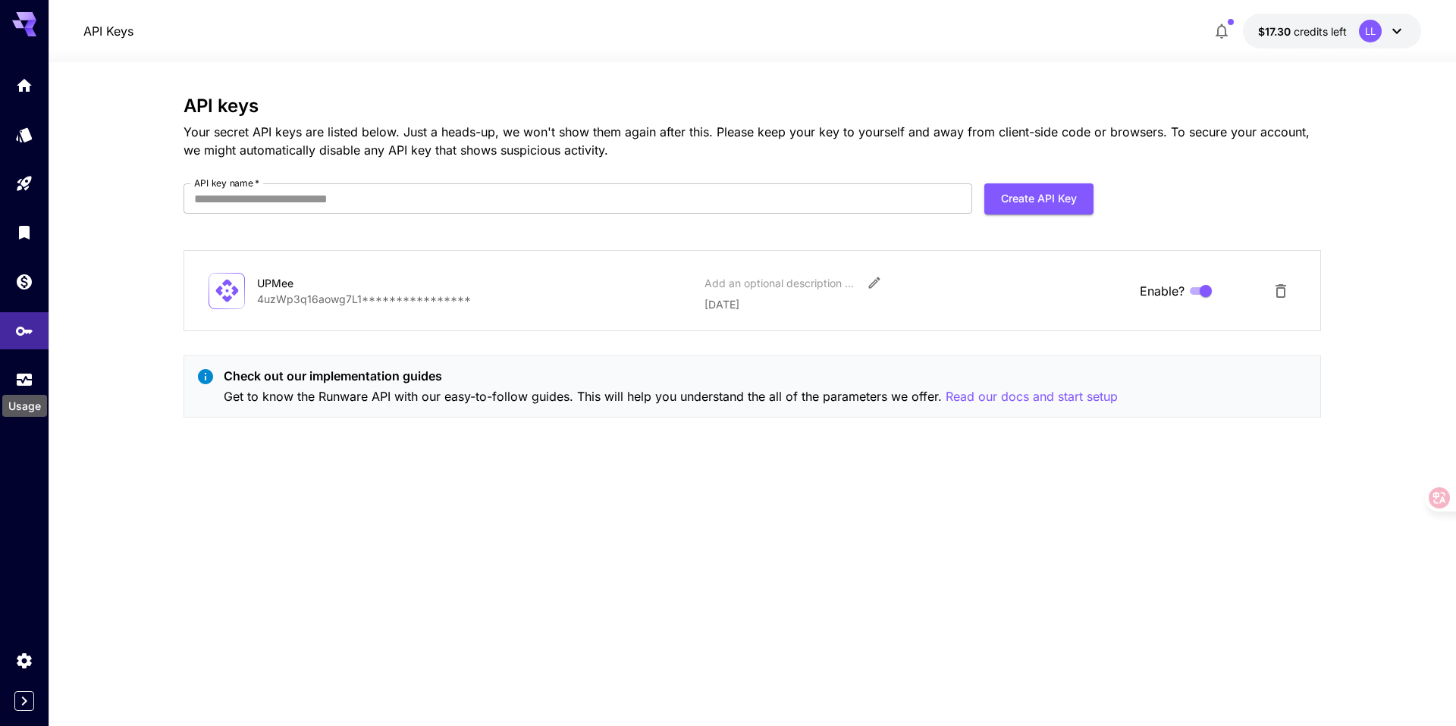
click at [23, 390] on div "Usage" at bounding box center [25, 401] width 48 height 34
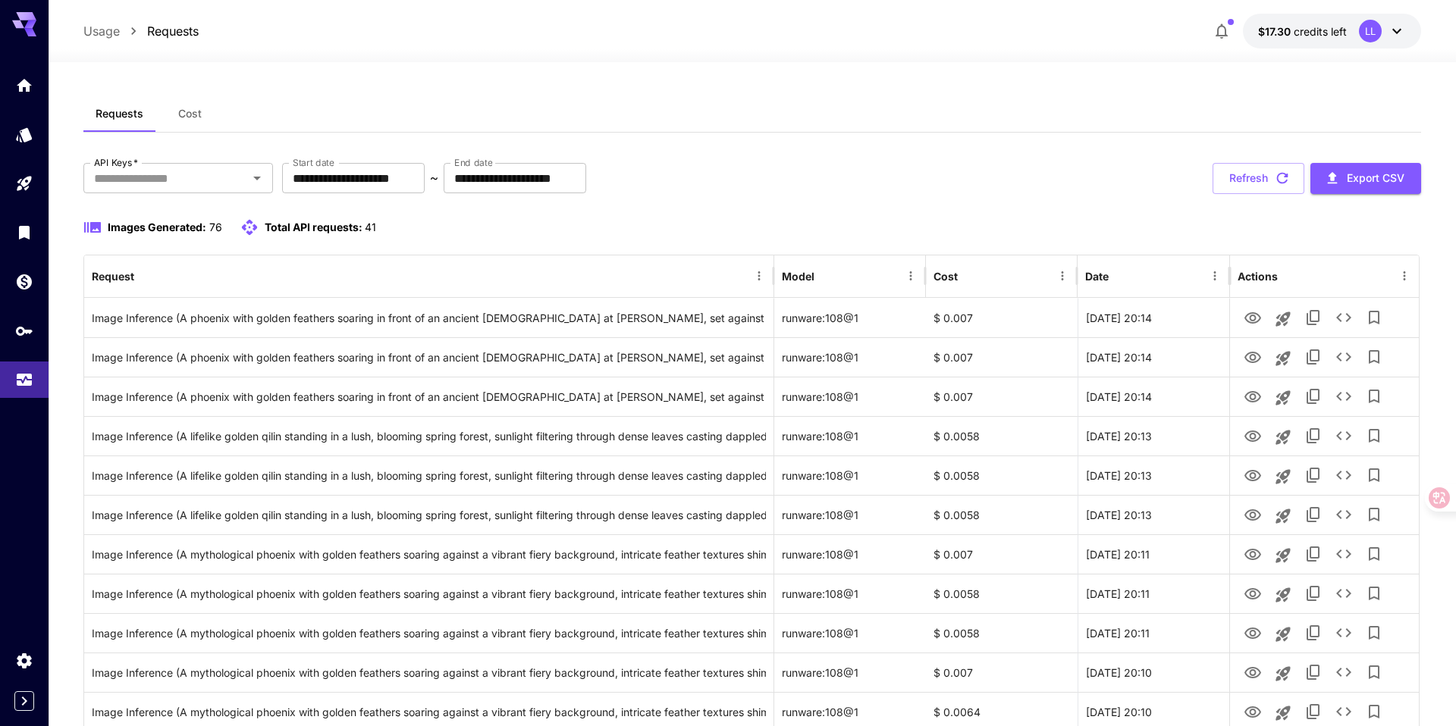
click at [779, 101] on div "Requests Cost" at bounding box center [751, 114] width 1337 height 37
click at [1244, 183] on button "Refresh" at bounding box center [1258, 178] width 92 height 31
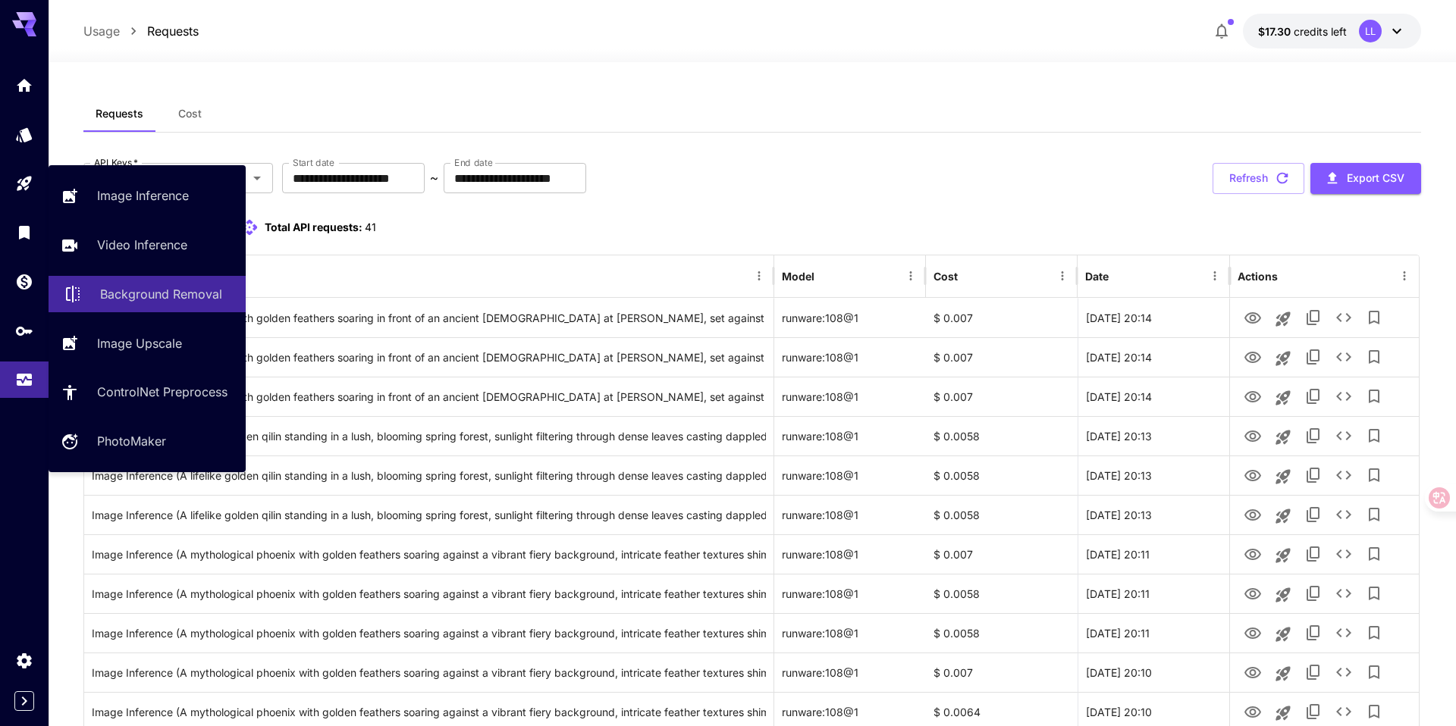
click at [182, 295] on p "Background Removal" at bounding box center [161, 294] width 122 height 18
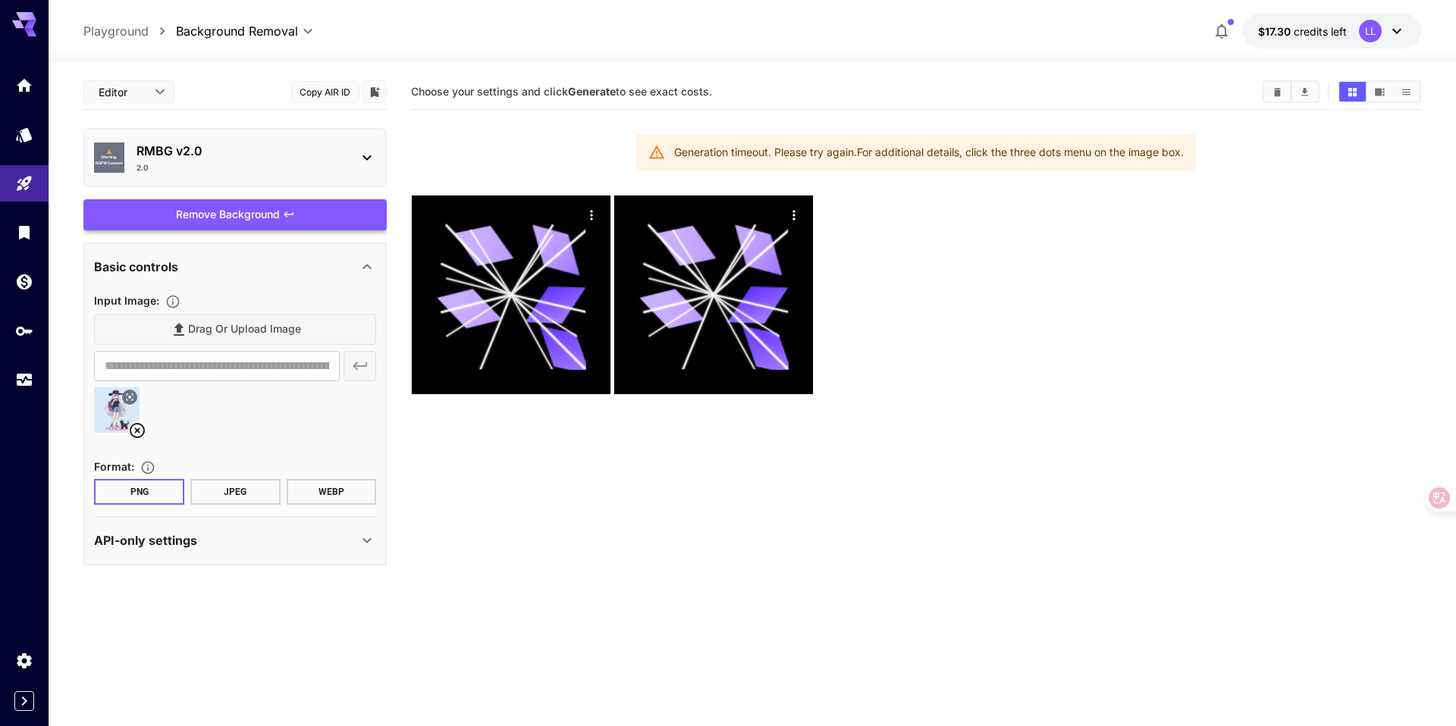
click at [239, 227] on div "Remove Background" at bounding box center [234, 214] width 303 height 31
